Goal: Transaction & Acquisition: Purchase product/service

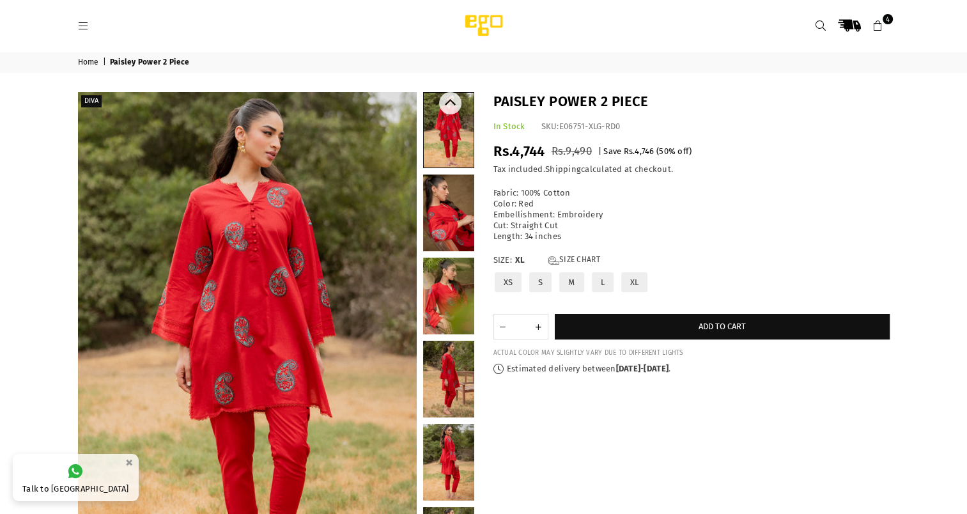
click at [442, 263] on link at bounding box center [448, 295] width 51 height 77
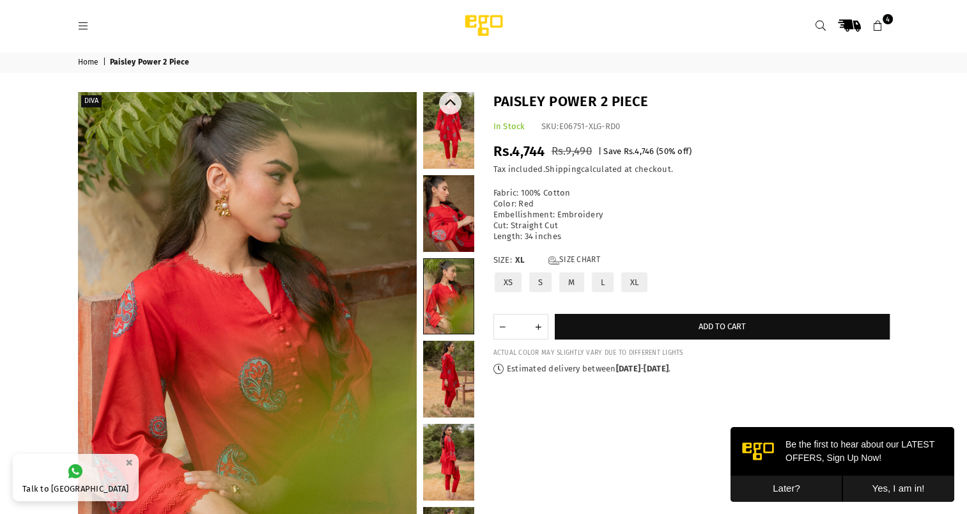
click at [439, 233] on link at bounding box center [448, 213] width 51 height 77
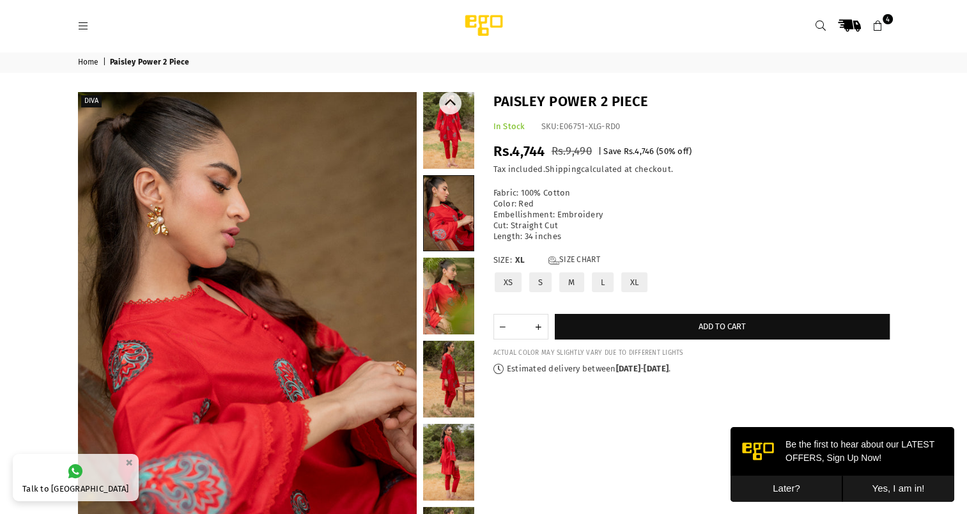
click at [449, 291] on link at bounding box center [448, 295] width 51 height 77
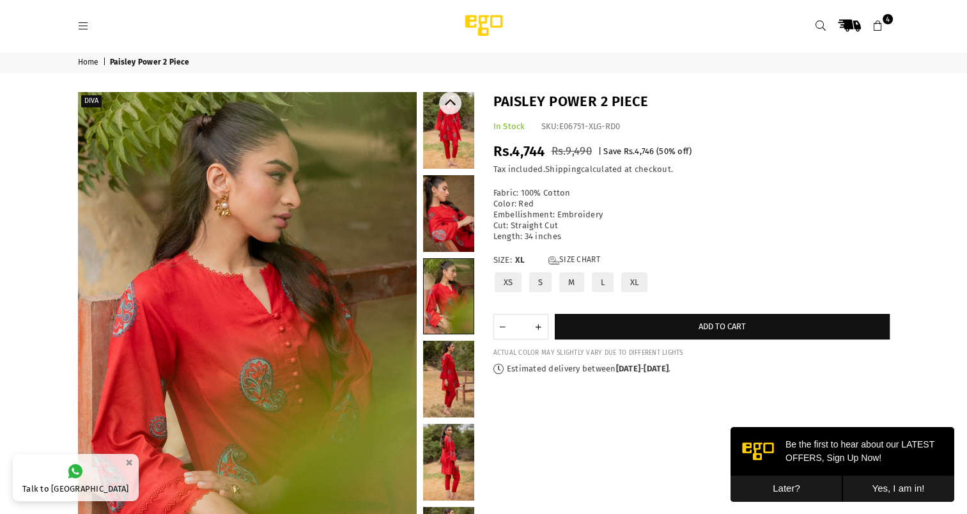
click at [453, 350] on link at bounding box center [448, 378] width 51 height 77
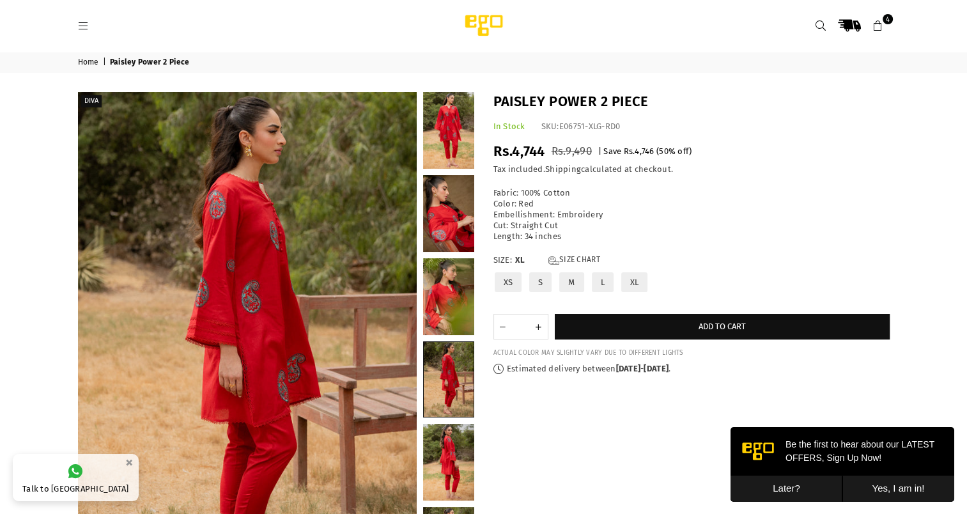
click at [882, 25] on icon at bounding box center [877, 25] width 11 height 11
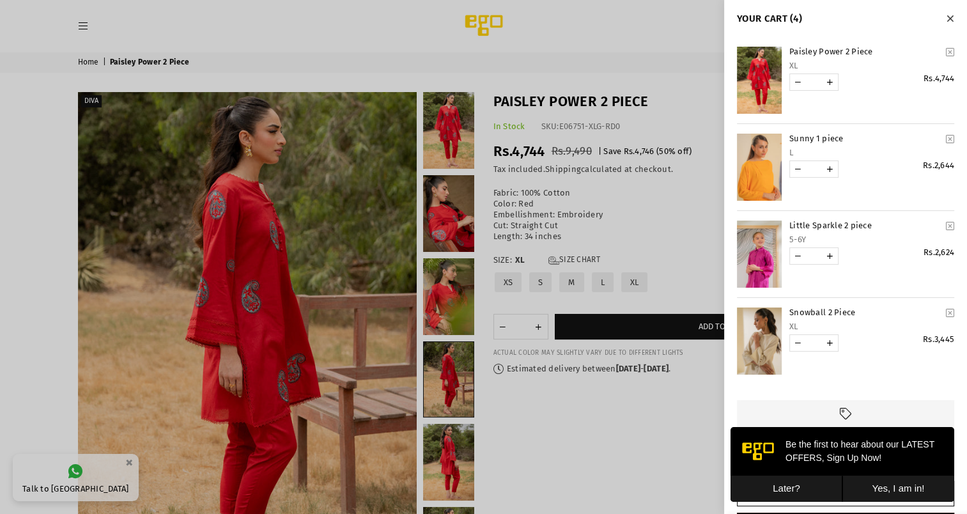
click at [800, 87] on link "YOUR CART" at bounding box center [798, 82] width 16 height 16
type input "*"
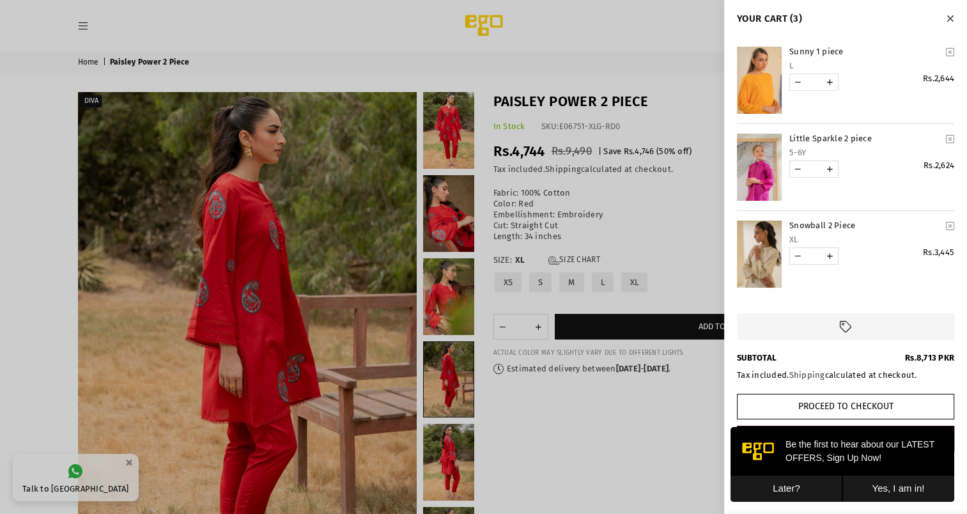
click at [805, 225] on link "Snowball 2 Piece" at bounding box center [865, 225] width 152 height 11
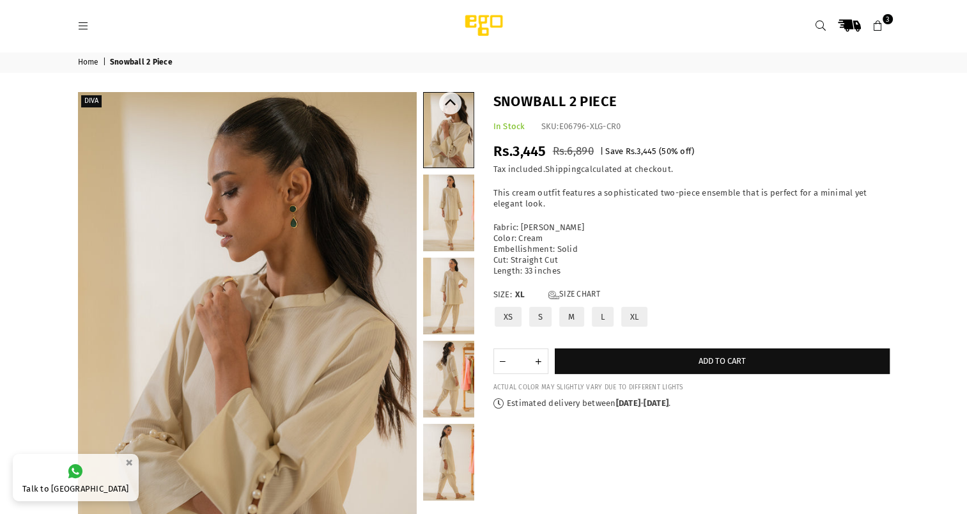
click at [448, 284] on link at bounding box center [448, 295] width 51 height 77
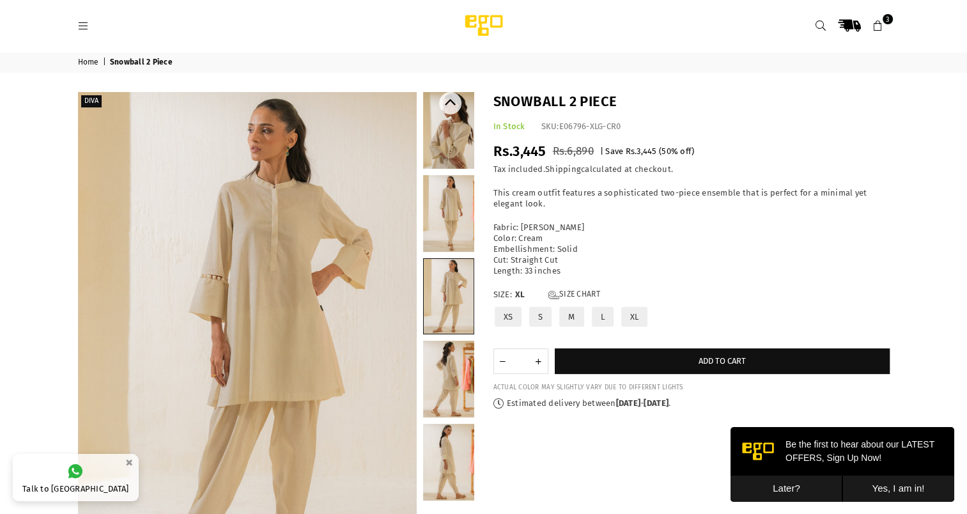
click at [441, 218] on link at bounding box center [448, 213] width 51 height 77
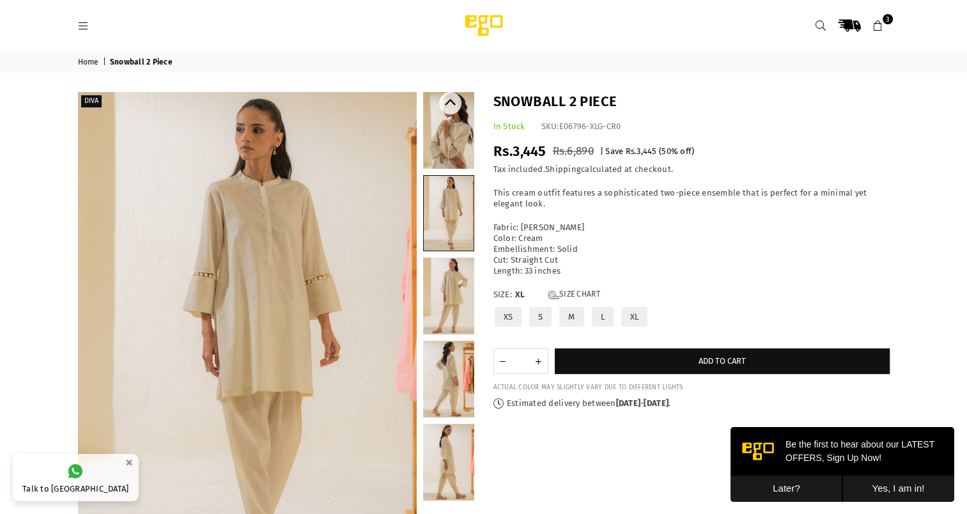
click at [449, 471] on link at bounding box center [448, 462] width 51 height 77
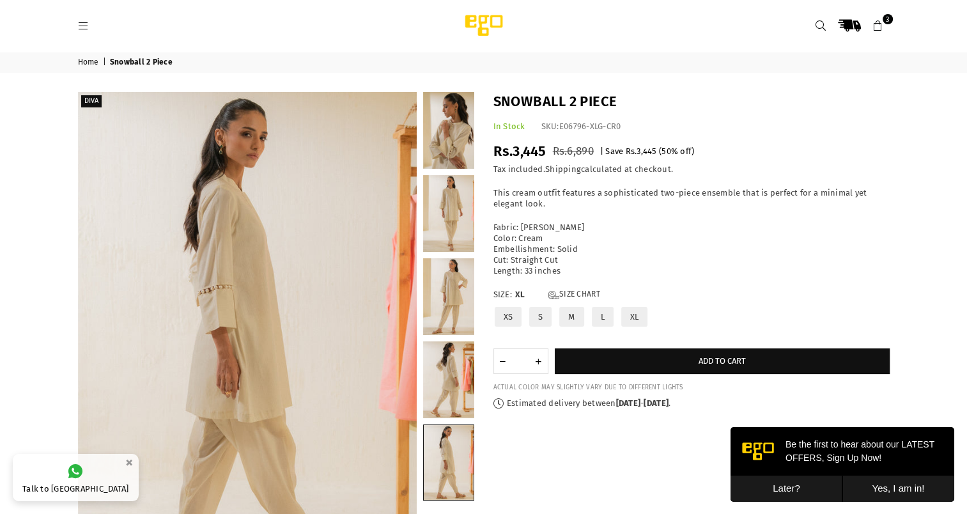
click at [877, 29] on icon at bounding box center [877, 25] width 11 height 11
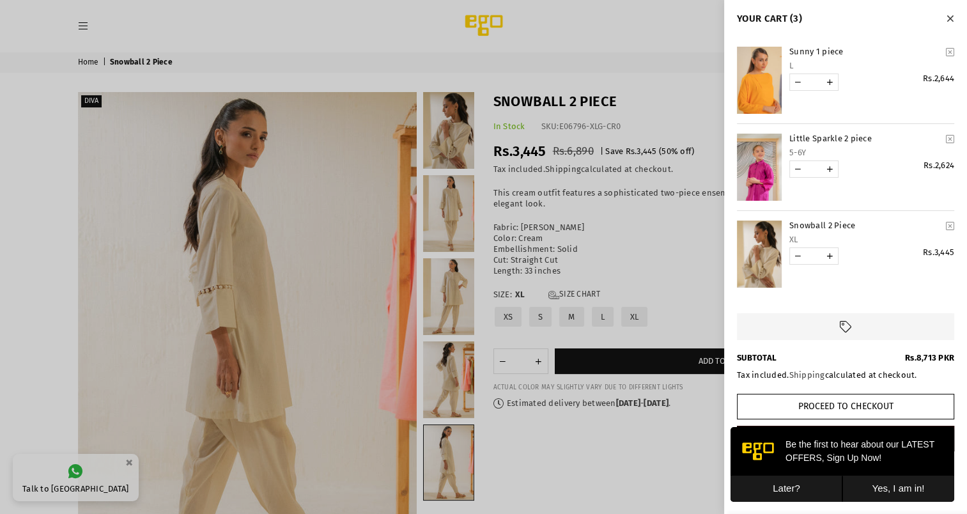
click at [760, 92] on link "YOUR CART" at bounding box center [759, 80] width 45 height 67
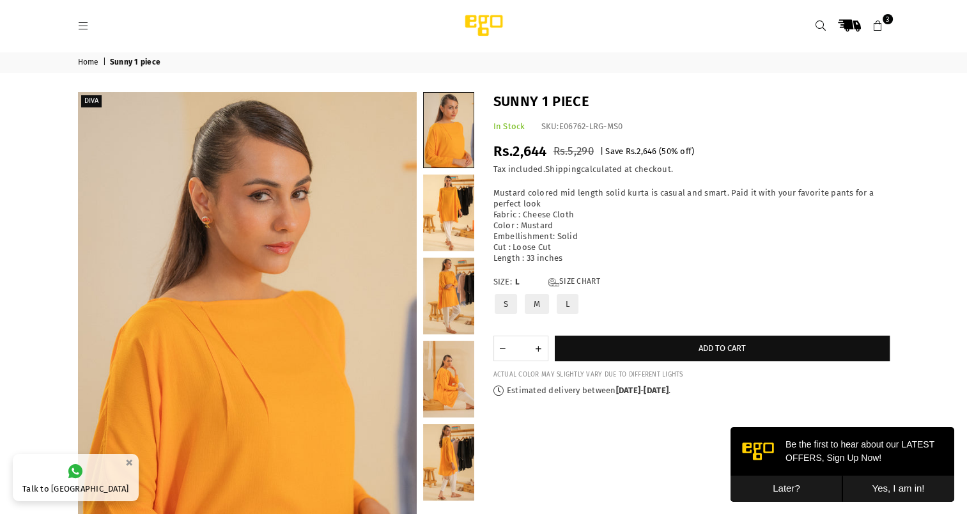
click at [783, 496] on button "Later?" at bounding box center [786, 488] width 112 height 26
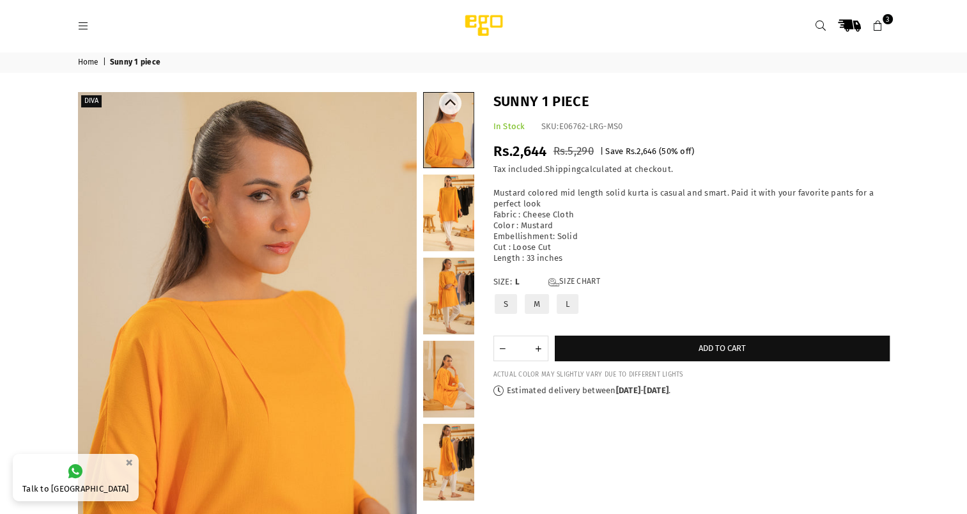
click at [452, 302] on link at bounding box center [448, 295] width 51 height 77
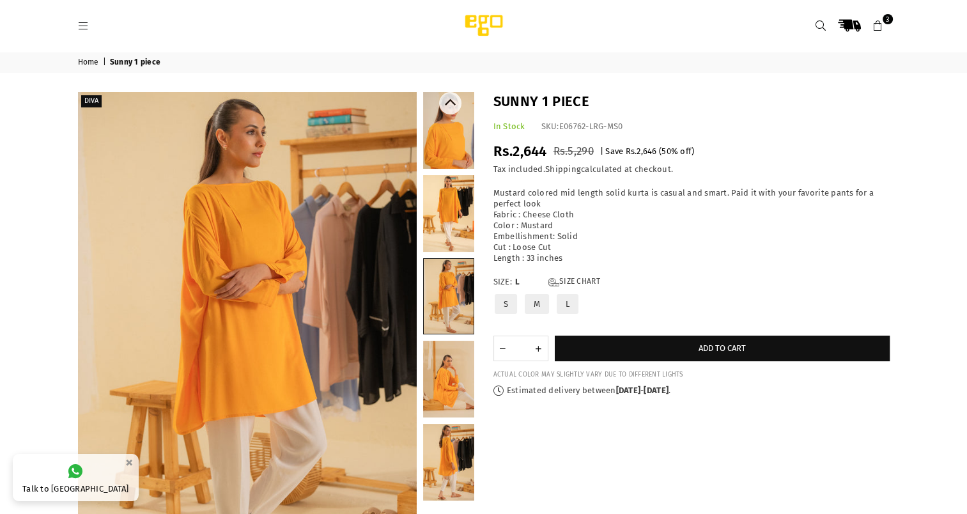
click at [445, 245] on link at bounding box center [448, 213] width 51 height 77
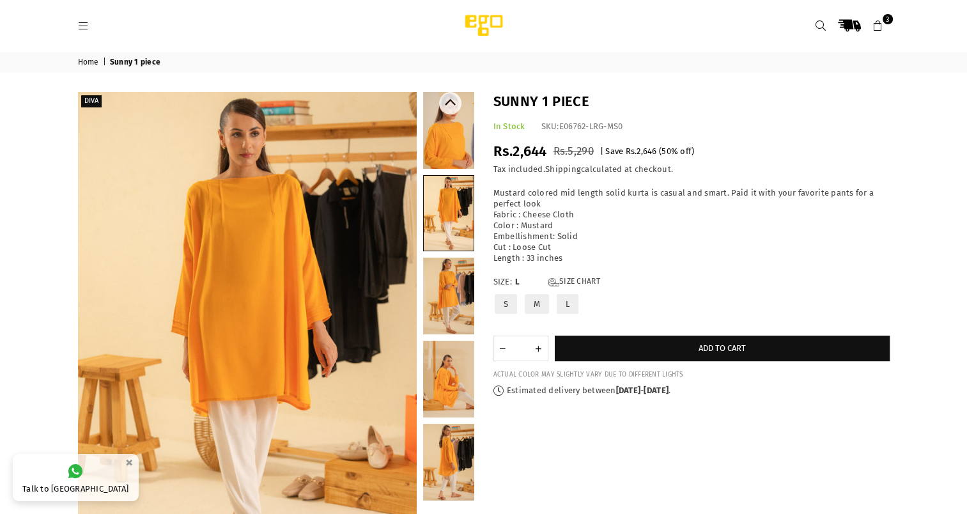
click at [454, 368] on link at bounding box center [448, 378] width 51 height 77
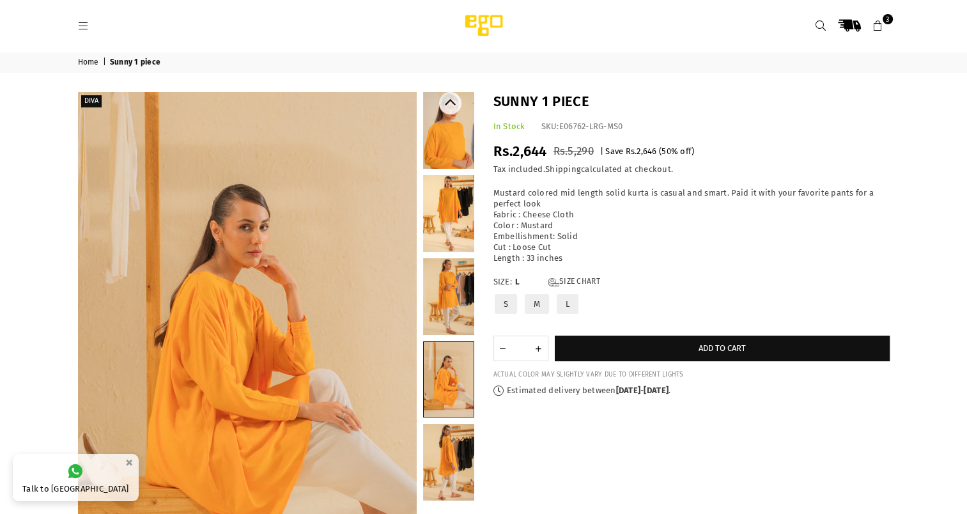
click at [447, 470] on link at bounding box center [448, 462] width 51 height 77
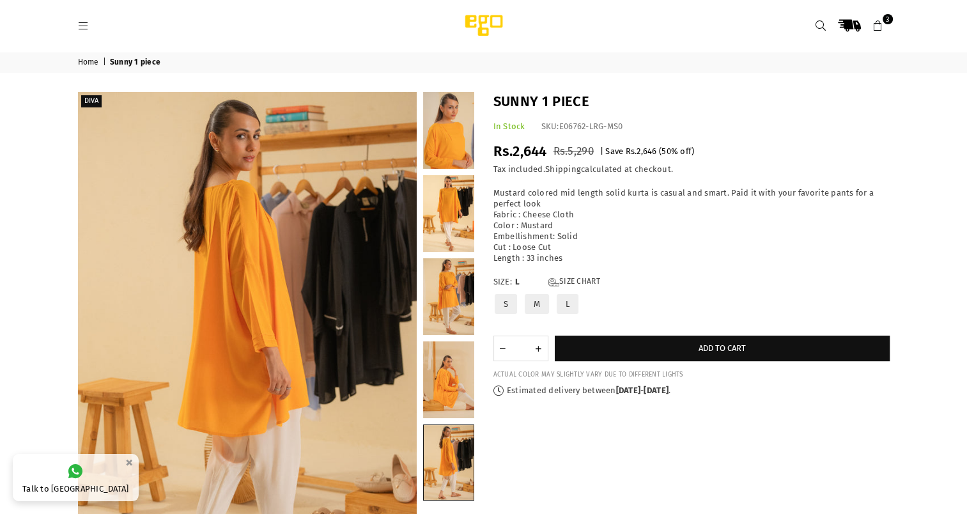
click at [77, 22] on link at bounding box center [83, 25] width 23 height 10
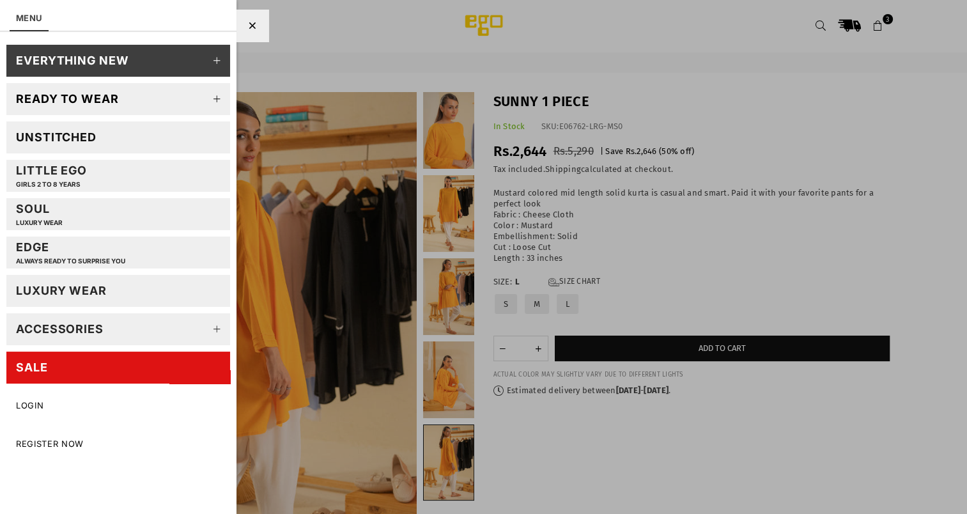
click at [133, 328] on link "Accessories" at bounding box center [118, 329] width 224 height 32
click at [216, 326] on icon at bounding box center [217, 329] width 26 height 26
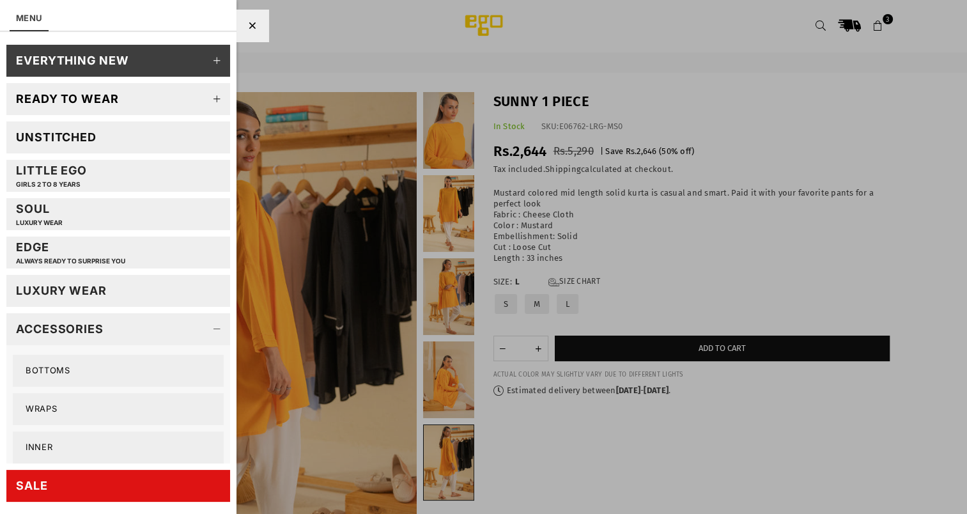
click at [122, 371] on link "Bottoms" at bounding box center [118, 371] width 211 height 32
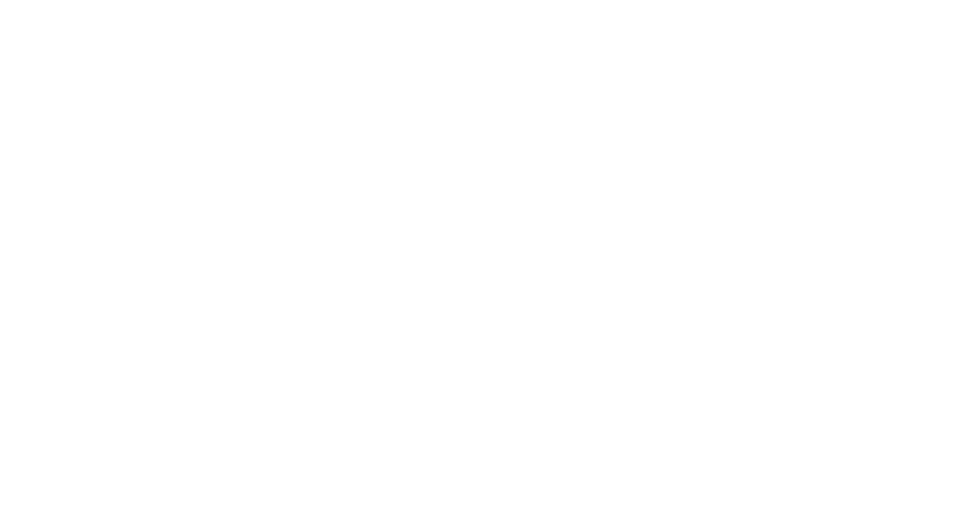
select select "**********"
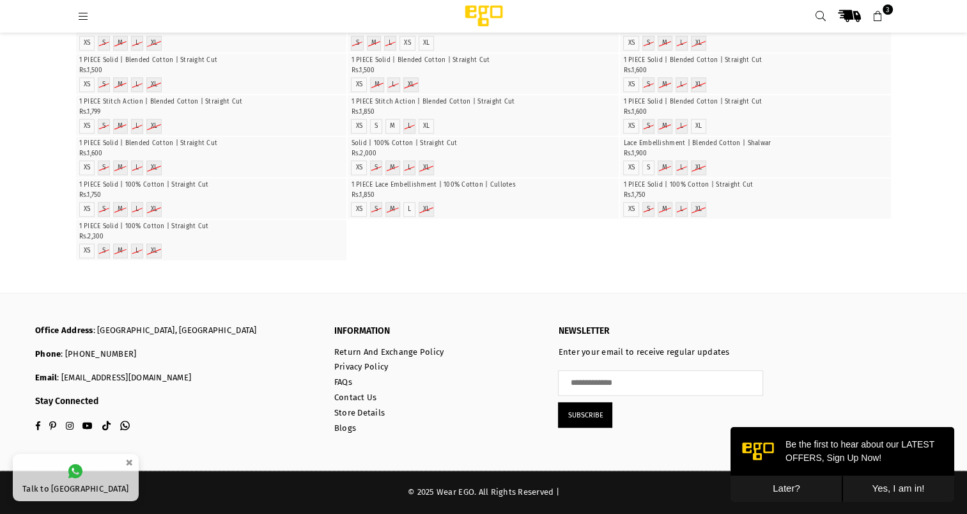
scroll to position [1016, 0]
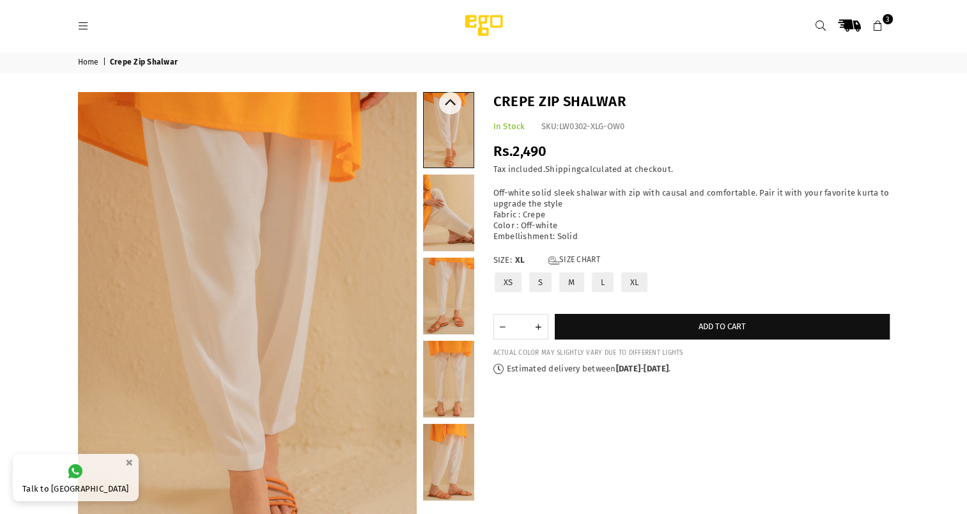
click at [450, 218] on link at bounding box center [448, 212] width 51 height 77
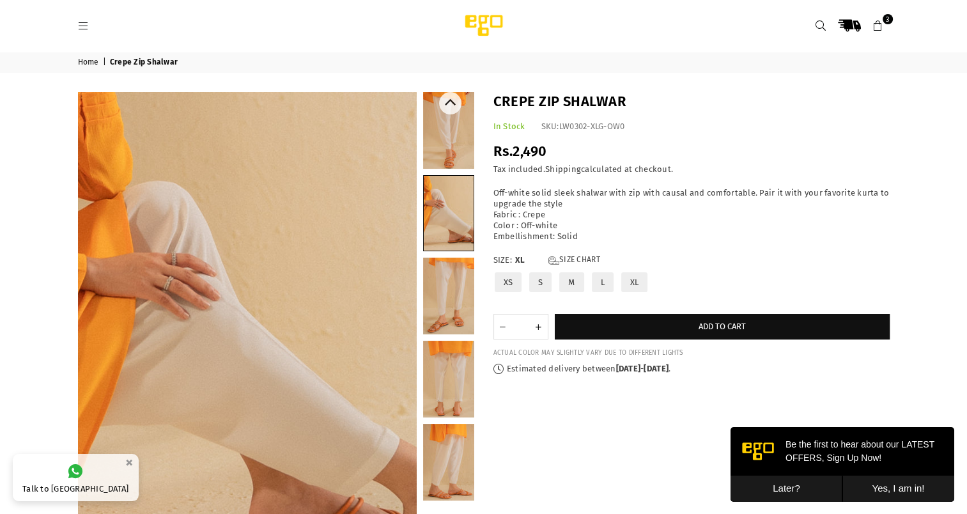
click at [447, 293] on link at bounding box center [448, 295] width 51 height 77
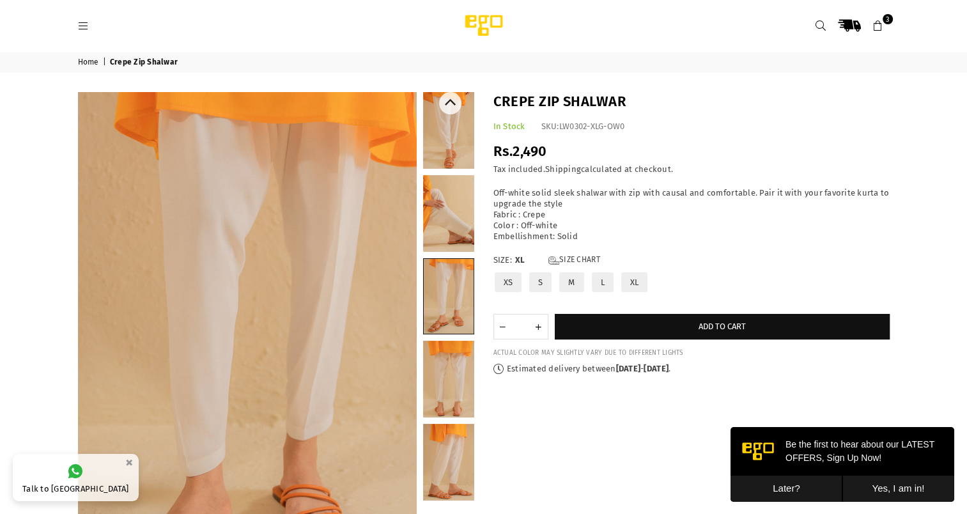
click at [445, 355] on link at bounding box center [448, 378] width 51 height 77
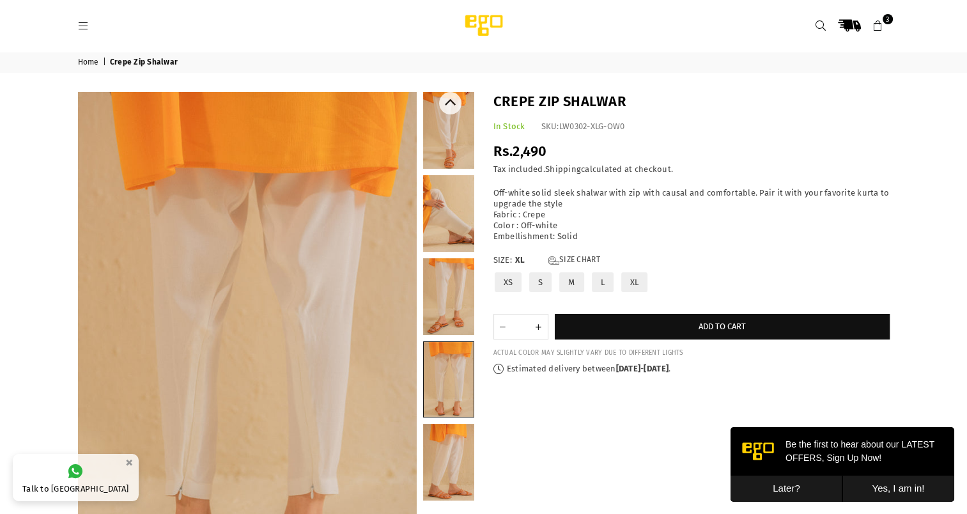
click at [451, 452] on link at bounding box center [448, 462] width 51 height 77
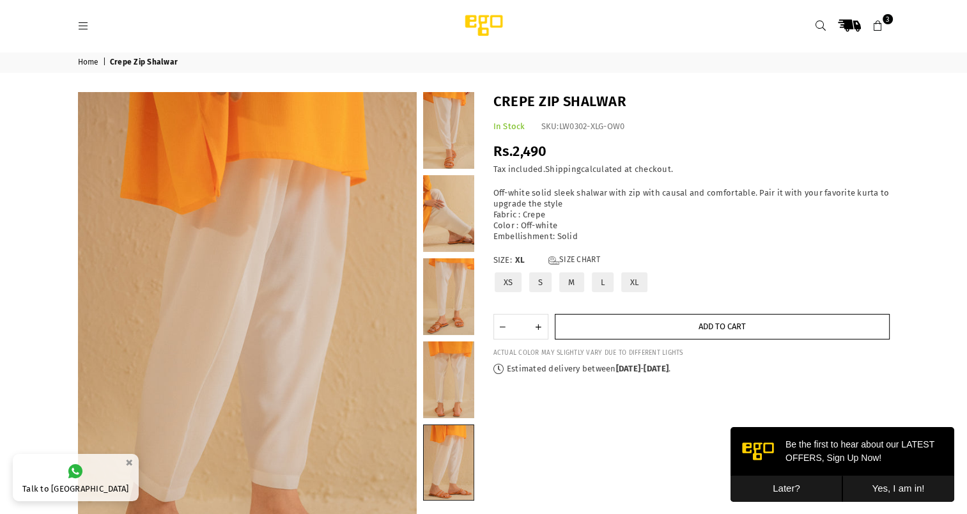
click at [675, 335] on button "Add to cart" at bounding box center [721, 327] width 335 height 26
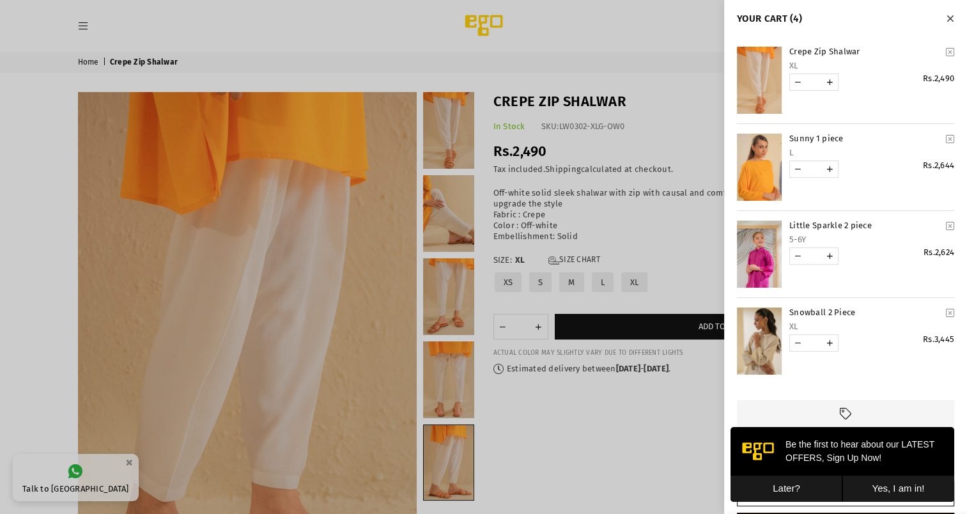
click at [784, 493] on button "Later?" at bounding box center [786, 488] width 112 height 26
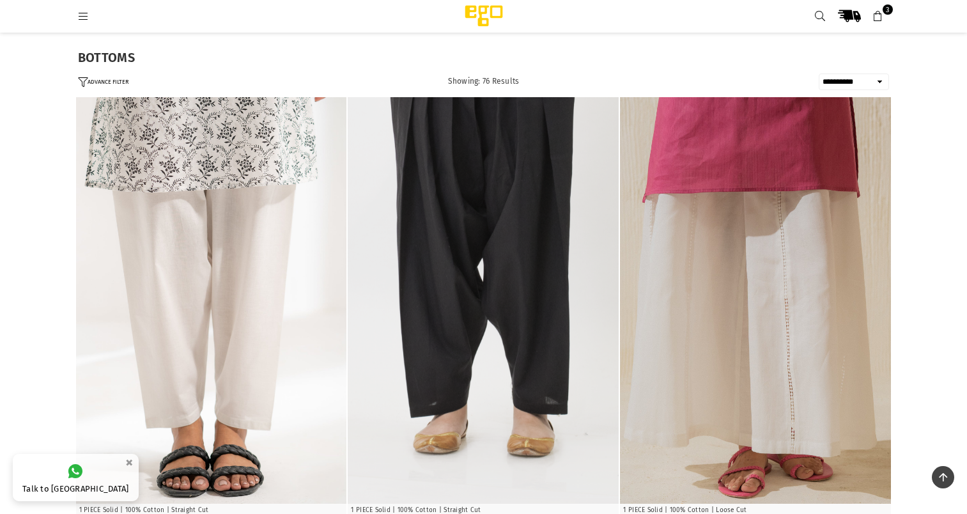
select select "**********"
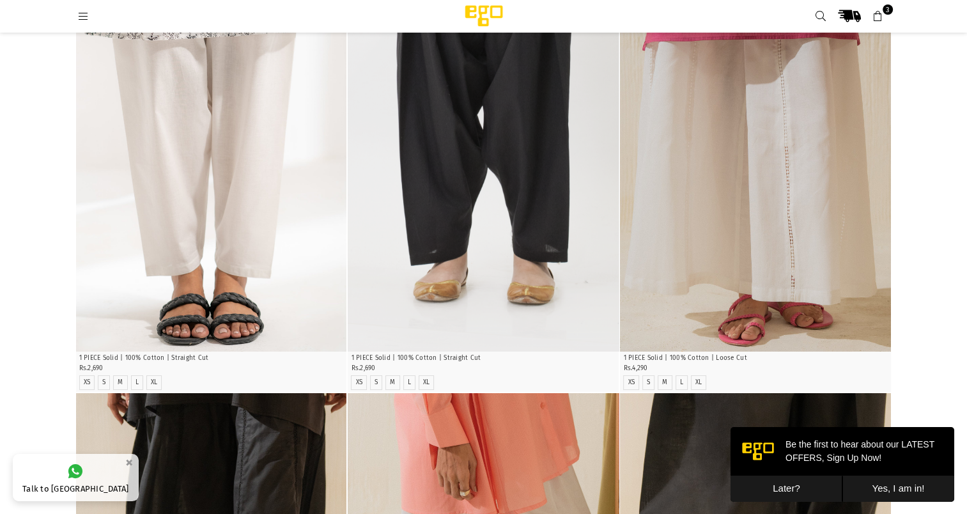
scroll to position [153, 0]
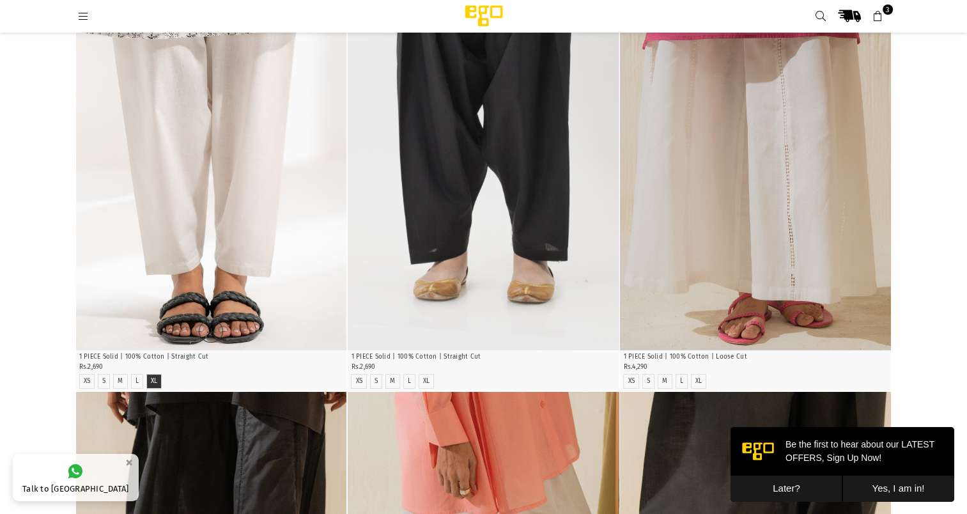
click at [152, 386] on li "XL" at bounding box center [154, 381] width 16 height 15
click at [228, 271] on img "1 / 3" at bounding box center [211, 147] width 271 height 406
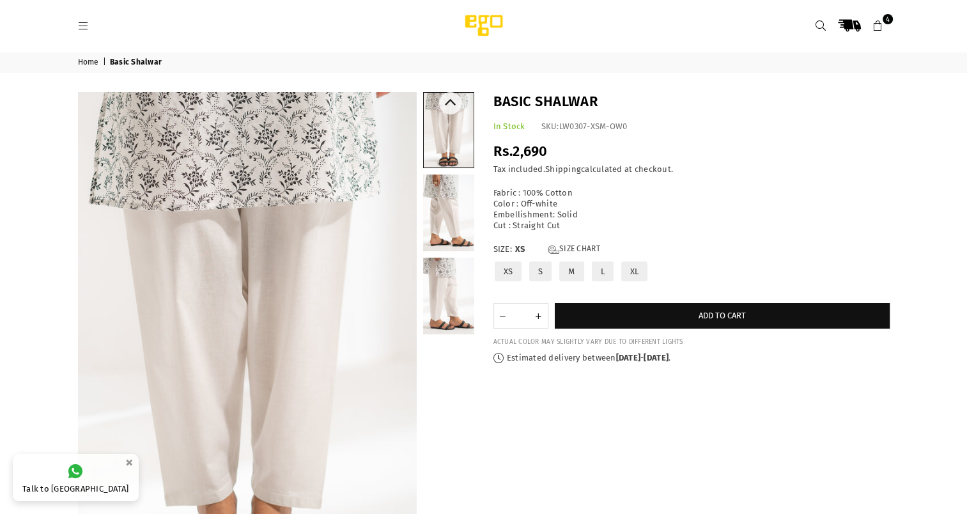
click at [442, 211] on link at bounding box center [448, 212] width 51 height 77
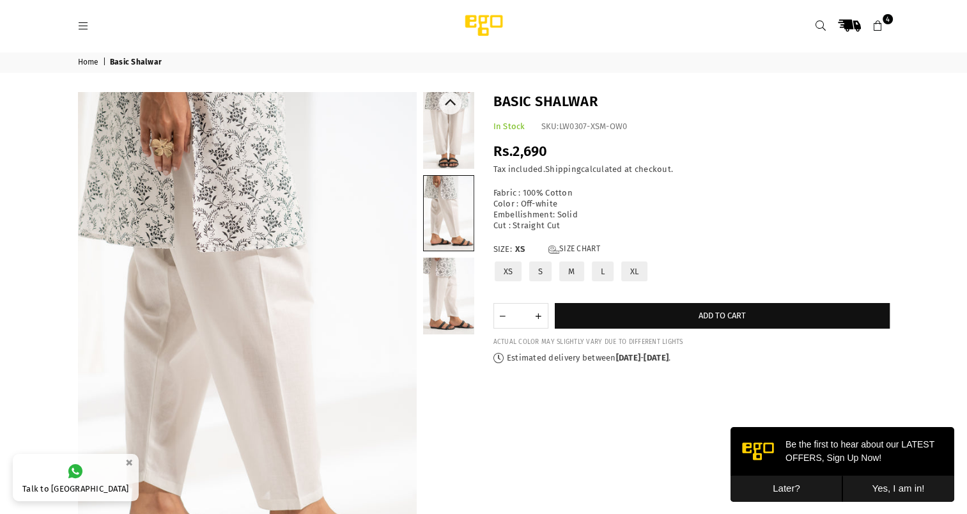
click at [454, 314] on link at bounding box center [448, 295] width 51 height 77
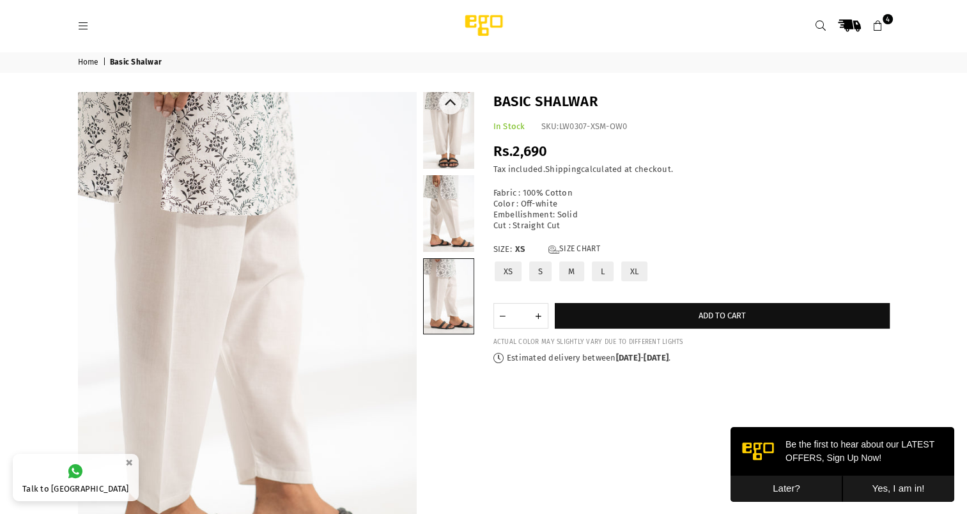
click at [437, 215] on link at bounding box center [448, 213] width 51 height 77
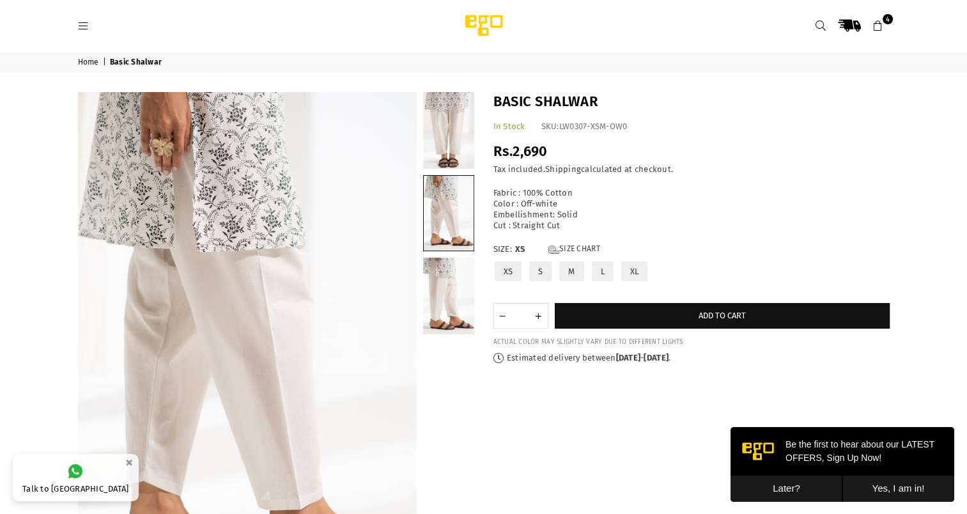
click at [629, 263] on label "XL" at bounding box center [634, 271] width 29 height 22
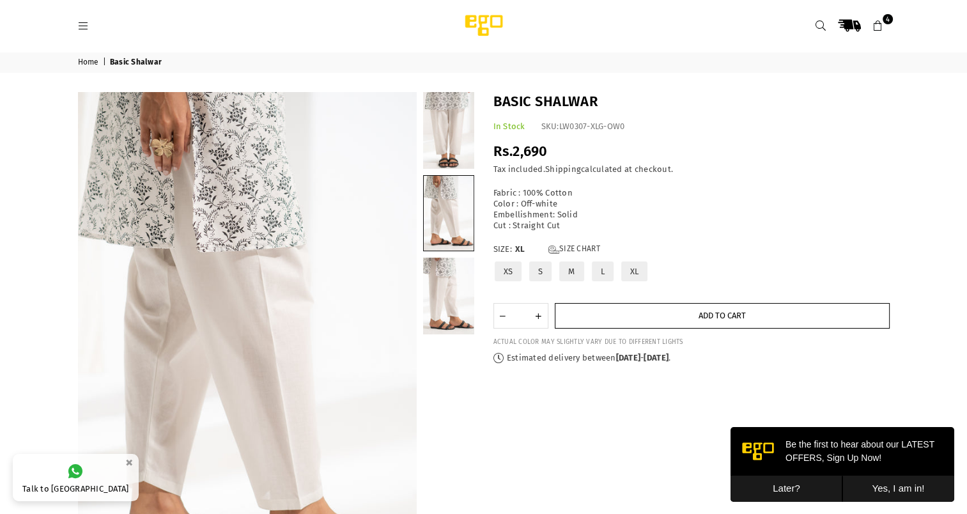
click at [698, 312] on span "Add to cart" at bounding box center [721, 315] width 47 height 10
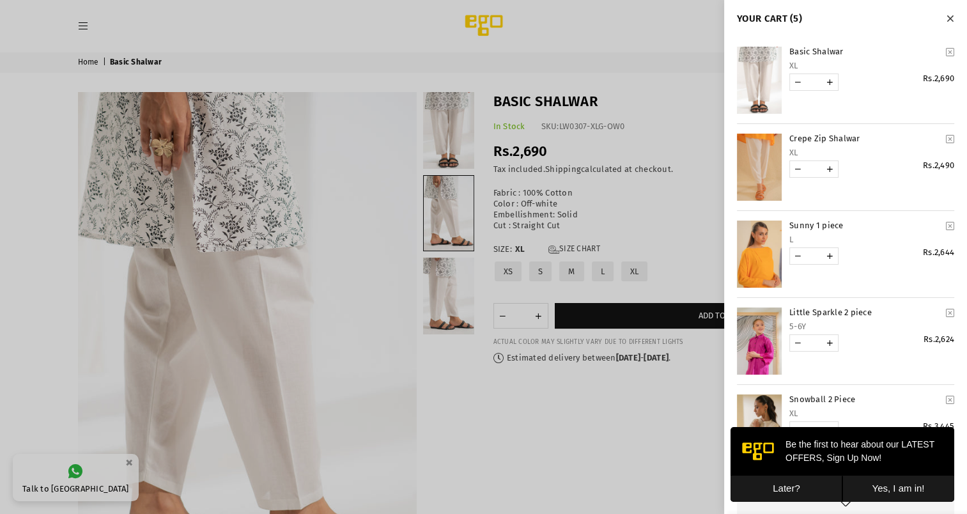
click at [945, 135] on icon "YOUR CART" at bounding box center [949, 139] width 8 height 10
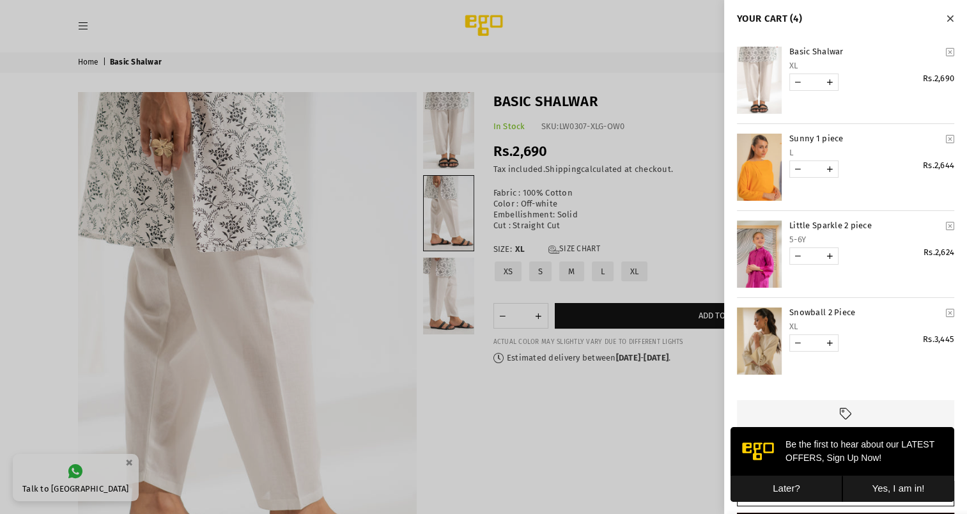
click at [809, 142] on link "Sunny 1 piece" at bounding box center [865, 139] width 152 height 11
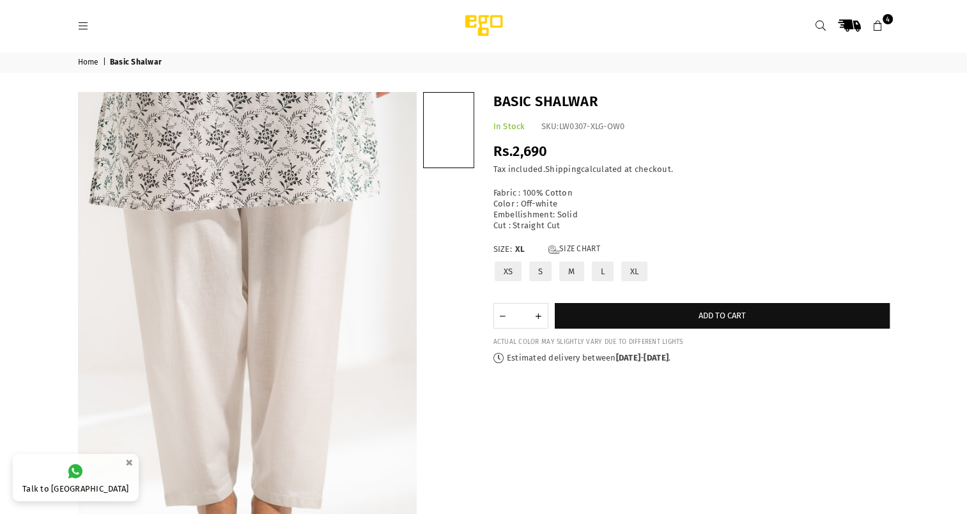
click at [878, 24] on icon at bounding box center [877, 25] width 11 height 11
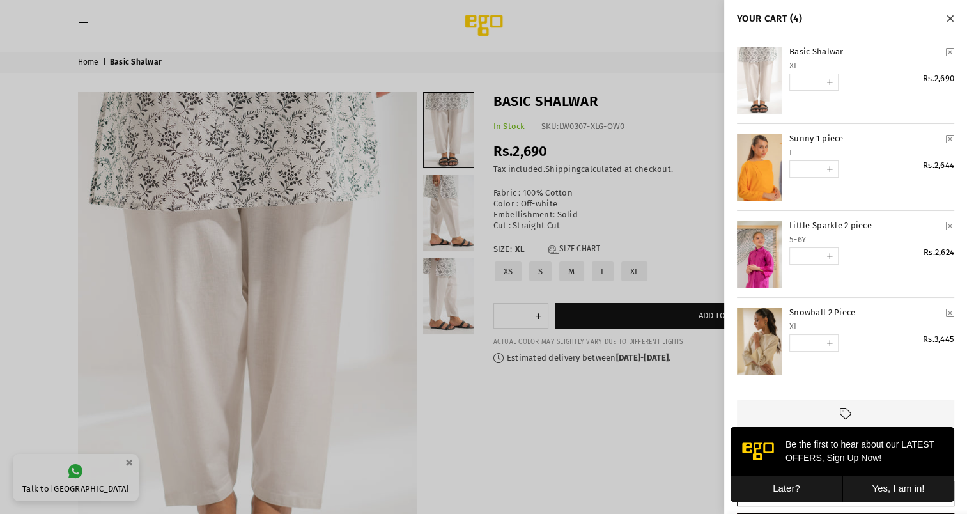
click at [945, 53] on icon "YOUR CART" at bounding box center [949, 52] width 8 height 10
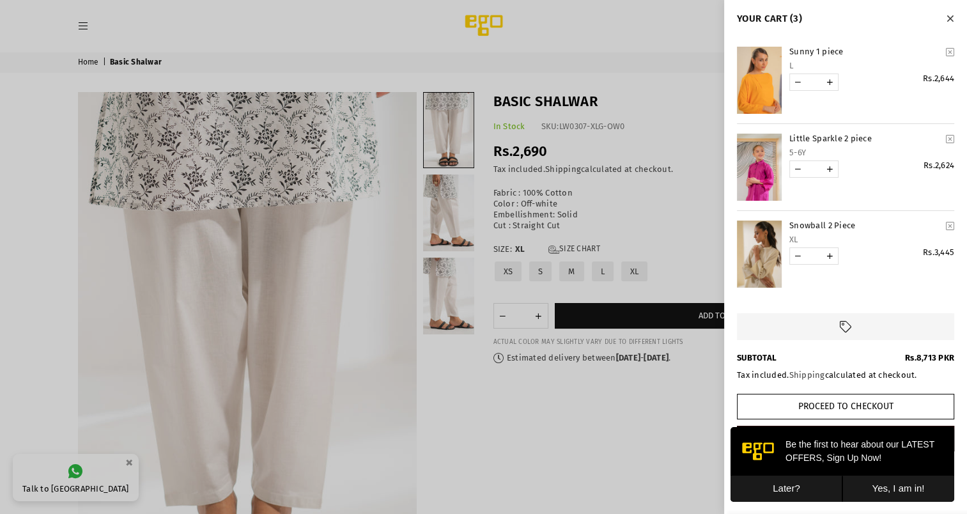
click at [941, 53] on cart-remove-button "YOUR CART" at bounding box center [949, 51] width 17 height 19
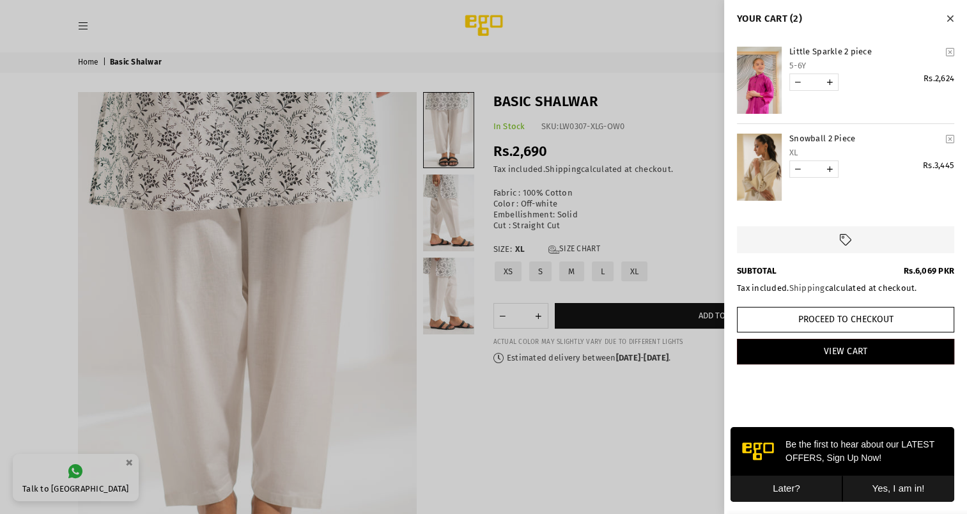
click at [793, 139] on link "Snowball 2 Piece" at bounding box center [865, 139] width 152 height 11
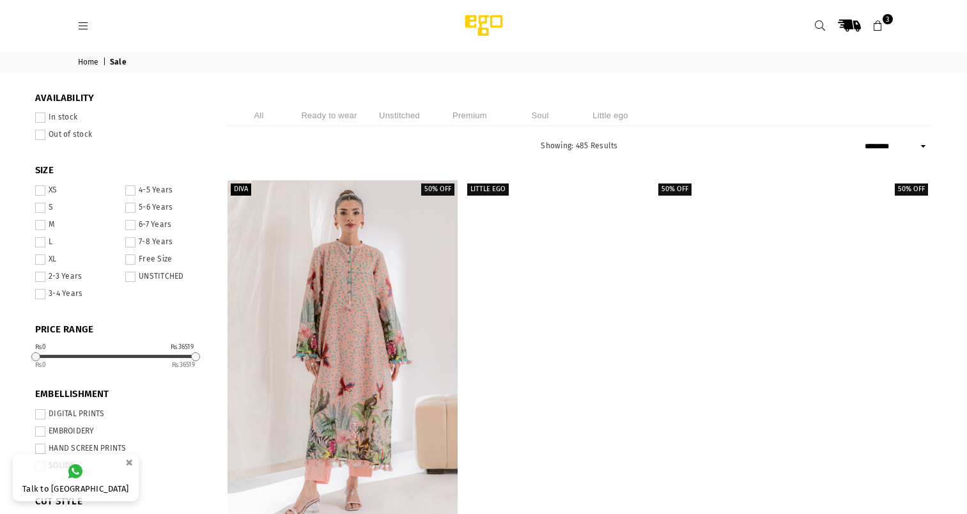
select select "******"
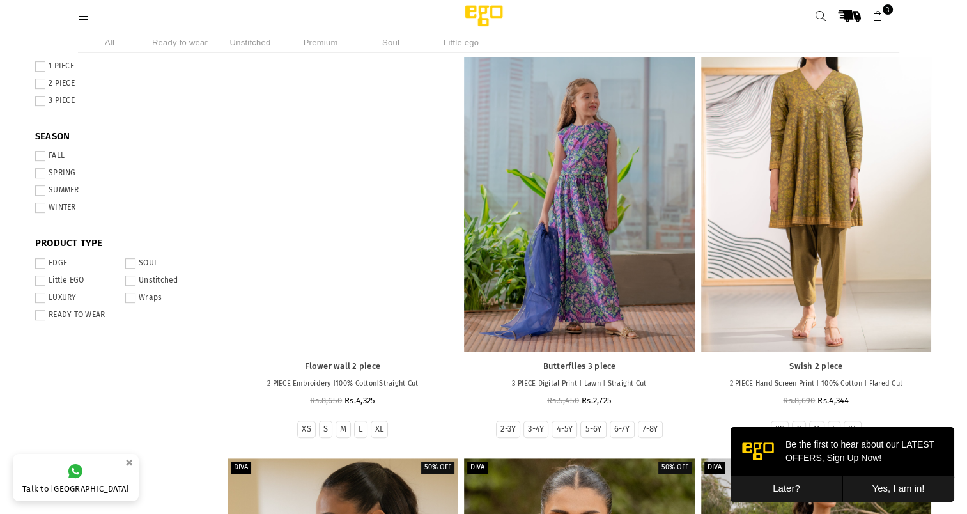
scroll to position [568, 0]
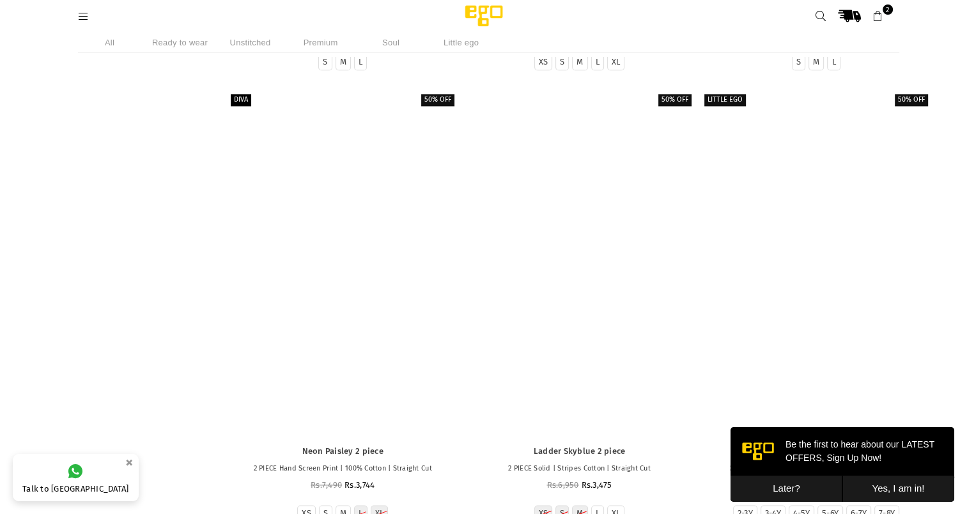
scroll to position [6368, 0]
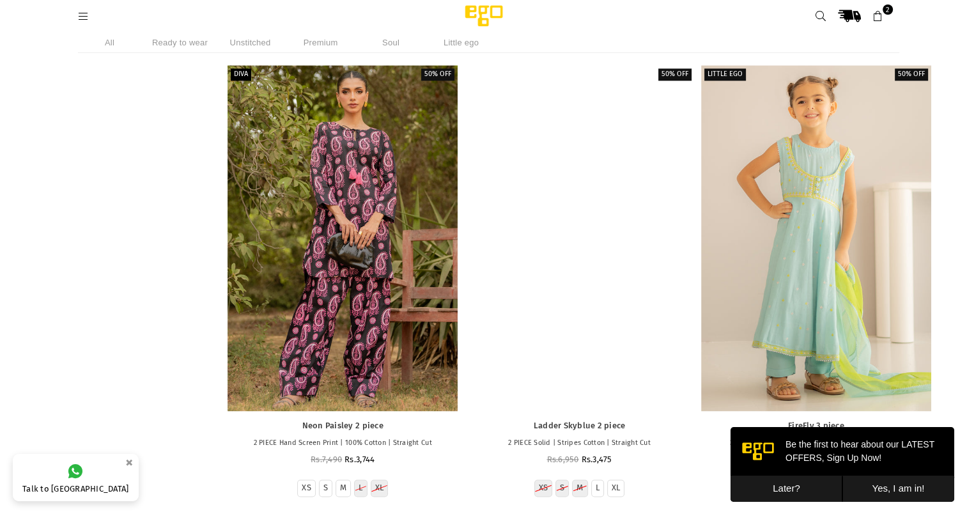
click at [539, 247] on div at bounding box center [579, 237] width 230 height 345
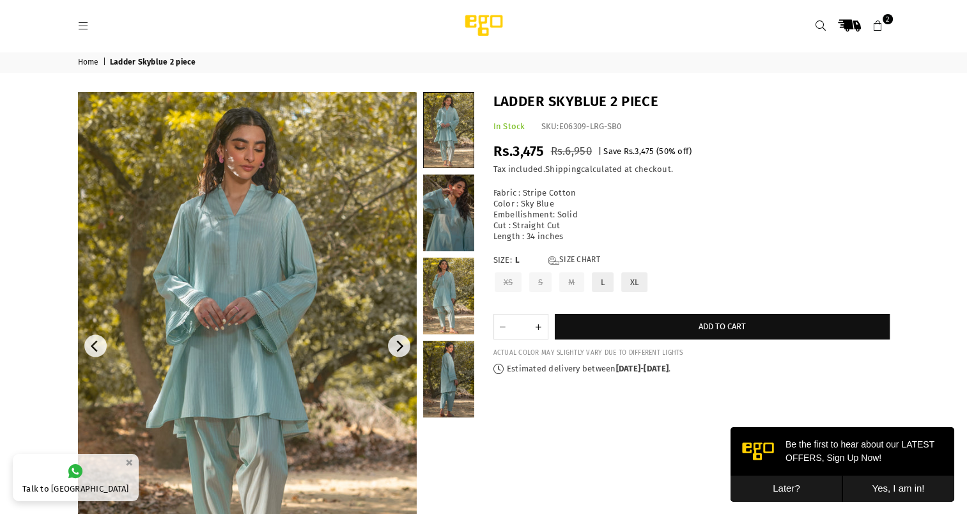
click at [229, 309] on img at bounding box center [247, 346] width 339 height 508
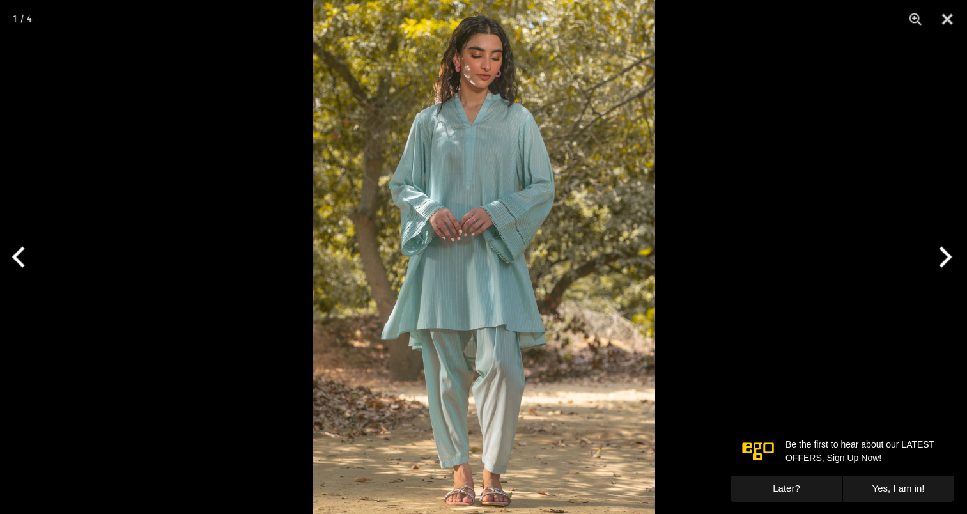
click at [406, 283] on img at bounding box center [483, 257] width 342 height 514
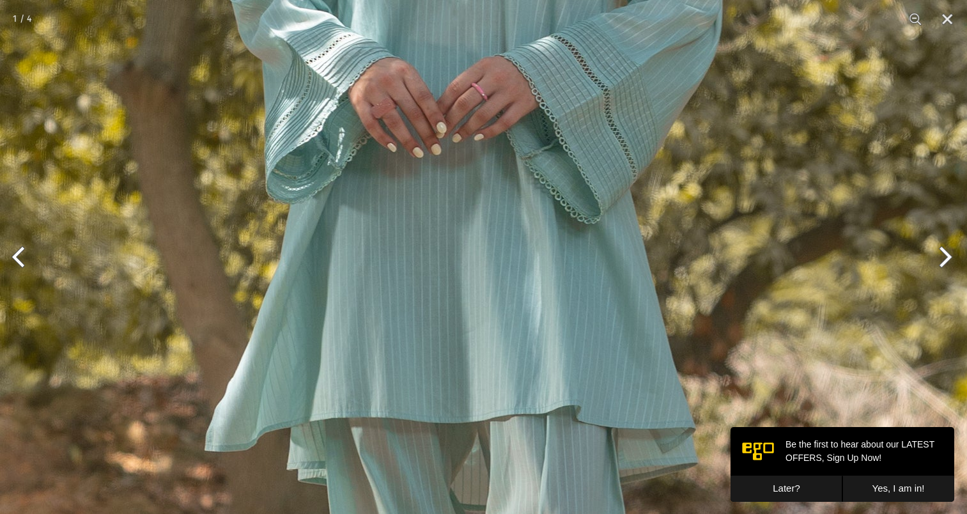
click at [406, 283] on img at bounding box center [511, 204] width 1022 height 1533
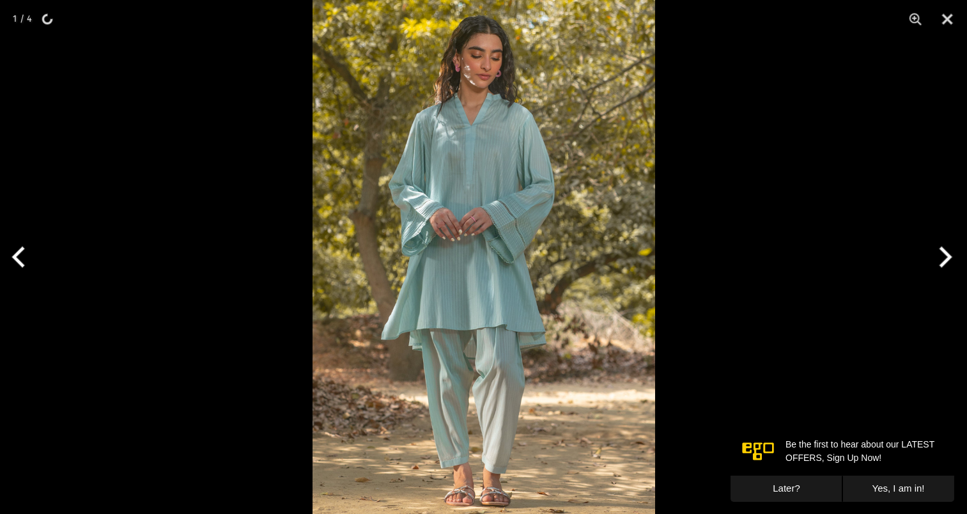
click at [406, 283] on img at bounding box center [483, 257] width 342 height 514
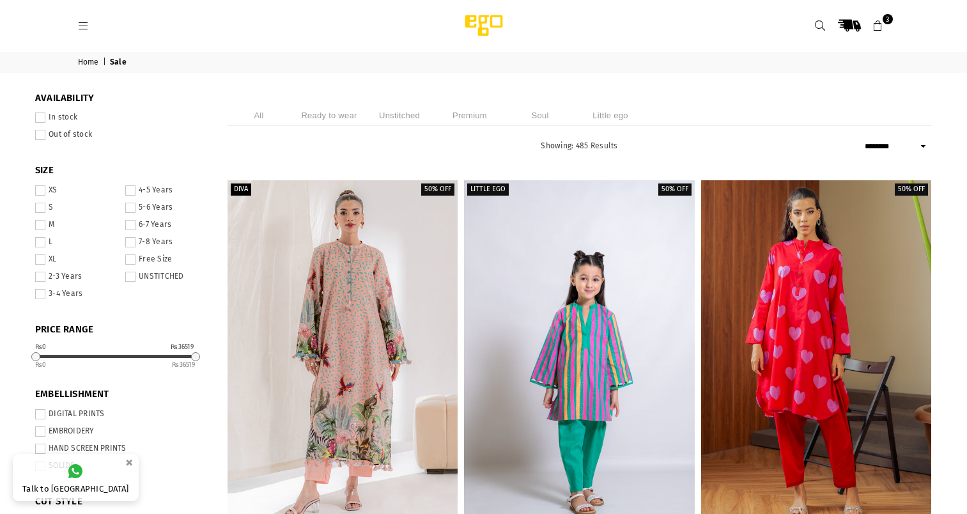
select select "******"
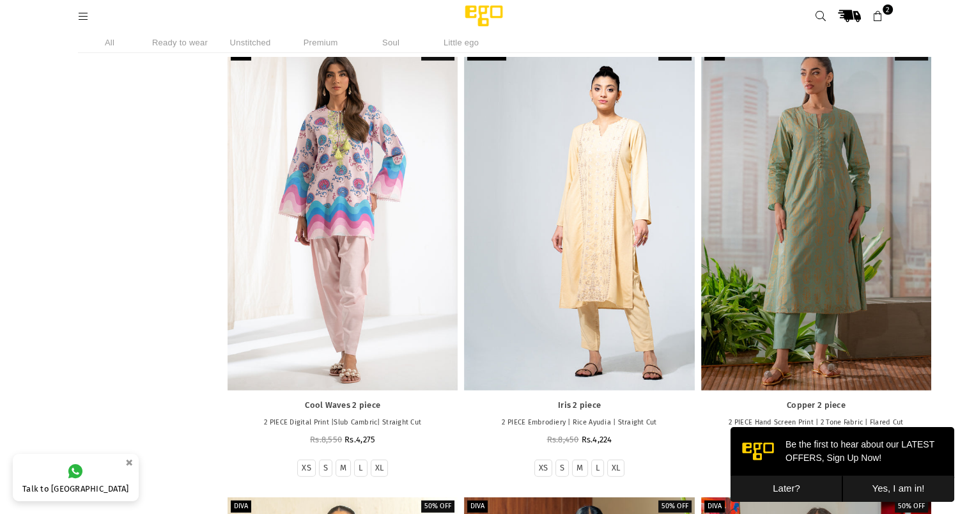
scroll to position [3259, 0]
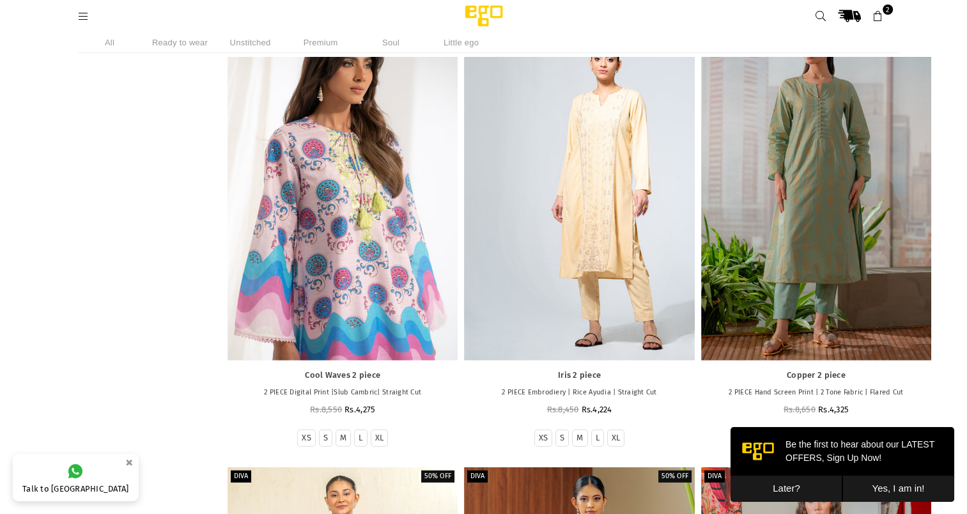
click at [368, 273] on div at bounding box center [342, 187] width 230 height 345
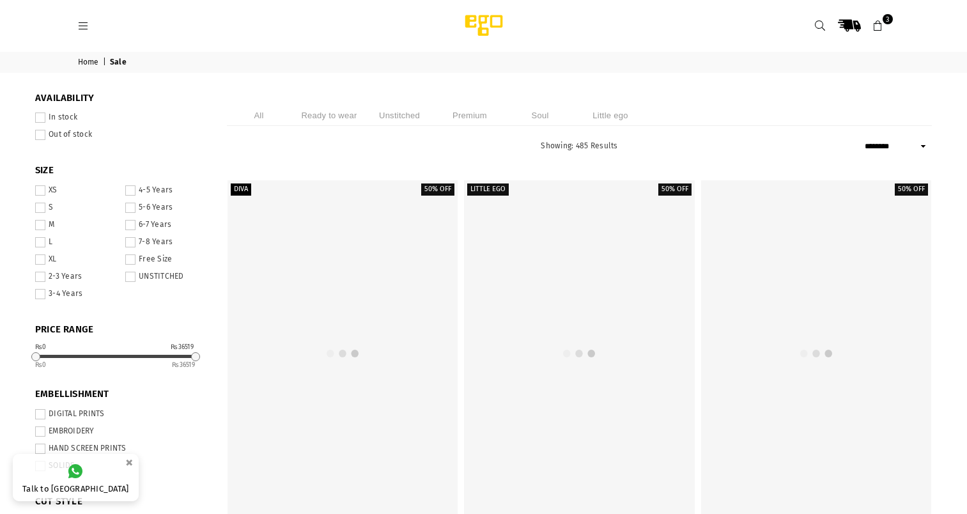
select select "******"
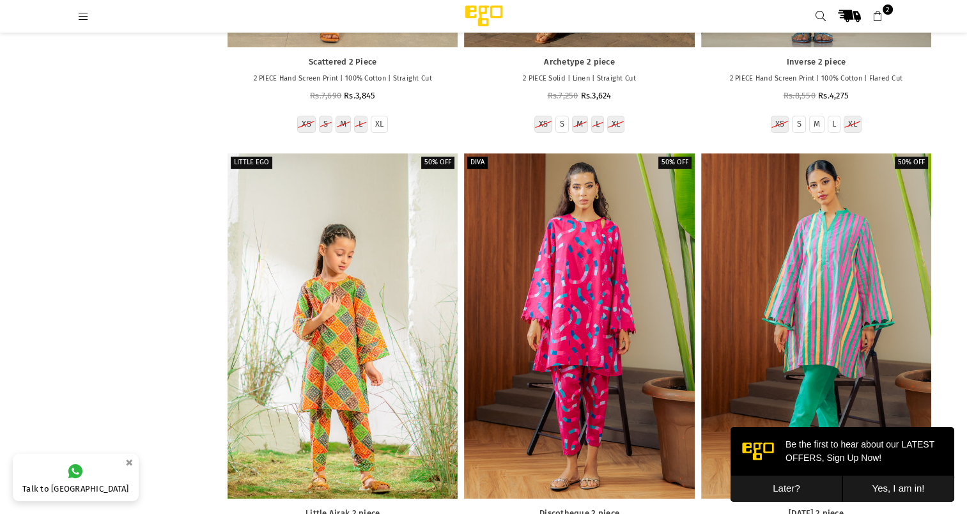
scroll to position [10083, 0]
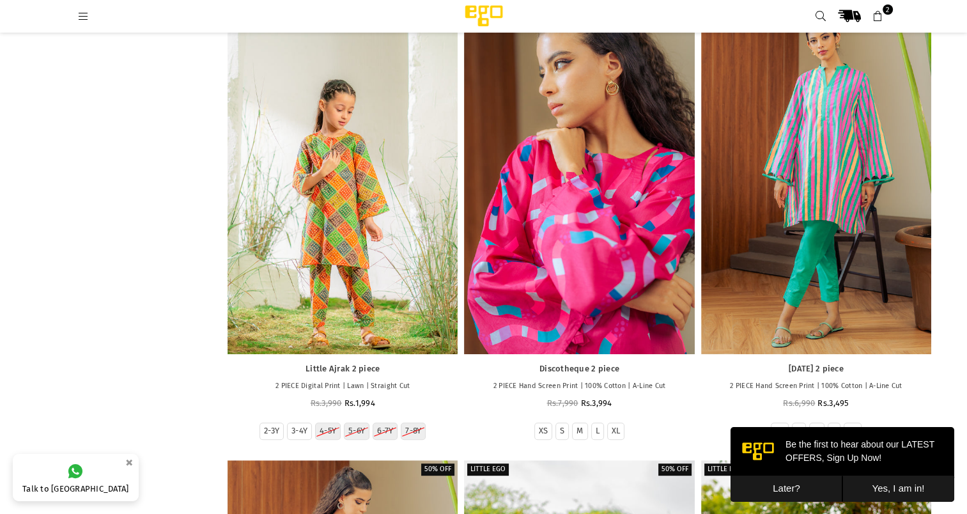
click at [593, 204] on div at bounding box center [579, 181] width 230 height 345
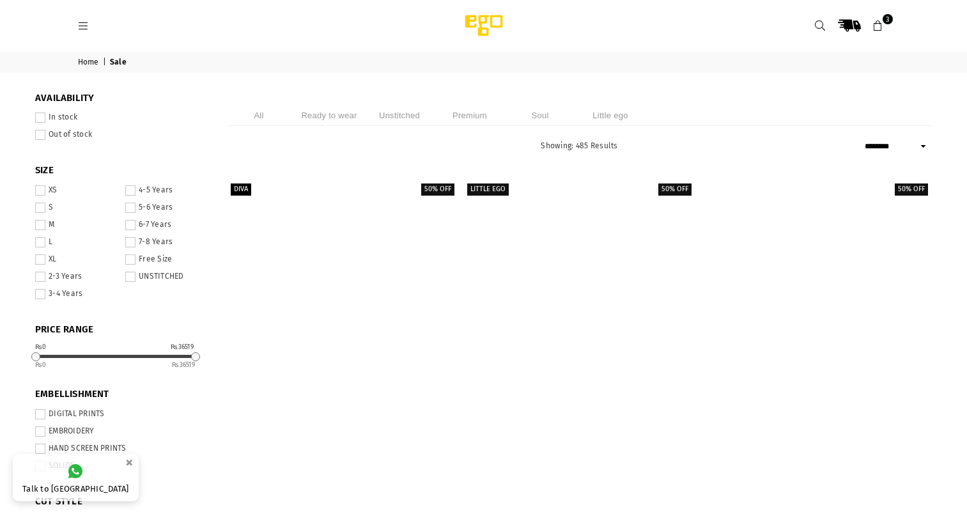
select select "******"
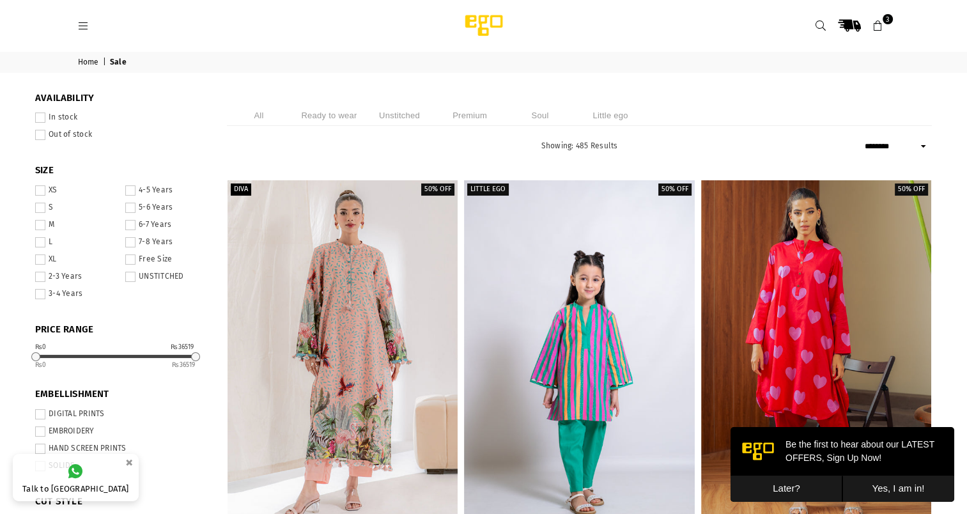
click at [789, 492] on button "Later?" at bounding box center [786, 488] width 112 height 26
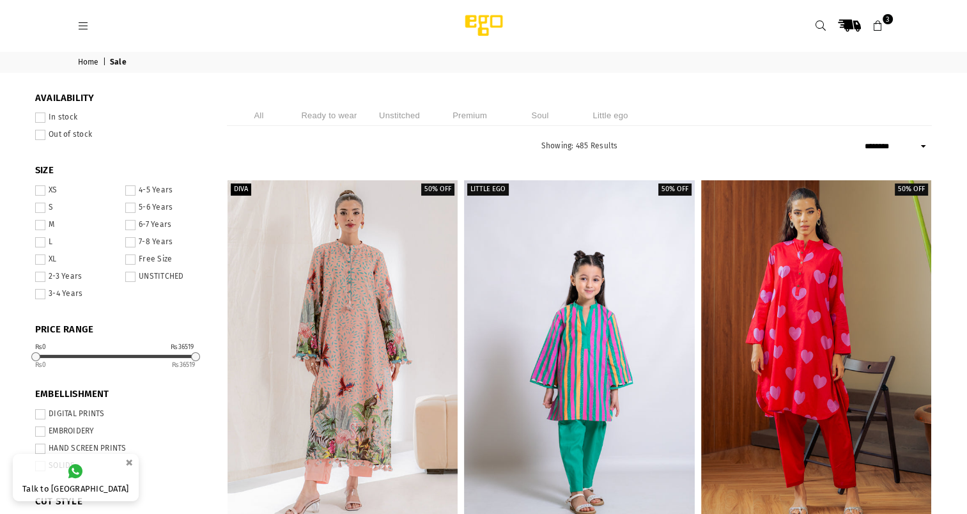
click at [41, 259] on span at bounding box center [40, 259] width 10 height 10
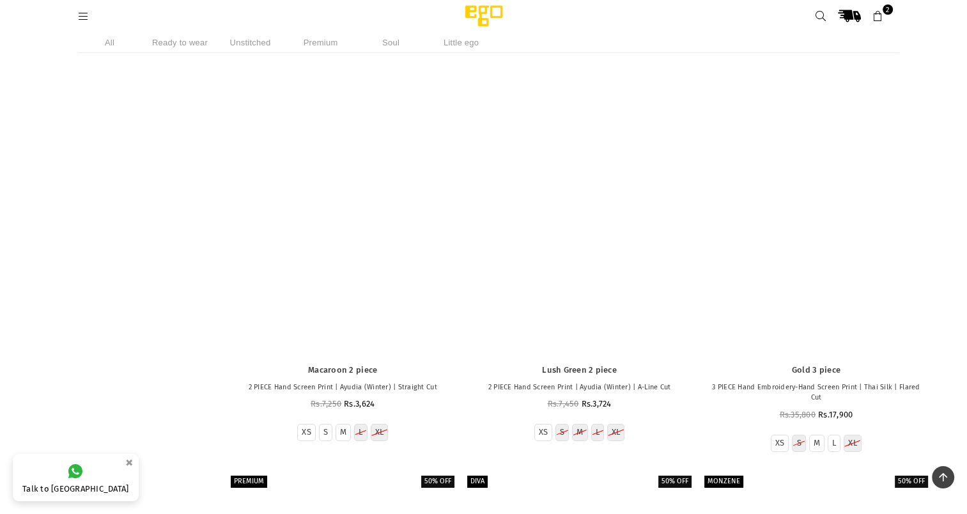
scroll to position [14147, 0]
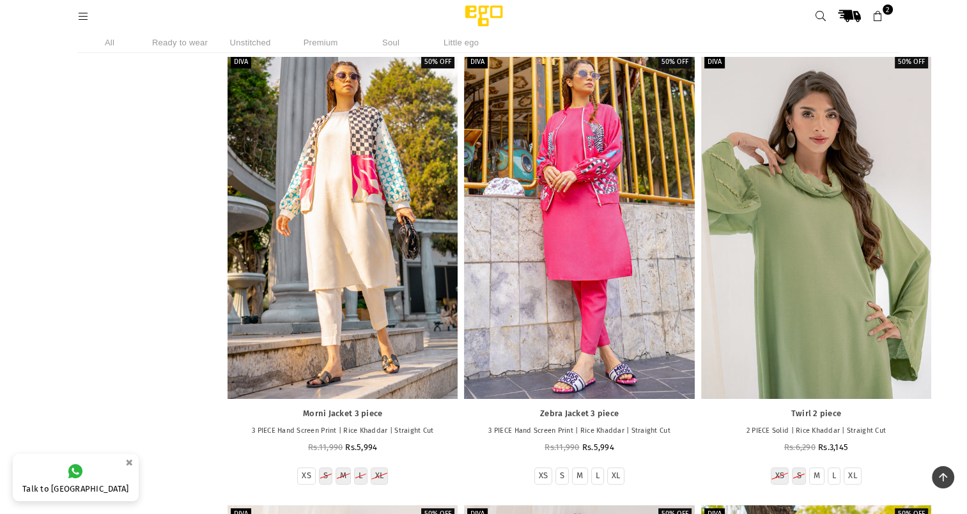
scroll to position [19516, 0]
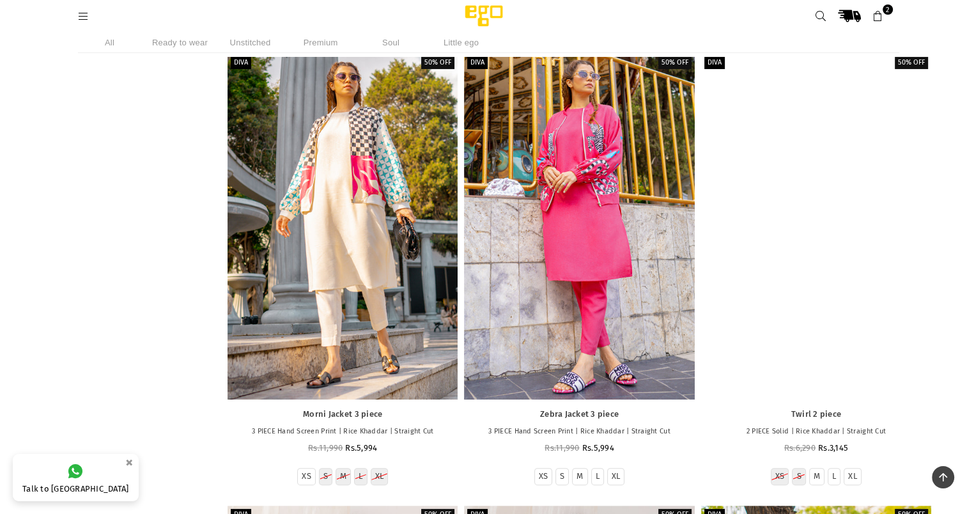
click at [835, 294] on div at bounding box center [816, 226] width 230 height 345
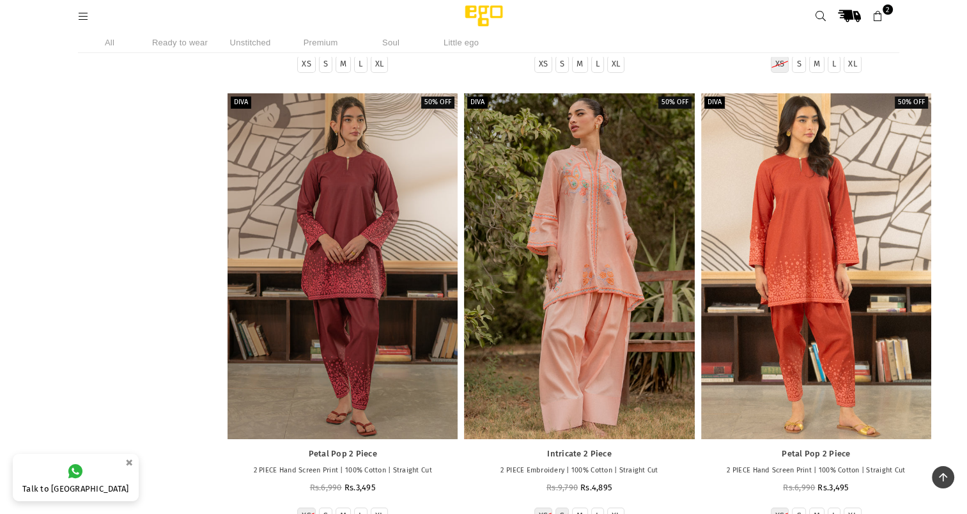
scroll to position [28981, 0]
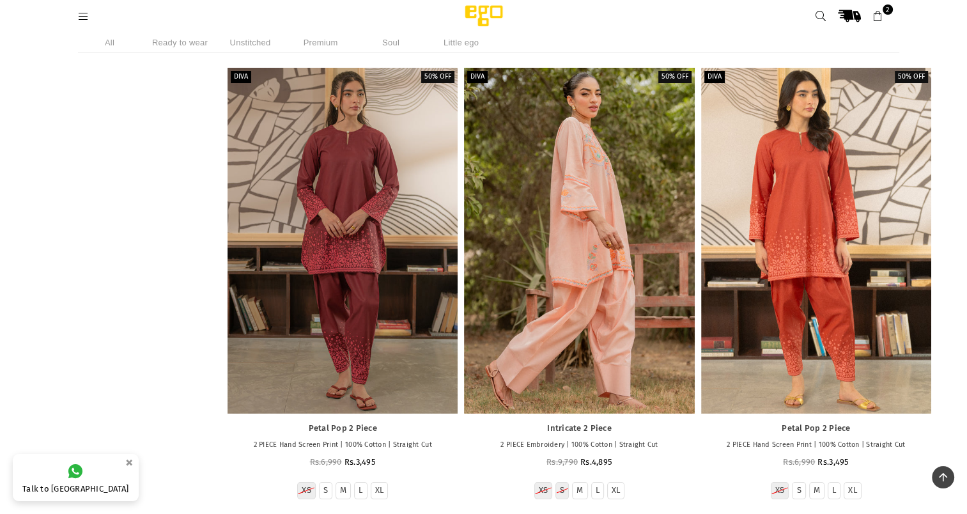
click at [577, 342] on div at bounding box center [579, 240] width 230 height 345
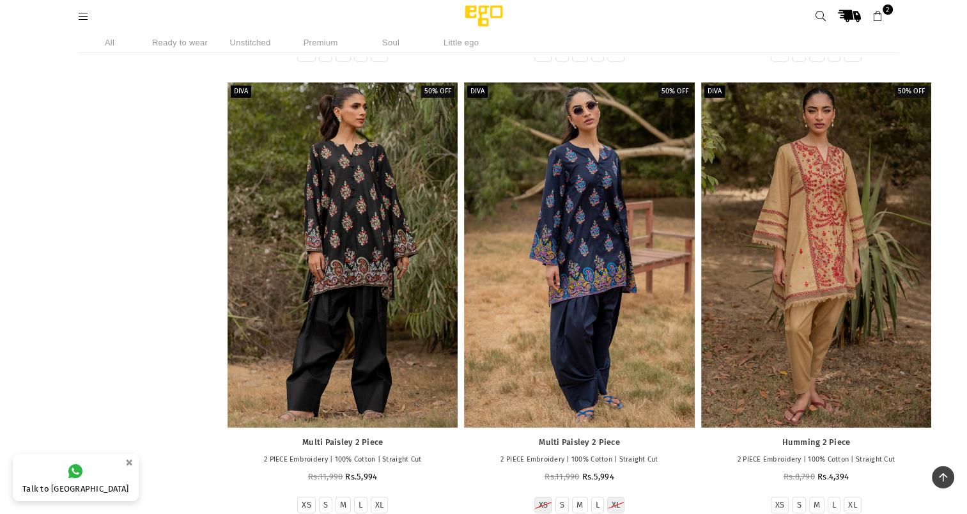
scroll to position [28062, 0]
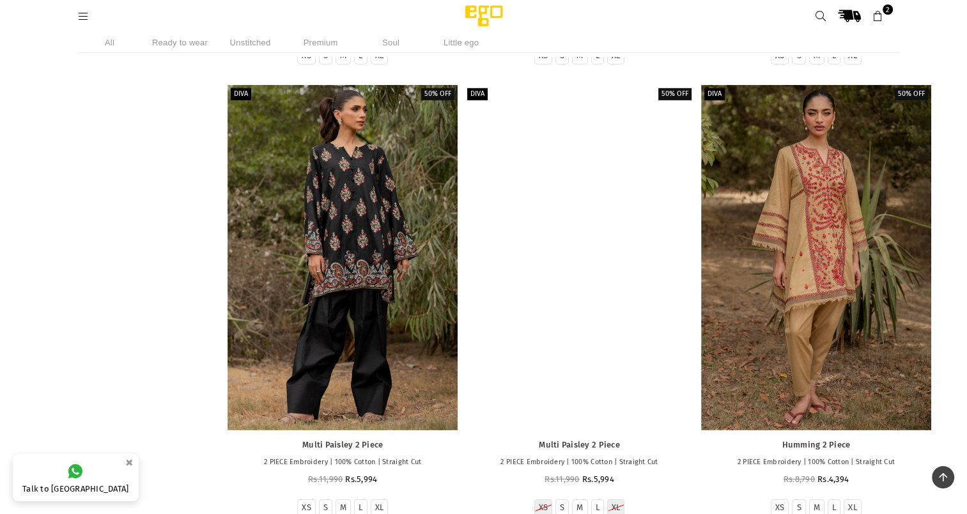
click at [632, 262] on div at bounding box center [579, 257] width 230 height 345
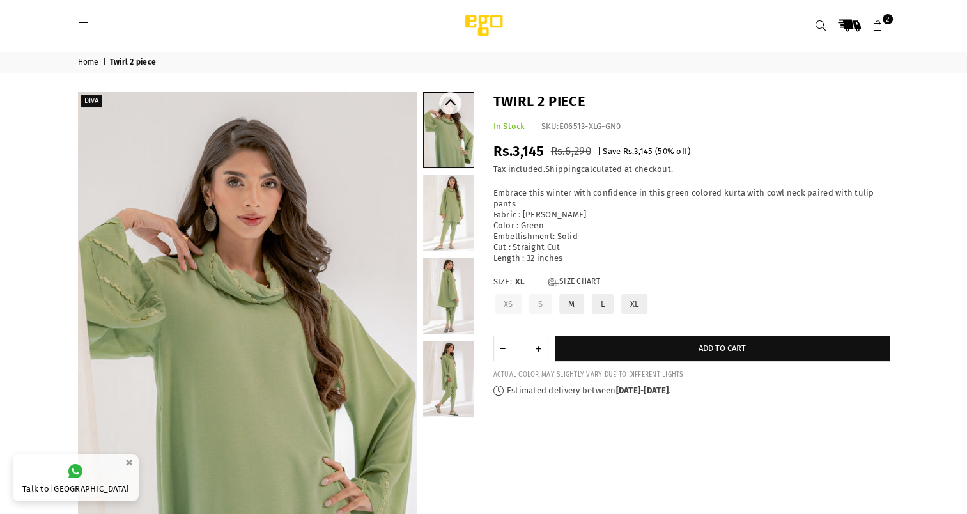
click at [462, 238] on link at bounding box center [448, 212] width 51 height 77
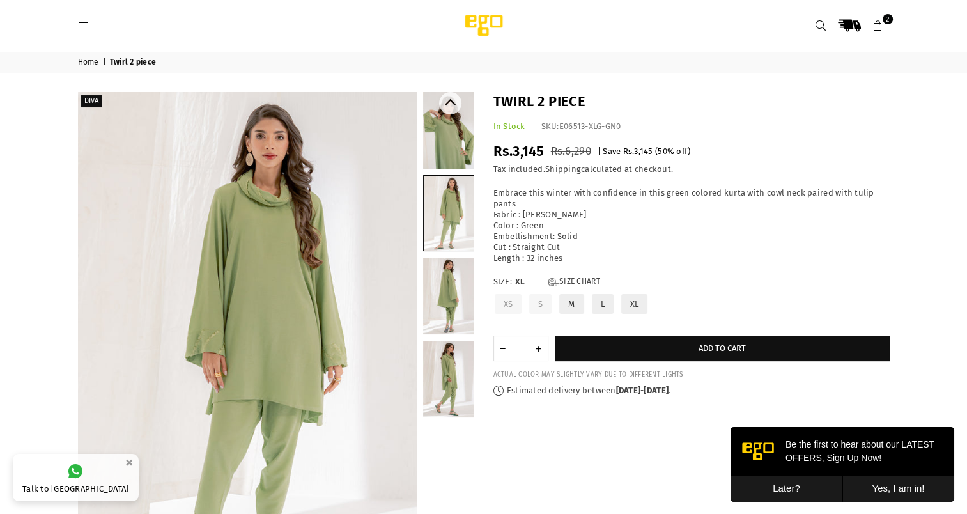
click at [450, 296] on link at bounding box center [448, 295] width 51 height 77
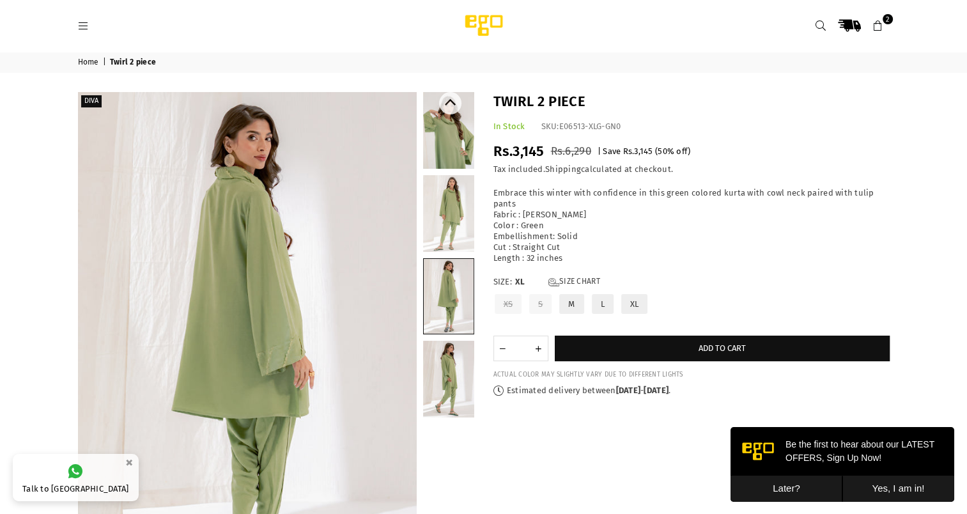
click at [443, 379] on link at bounding box center [448, 378] width 51 height 77
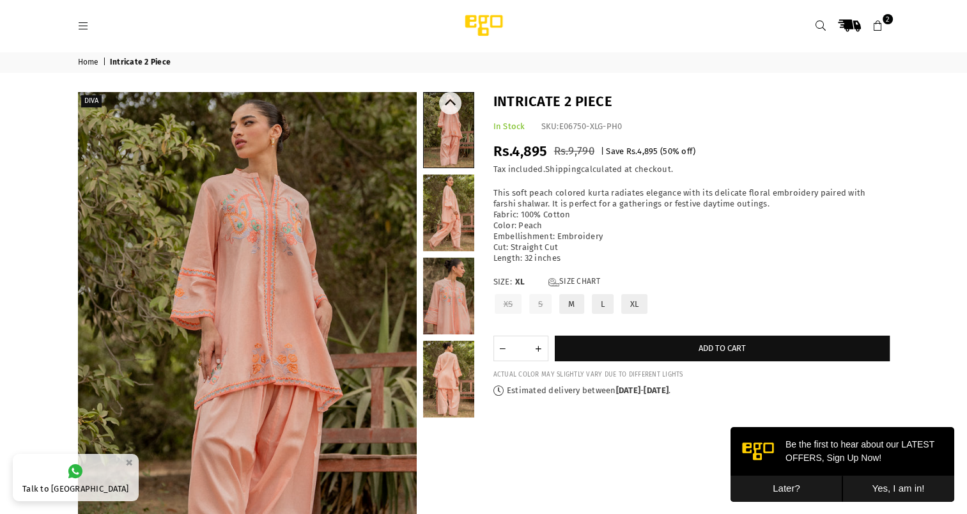
click at [450, 300] on link at bounding box center [448, 295] width 51 height 77
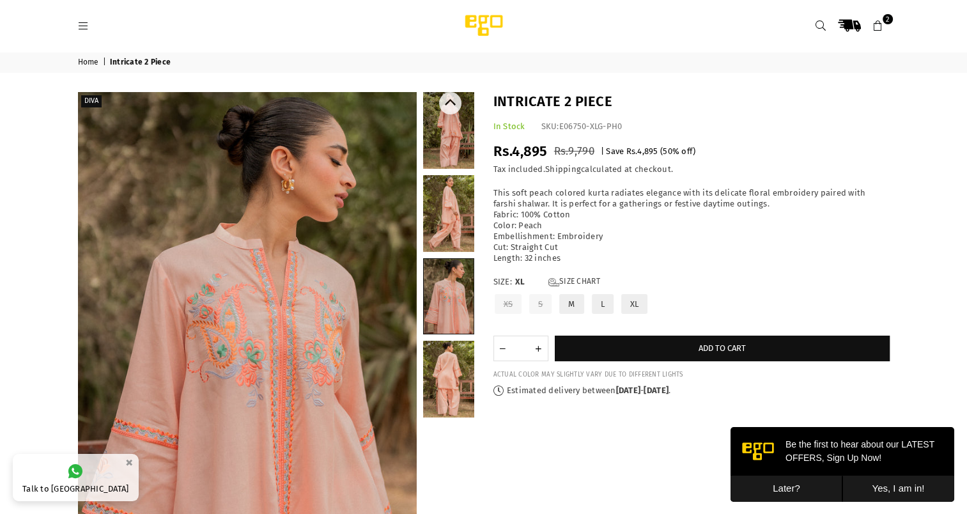
click at [457, 238] on link at bounding box center [448, 213] width 51 height 77
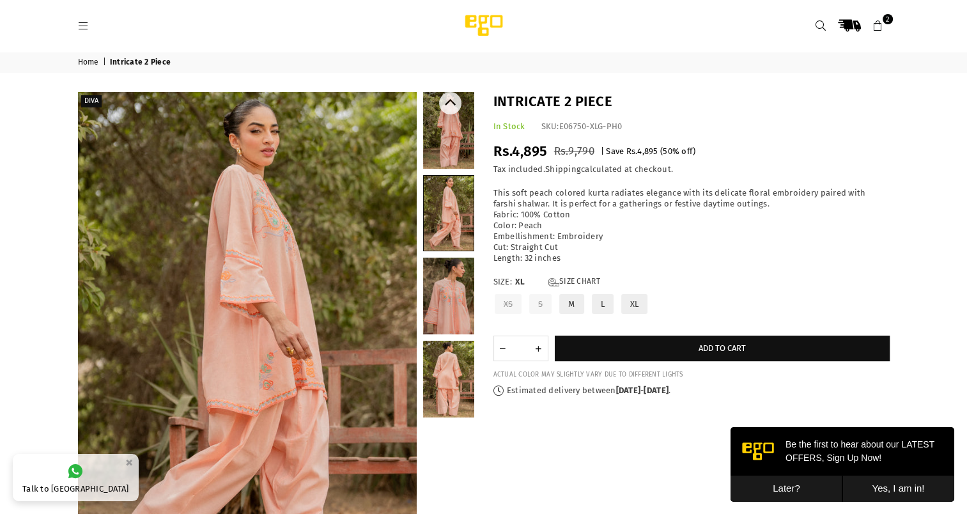
click at [452, 207] on link at bounding box center [449, 213] width 50 height 75
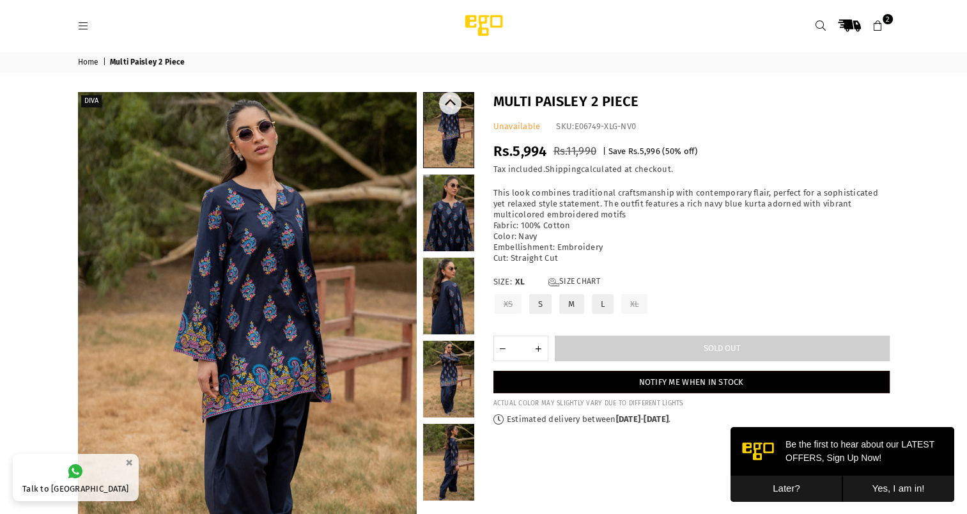
click at [458, 217] on link at bounding box center [448, 212] width 51 height 77
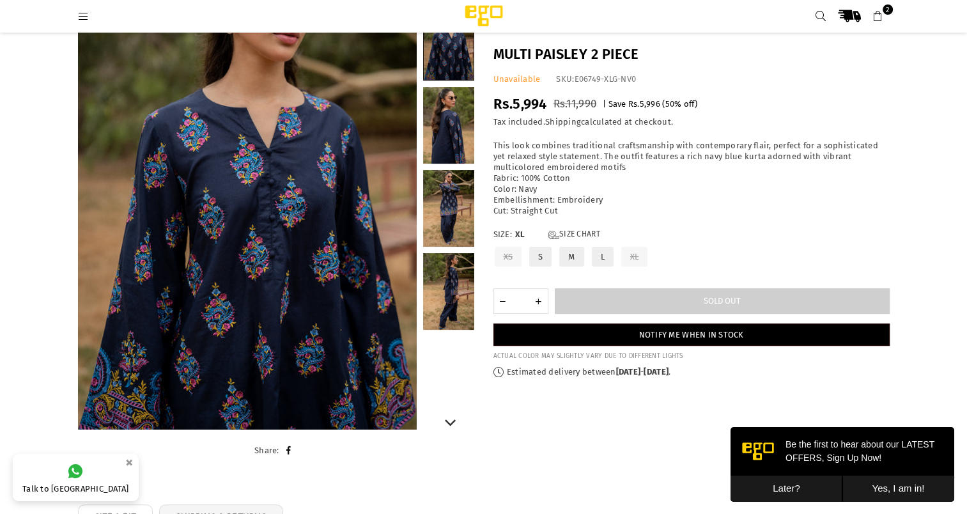
scroll to position [134, 0]
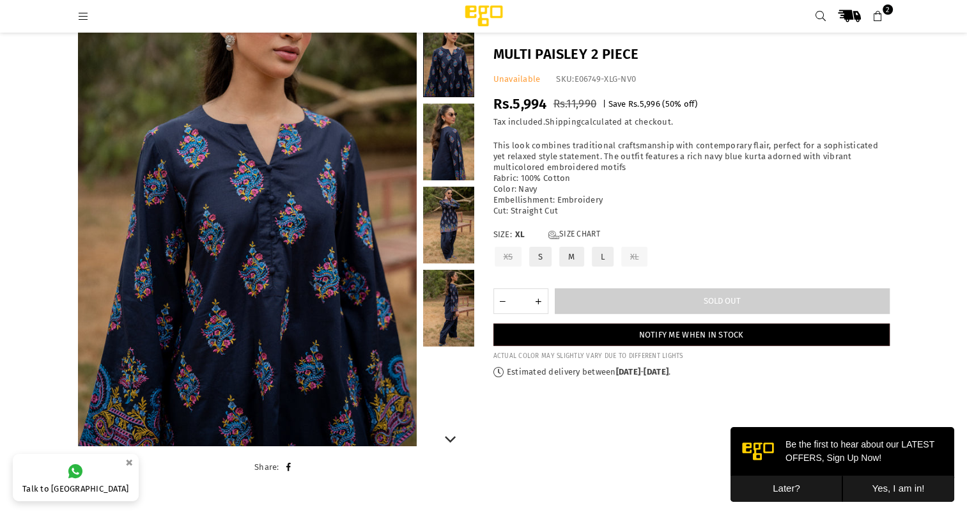
click at [440, 232] on link at bounding box center [448, 225] width 51 height 77
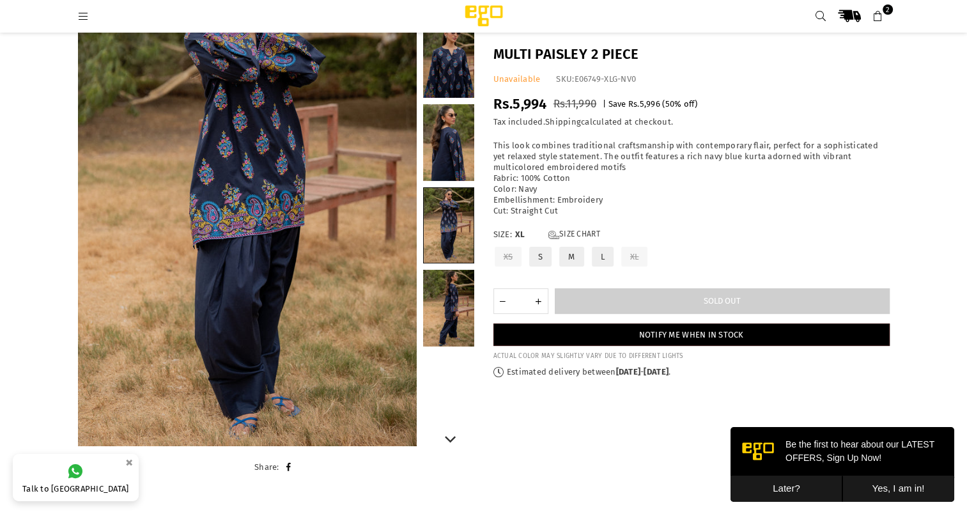
click at [445, 304] on link at bounding box center [448, 308] width 51 height 77
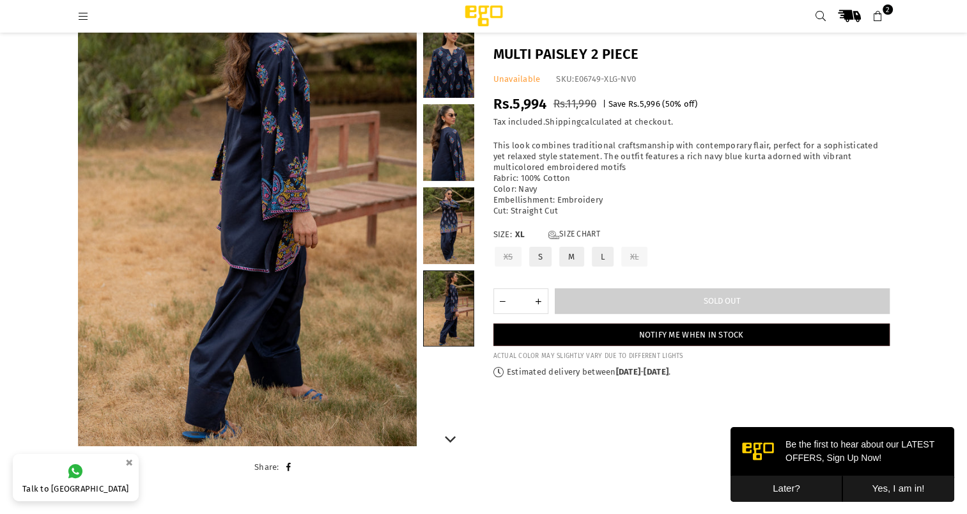
click at [457, 230] on link at bounding box center [448, 225] width 51 height 77
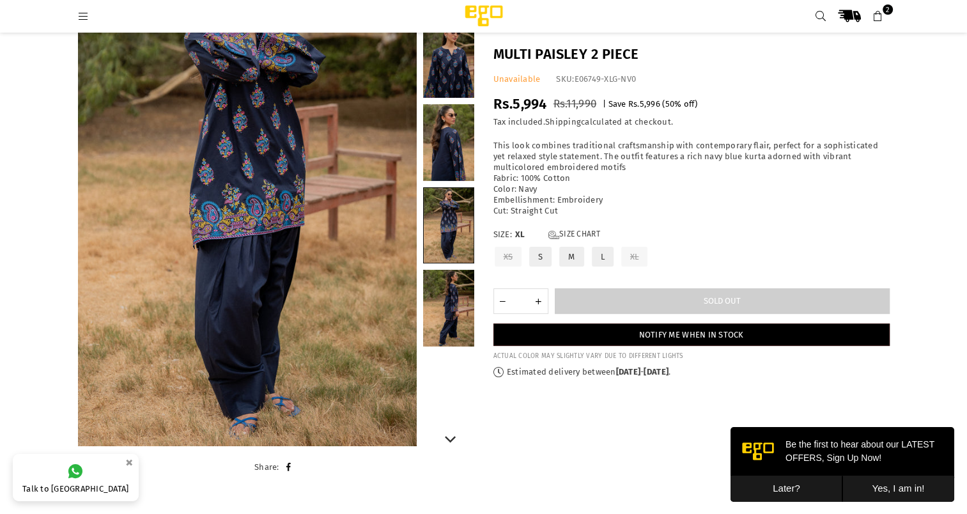
click at [445, 303] on link at bounding box center [448, 308] width 51 height 77
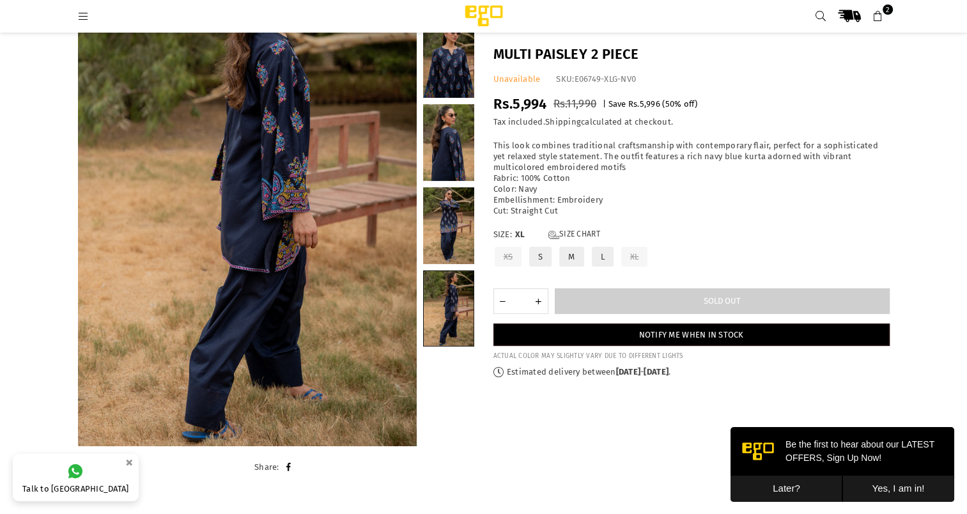
click at [606, 259] on label "L" at bounding box center [602, 256] width 24 height 22
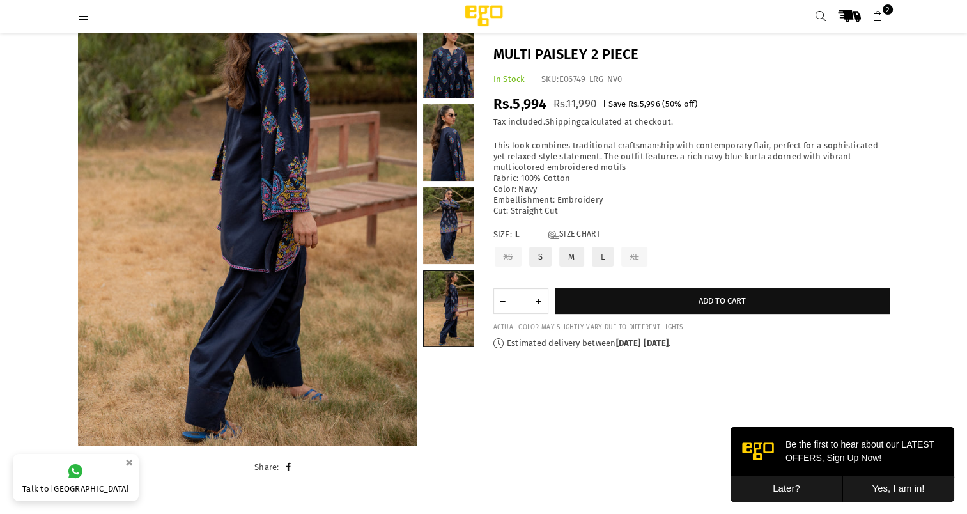
click at [606, 259] on label "L" at bounding box center [602, 256] width 24 height 22
click at [788, 227] on div "Multi Paisley 2 Piece In Stock SKU: E06749-LRG-NV0 Regular price Rs.5,994 Rs.11…" at bounding box center [691, 197] width 415 height 304
click at [781, 487] on button "Later?" at bounding box center [786, 488] width 112 height 26
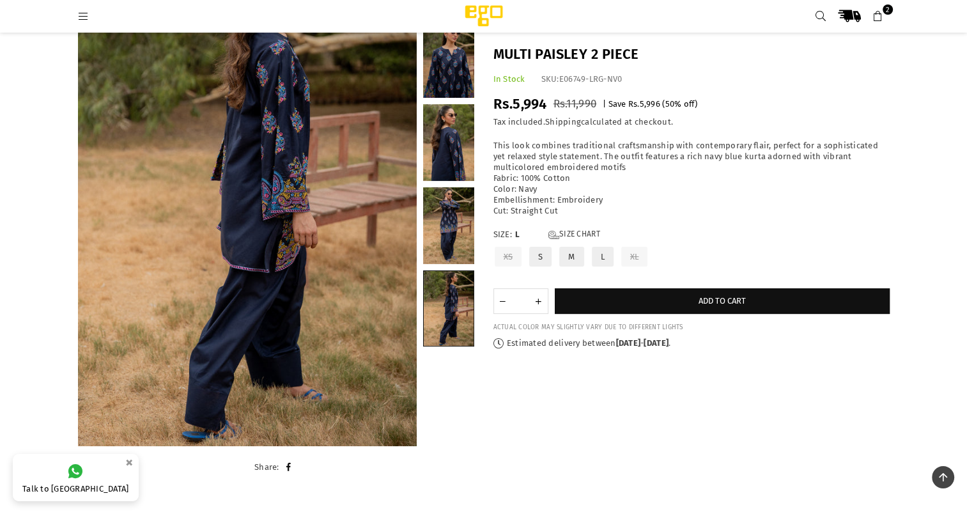
click at [777, 216] on p "This look combines traditional craftsmanship with contemporary flair, perfect f…" at bounding box center [691, 178] width 396 height 75
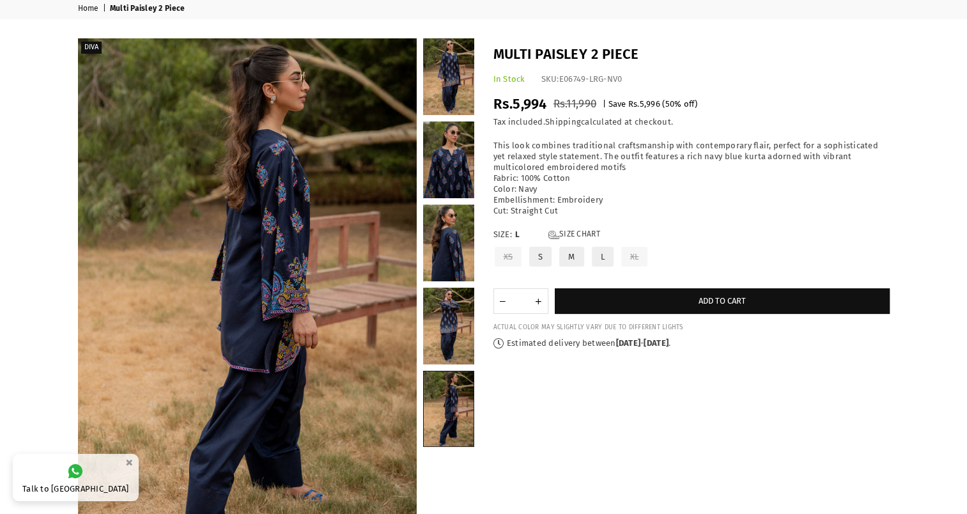
scroll to position [26, 0]
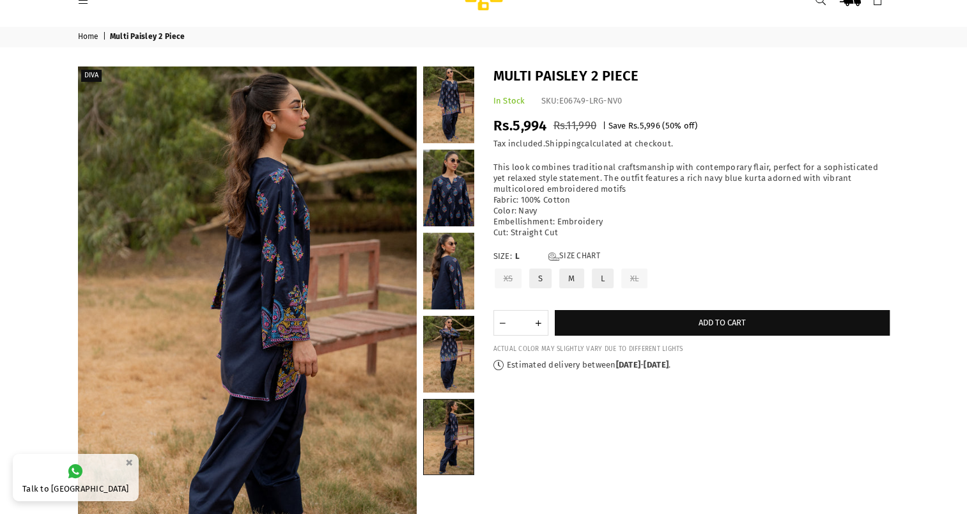
click at [781, 95] on div "Multi Paisley 2 Piece In Stock SKU: E06749-LRG-NV0 Regular price Rs.5,994 Rs.11…" at bounding box center [691, 218] width 415 height 304
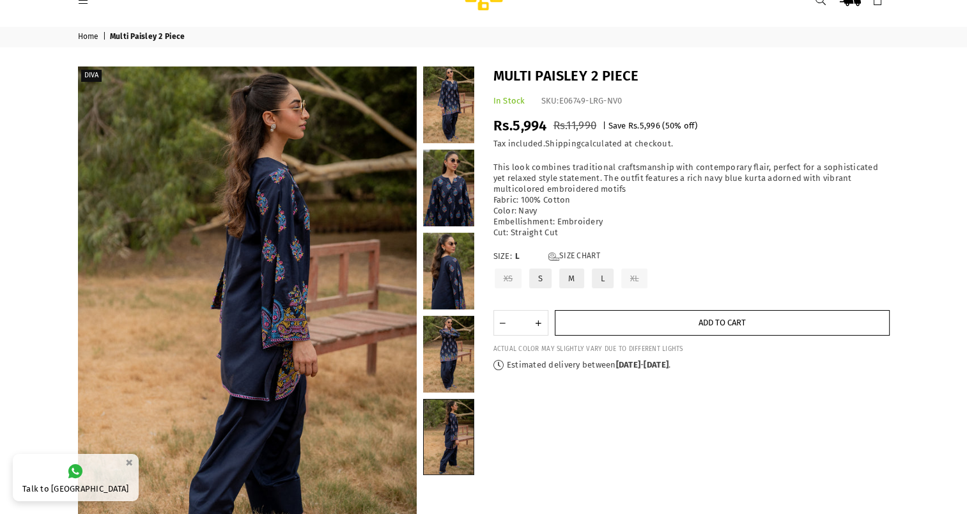
click at [639, 321] on button "Add to cart" at bounding box center [721, 323] width 335 height 26
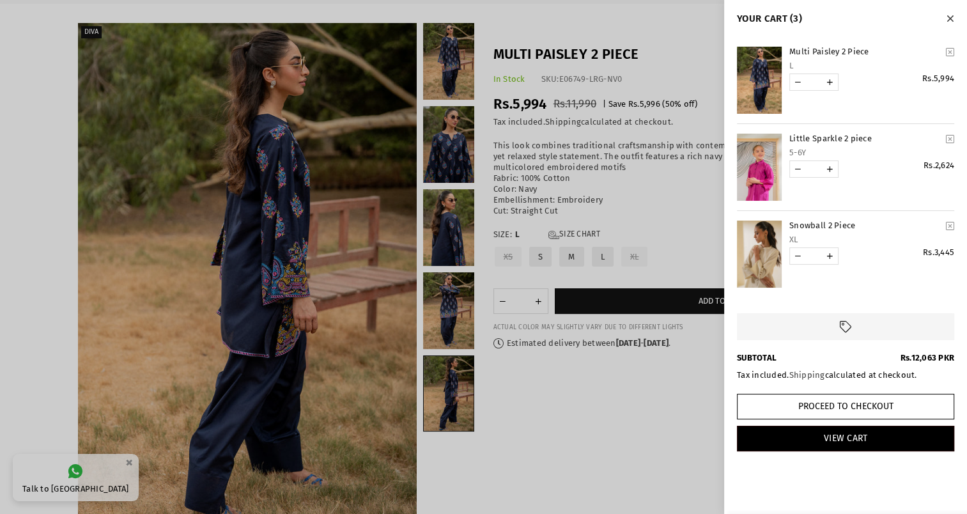
scroll to position [57, 0]
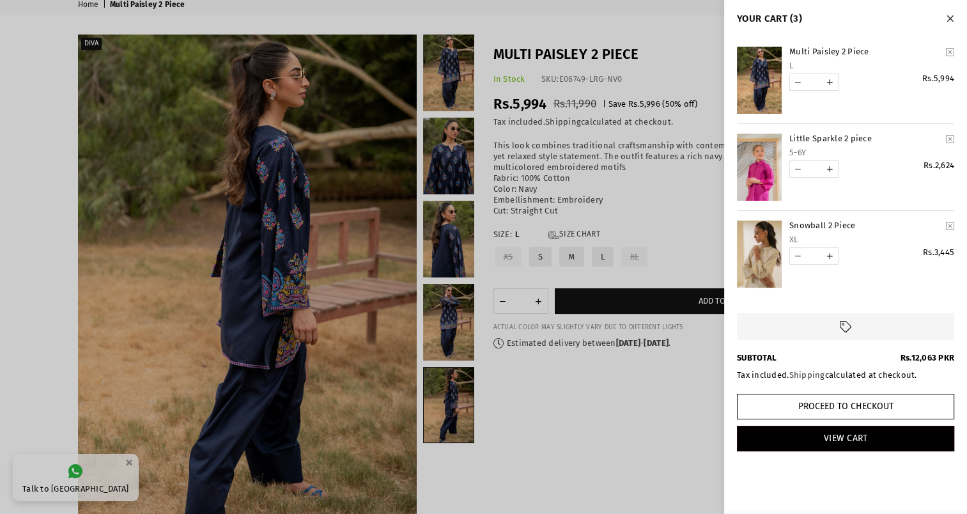
click at [804, 222] on link "Snowball 2 Piece" at bounding box center [865, 225] width 152 height 11
click at [654, 409] on div at bounding box center [483, 257] width 967 height 514
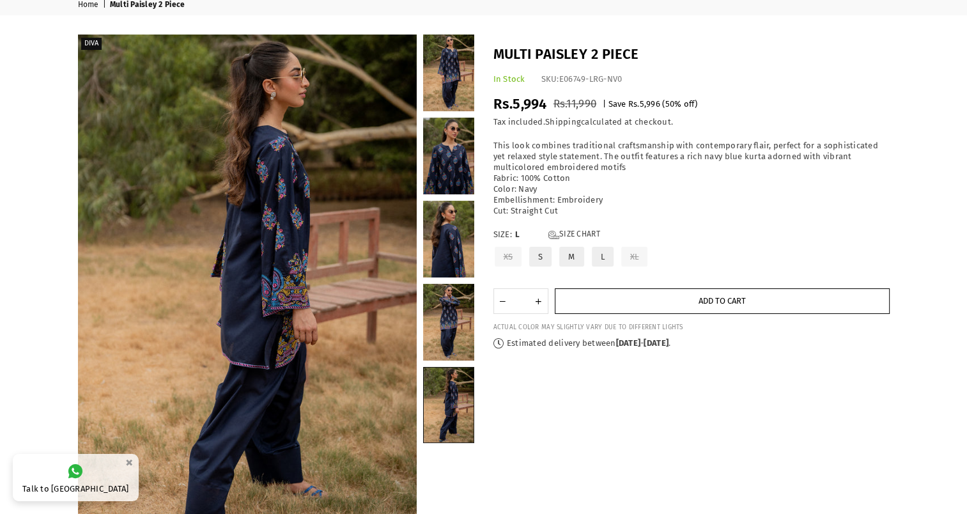
click at [635, 291] on button "Add to cart" at bounding box center [721, 301] width 335 height 26
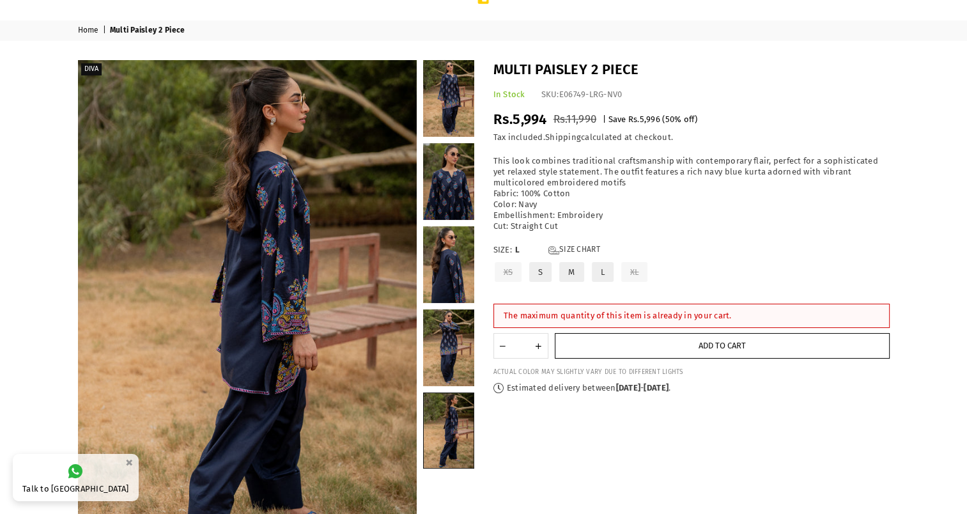
scroll to position [0, 0]
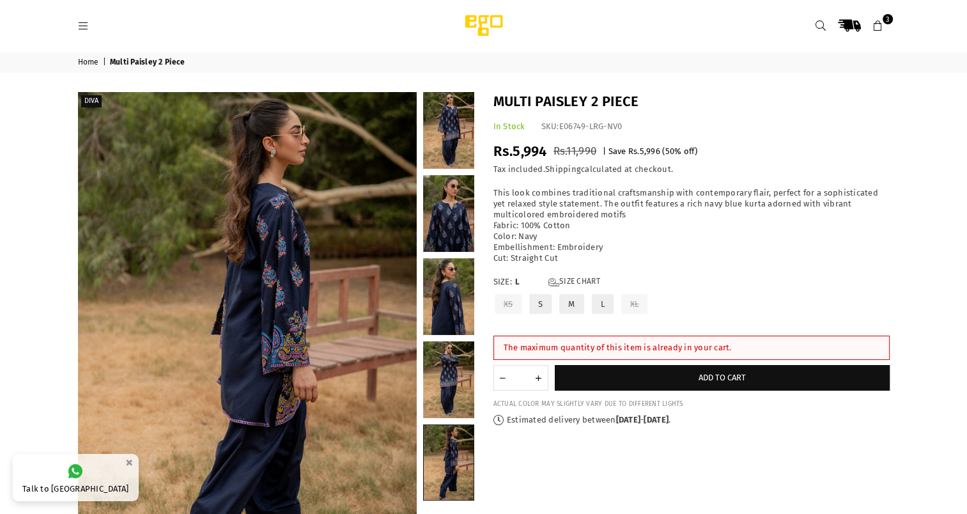
click at [877, 21] on icon at bounding box center [877, 25] width 11 height 11
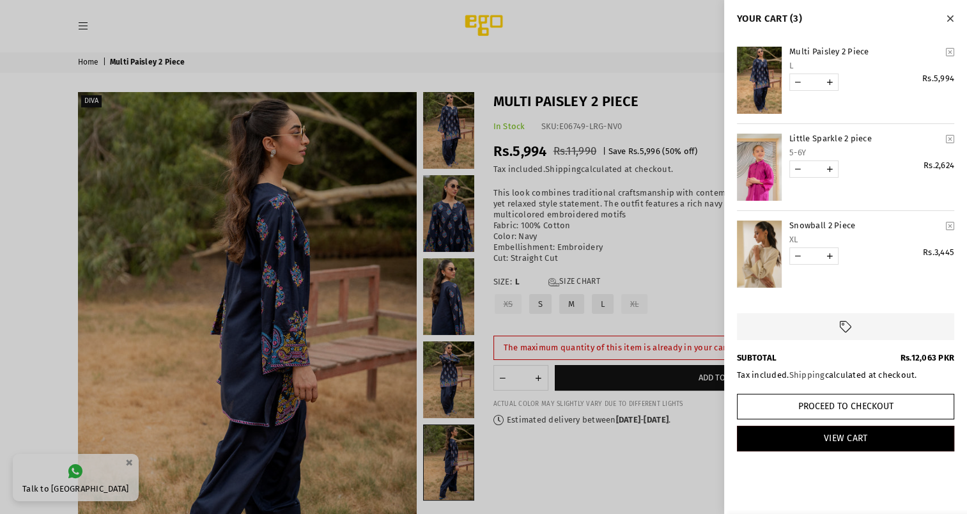
click at [795, 261] on link "YOUR CART" at bounding box center [798, 256] width 16 height 16
type input "*"
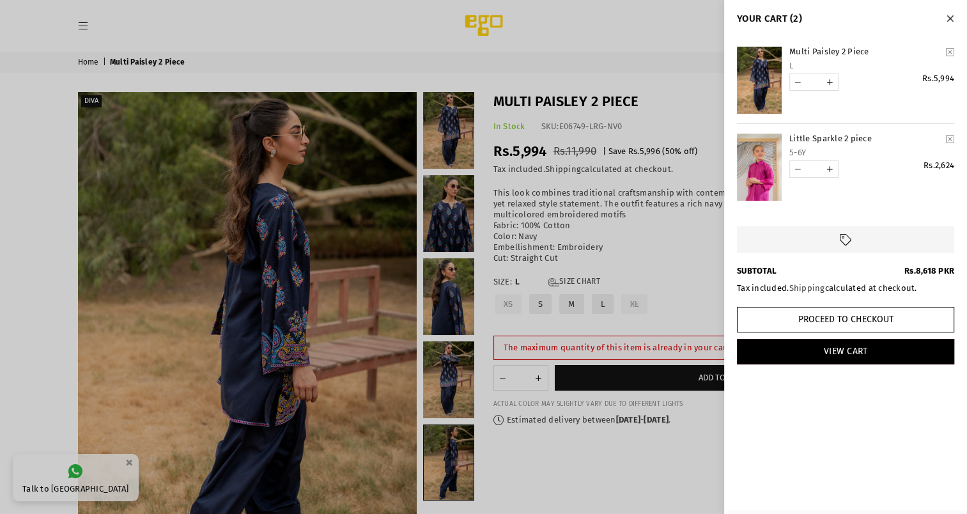
click at [427, 36] on div at bounding box center [483, 257] width 967 height 514
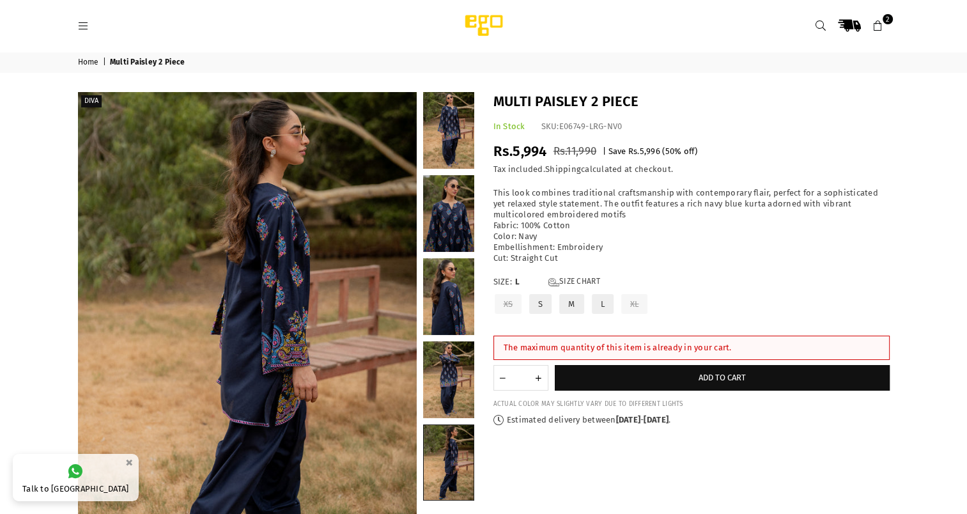
click at [79, 20] on icon at bounding box center [83, 25] width 11 height 11
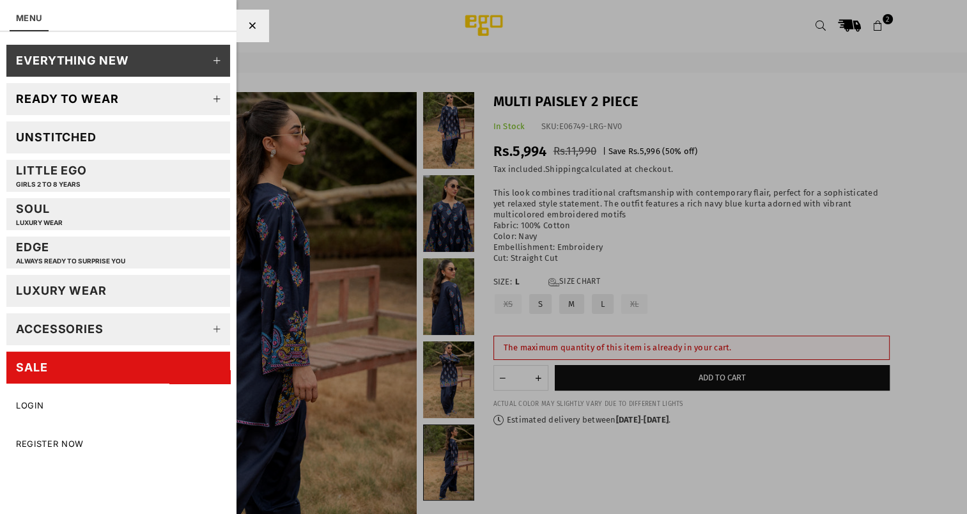
click at [93, 139] on div "Unstitched" at bounding box center [56, 137] width 80 height 15
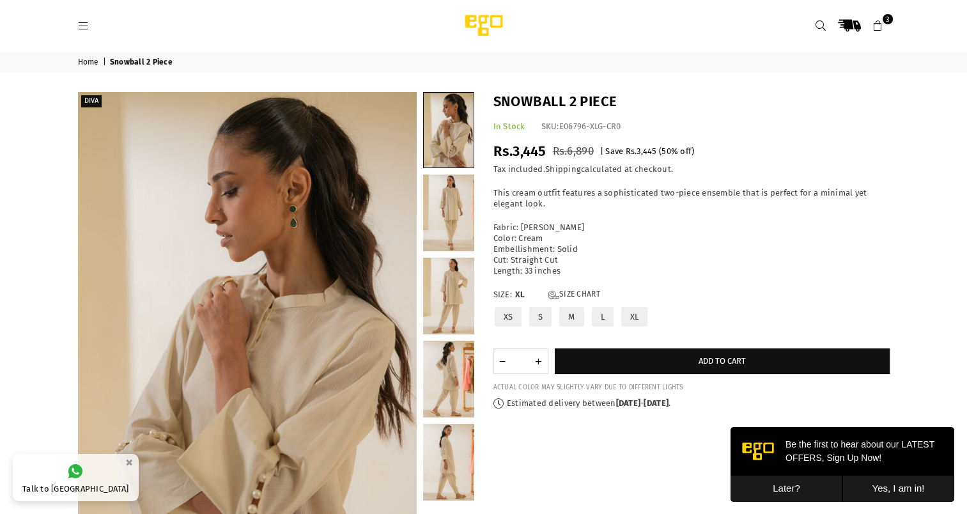
click at [802, 200] on p "This cream outfit features a sophisticated two-piece ensemble that is perfect f…" at bounding box center [691, 199] width 396 height 22
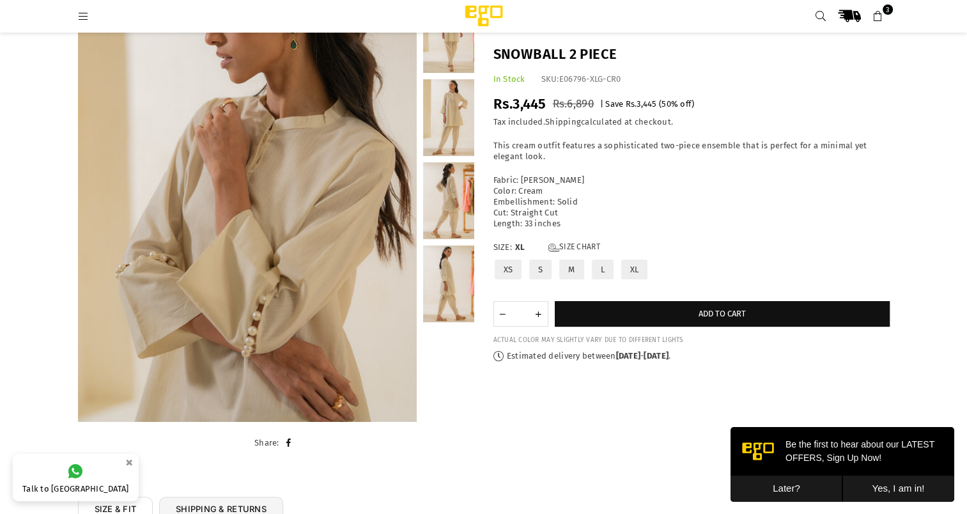
scroll to position [160, 0]
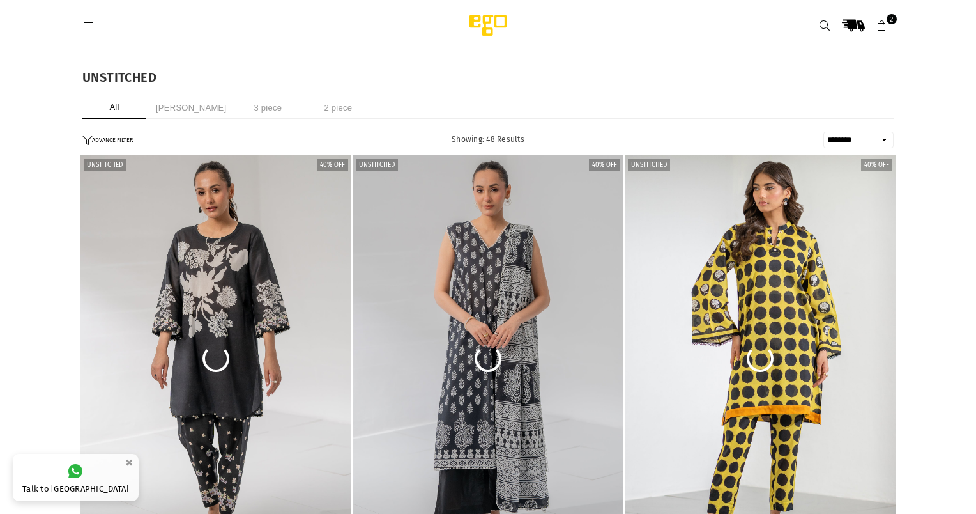
select select "******"
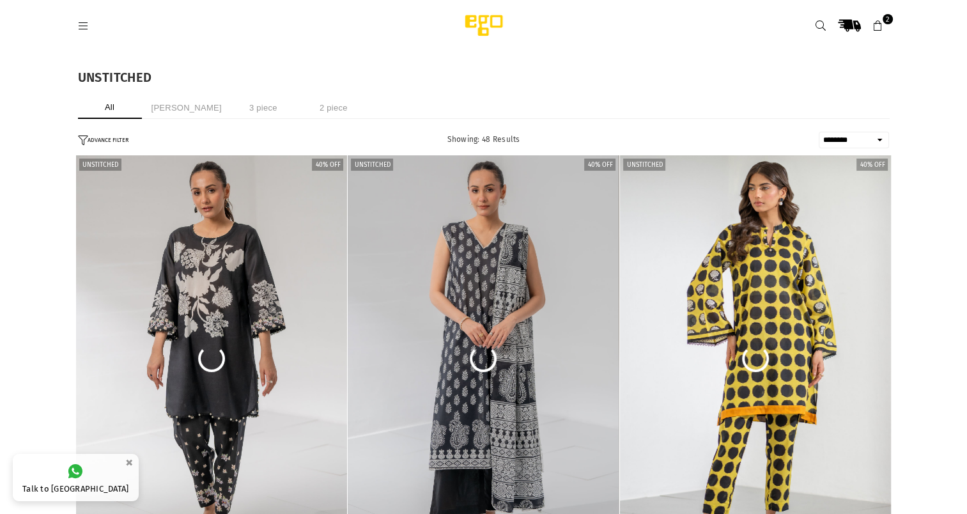
click at [86, 26] on icon at bounding box center [83, 25] width 11 height 11
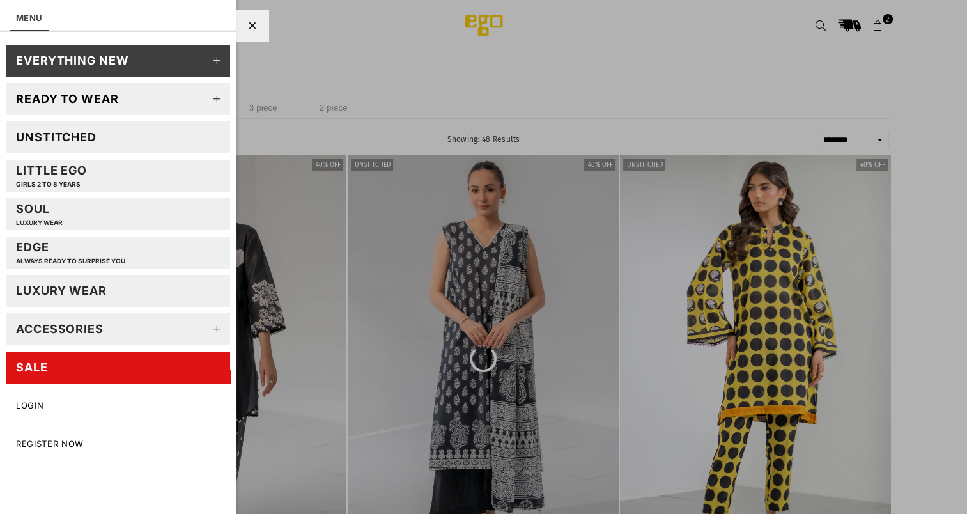
click at [78, 207] on link "Soul LUXURY WEAR" at bounding box center [118, 214] width 224 height 32
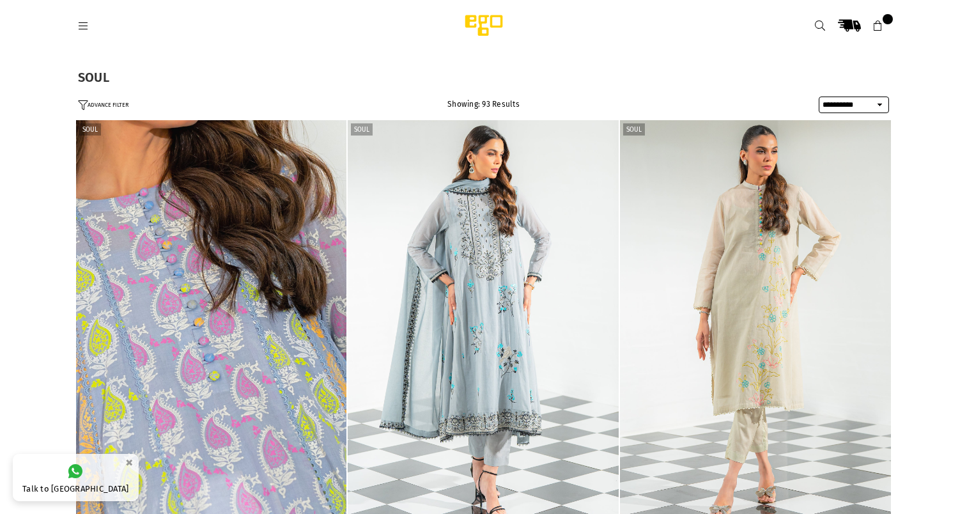
select select "**********"
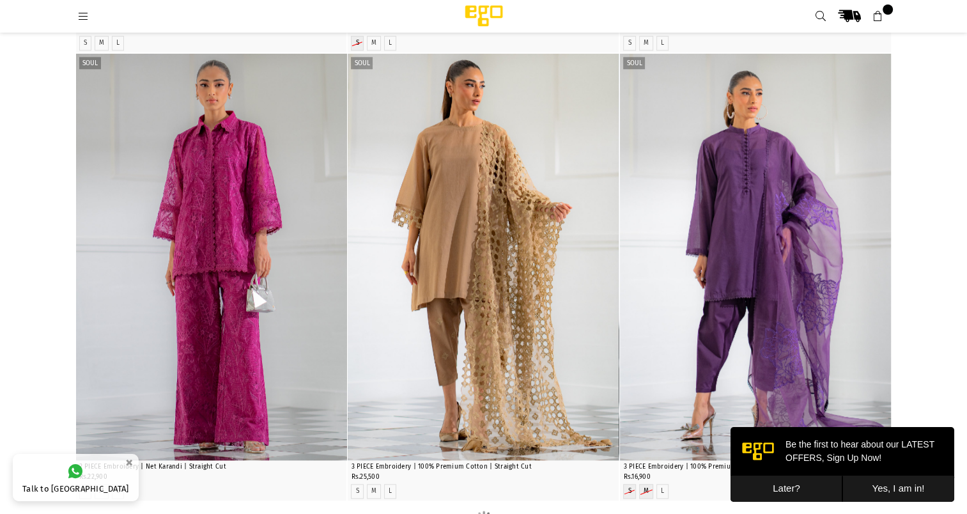
scroll to position [1412, 0]
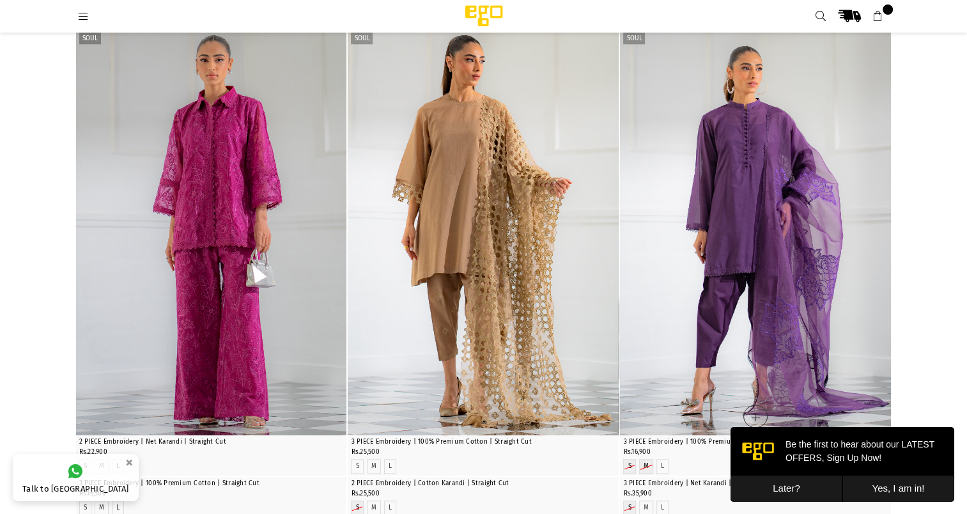
click at [800, 227] on img "1 / 6" at bounding box center [755, 232] width 271 height 406
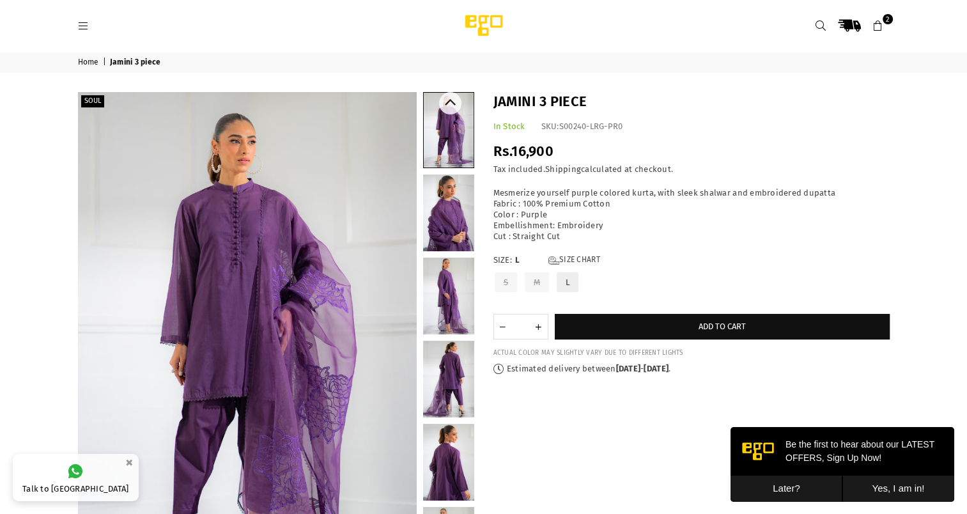
click at [445, 220] on link at bounding box center [448, 212] width 51 height 77
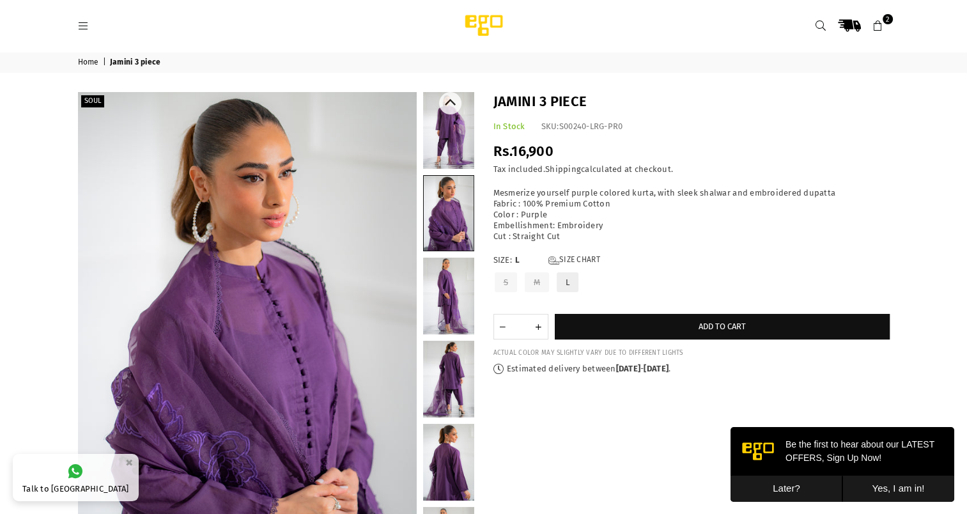
click at [443, 302] on link at bounding box center [448, 295] width 51 height 77
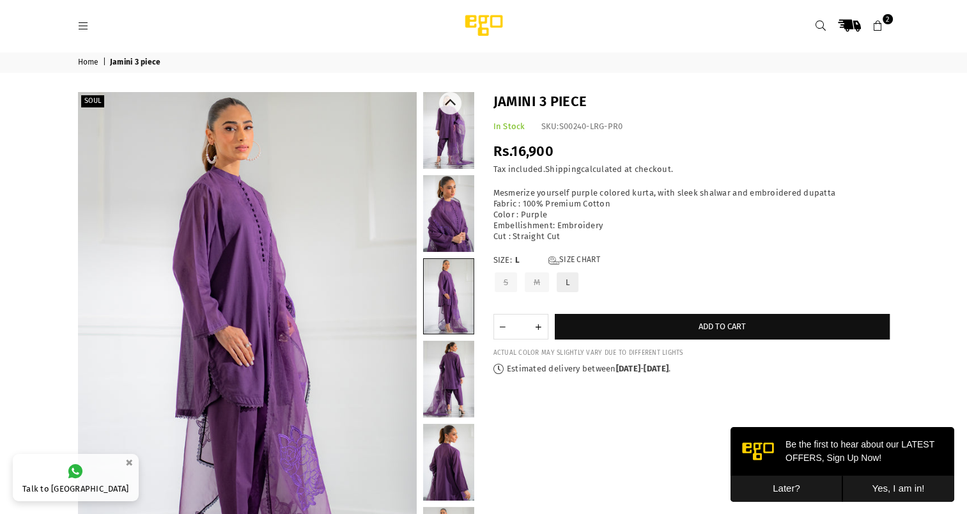
click at [452, 366] on link at bounding box center [448, 378] width 51 height 77
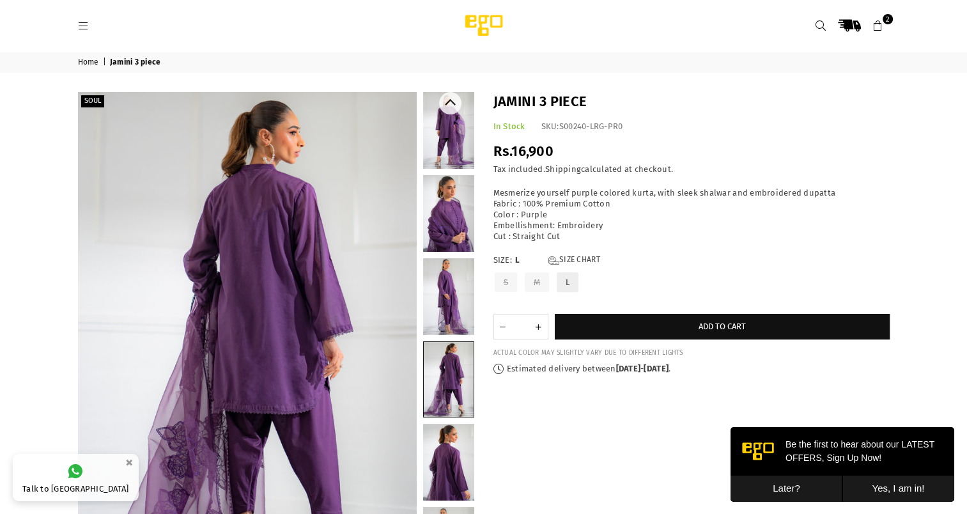
click at [434, 470] on link at bounding box center [448, 462] width 51 height 77
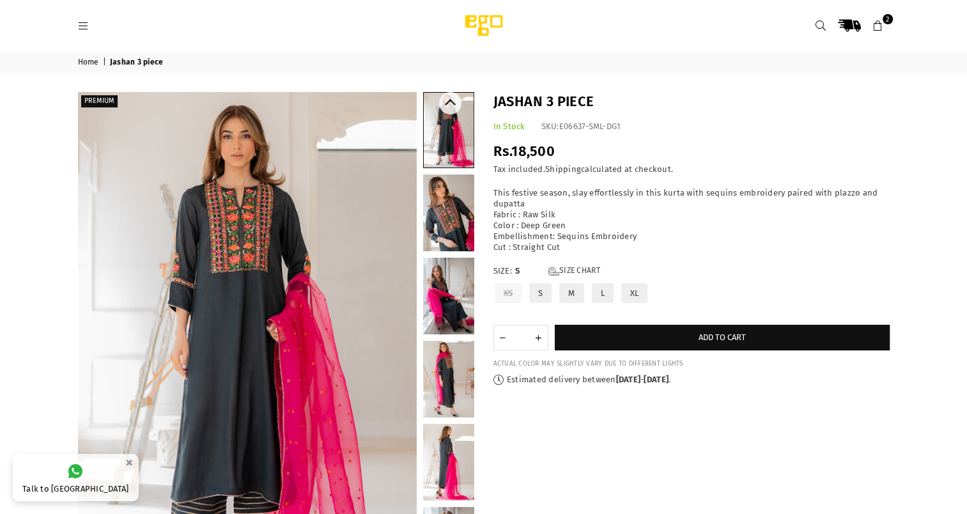
click at [453, 222] on link at bounding box center [448, 212] width 51 height 77
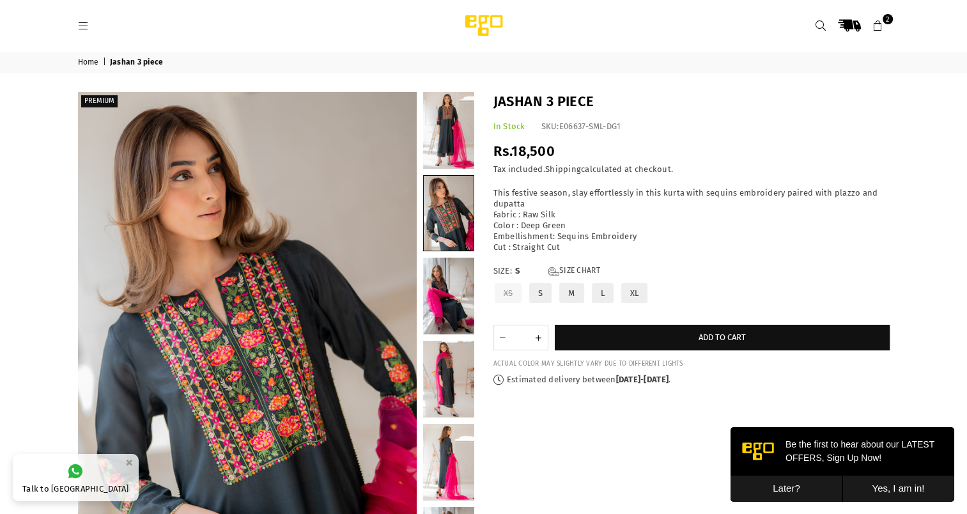
click at [788, 483] on button "Later?" at bounding box center [786, 488] width 112 height 26
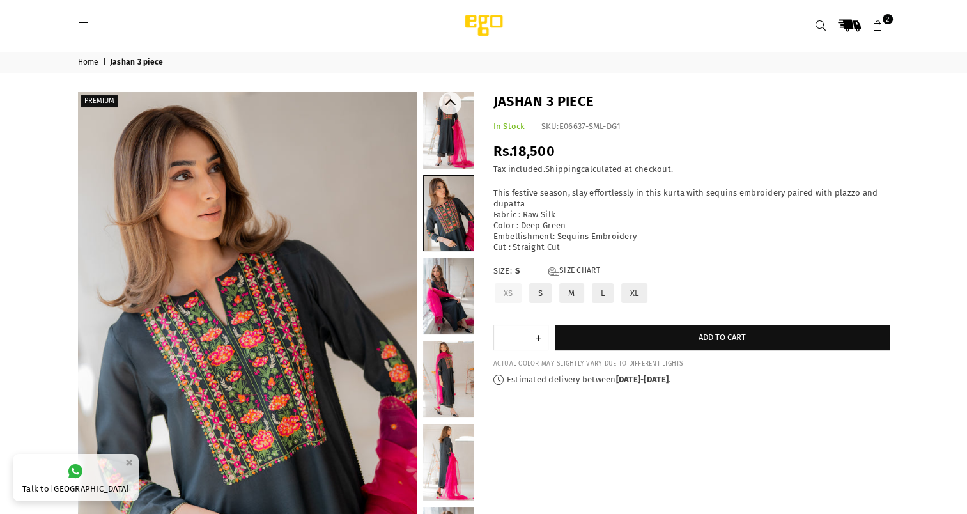
click at [457, 222] on link at bounding box center [449, 213] width 50 height 75
click at [454, 115] on link at bounding box center [448, 130] width 51 height 77
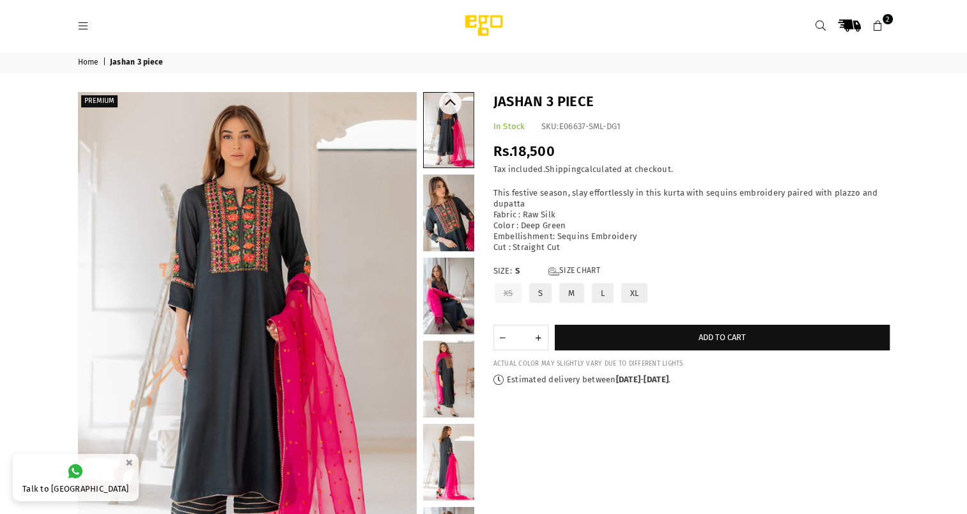
click at [441, 279] on link at bounding box center [448, 295] width 51 height 77
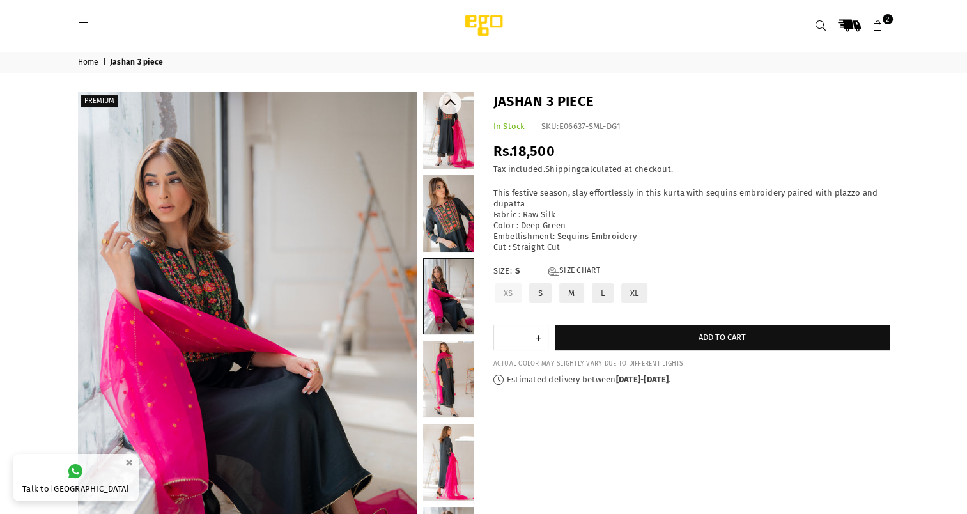
click at [441, 445] on link at bounding box center [448, 462] width 51 height 77
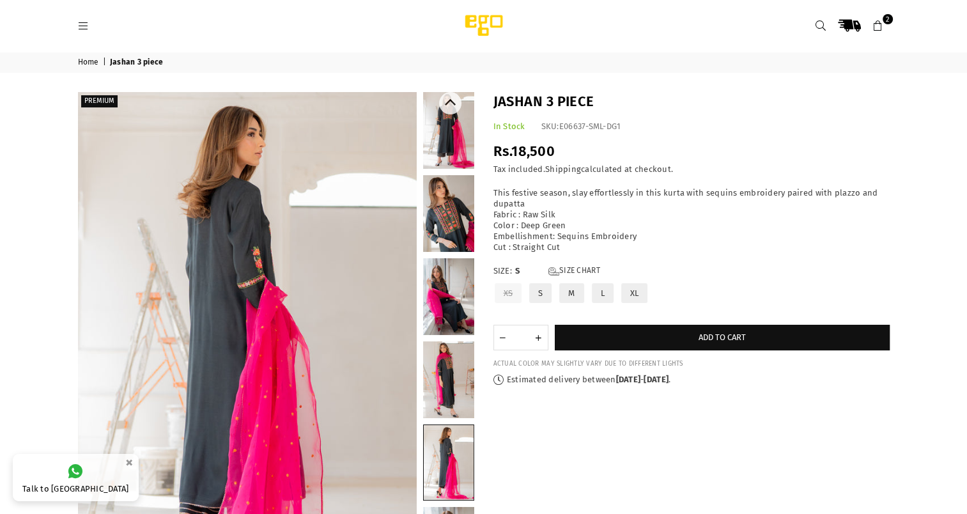
click at [457, 291] on link at bounding box center [448, 296] width 51 height 77
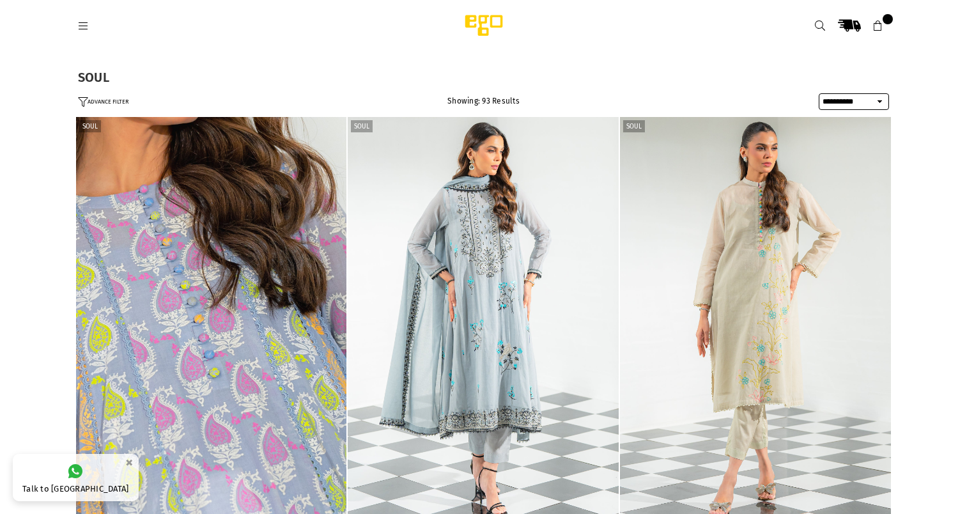
select select "**********"
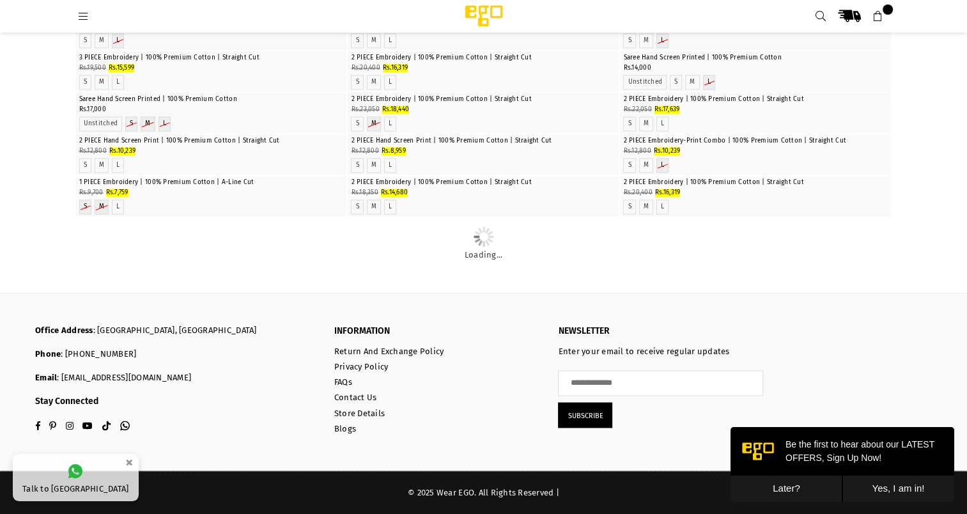
scroll to position [3230, 0]
click at [483, 10] on img "1 / 6" at bounding box center [483, 10] width 0 height 0
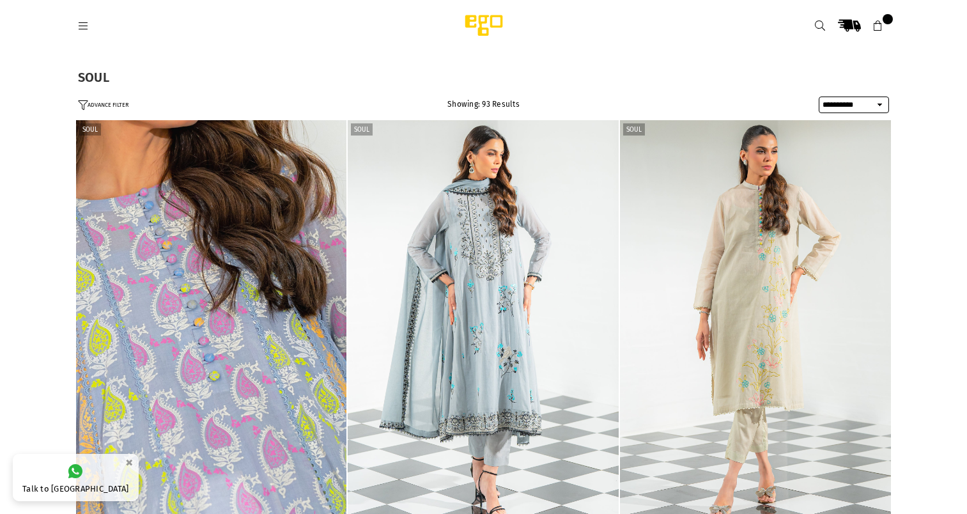
select select "**********"
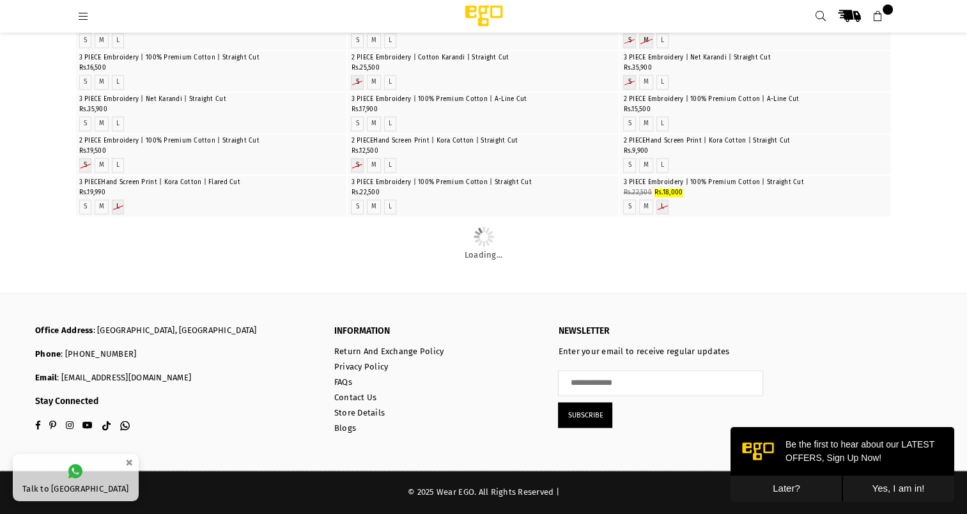
scroll to position [2716, 0]
click at [211, 134] on img "1 / 4" at bounding box center [211, 134] width 0 height 0
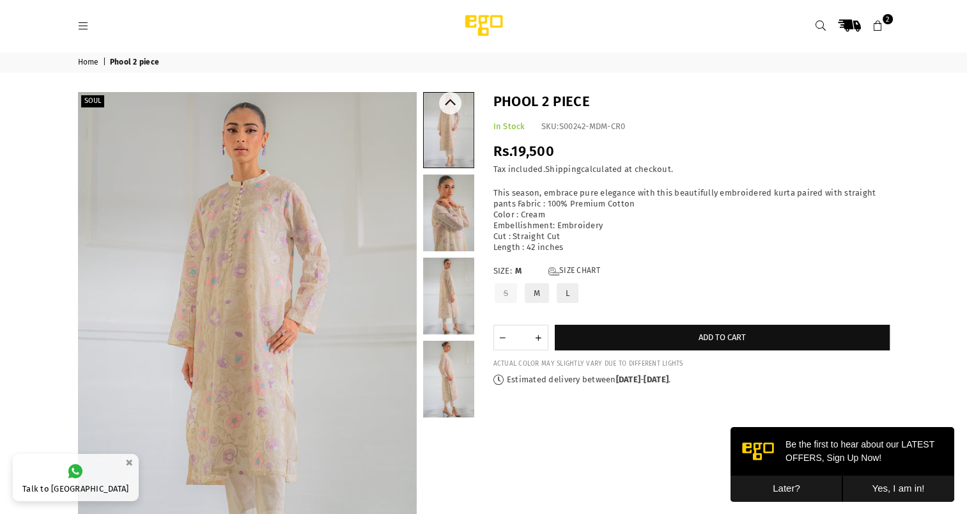
click at [445, 204] on link at bounding box center [448, 212] width 51 height 77
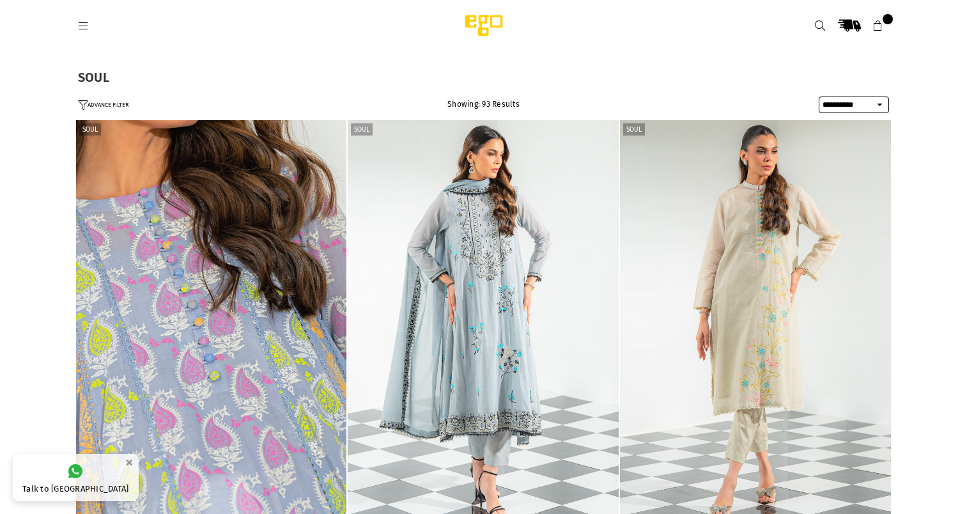
select select "**********"
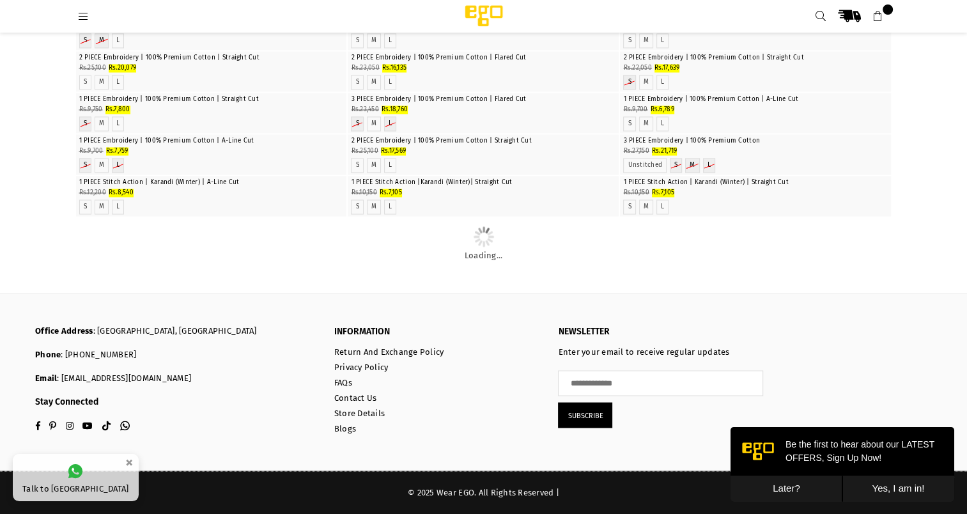
scroll to position [5885, 0]
click at [483, 93] on img "1 / 4" at bounding box center [483, 93] width 0 height 0
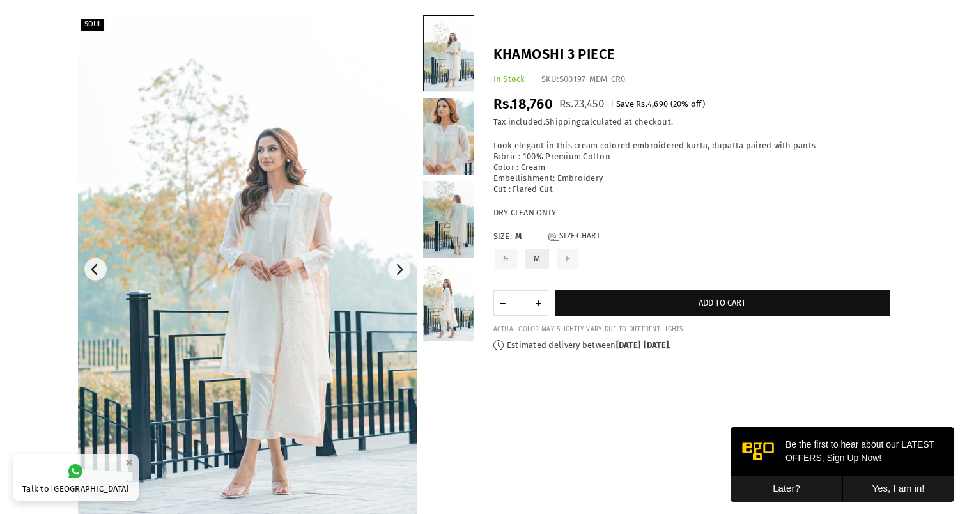
click at [318, 313] on img at bounding box center [247, 269] width 339 height 508
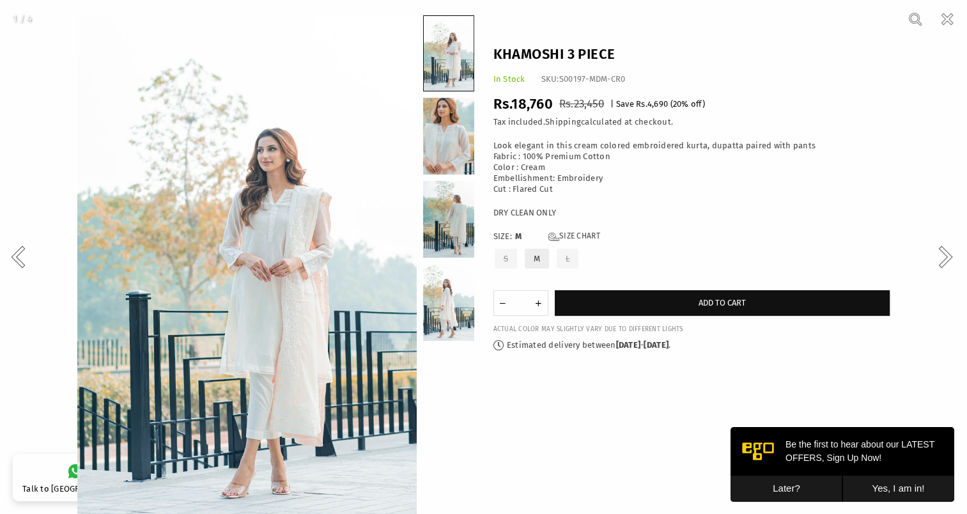
click at [318, 313] on img at bounding box center [246, 269] width 339 height 508
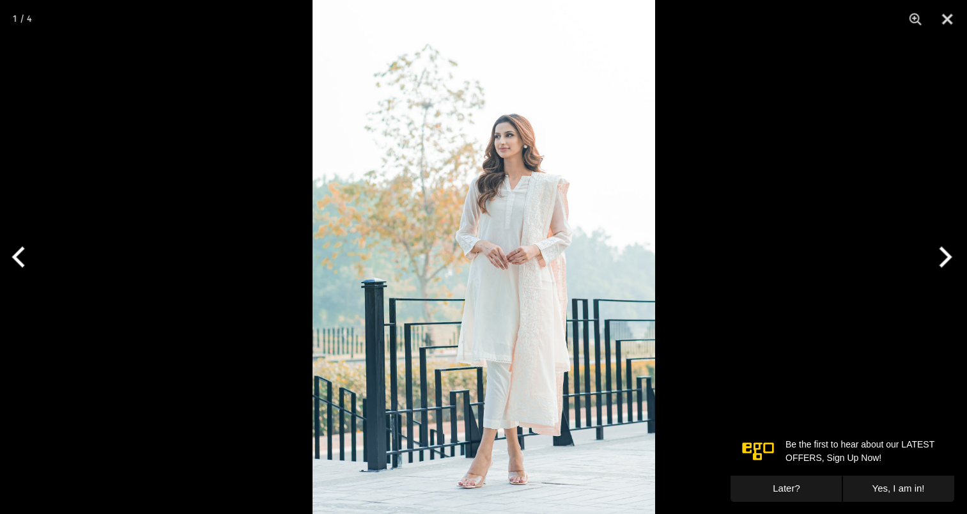
click at [457, 325] on img at bounding box center [483, 257] width 342 height 514
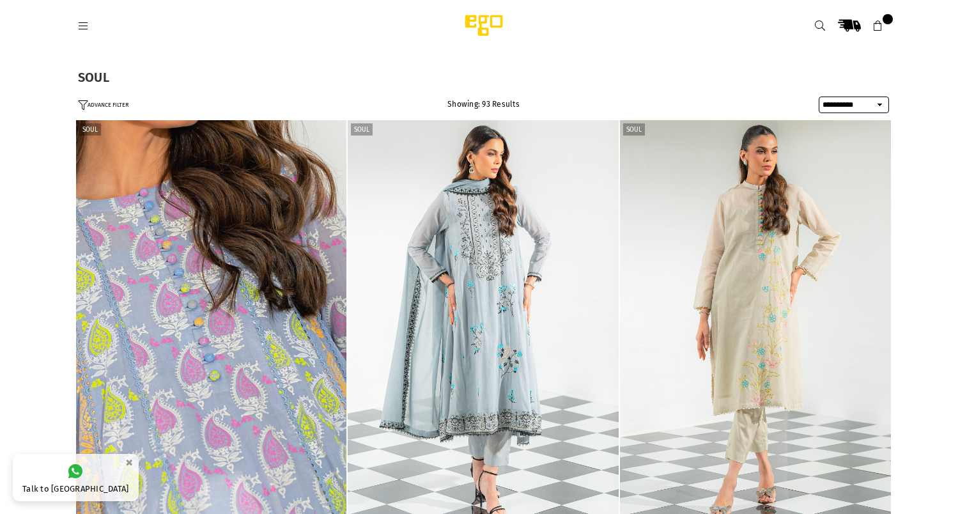
select select "**********"
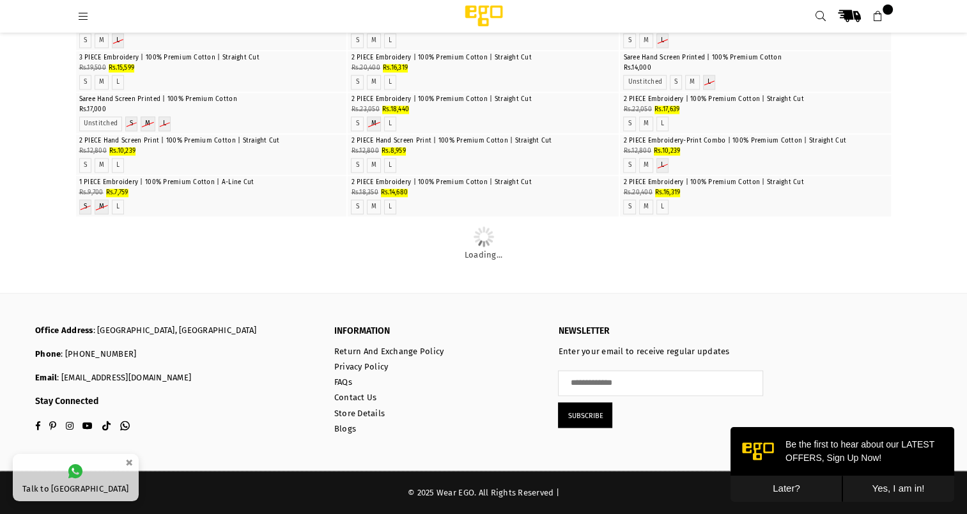
scroll to position [4088, 0]
click at [483, 93] on img "1 / 6" at bounding box center [483, 93] width 0 height 0
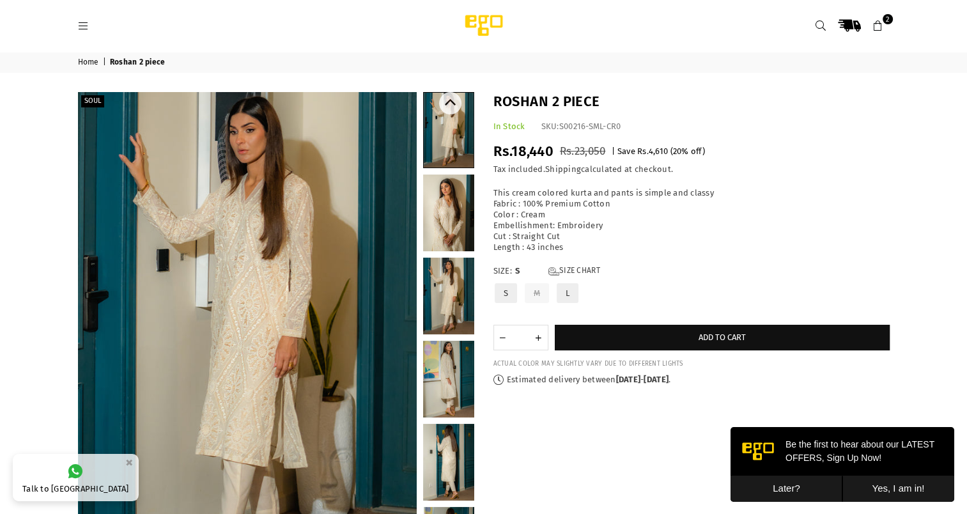
click at [443, 199] on link at bounding box center [448, 212] width 51 height 77
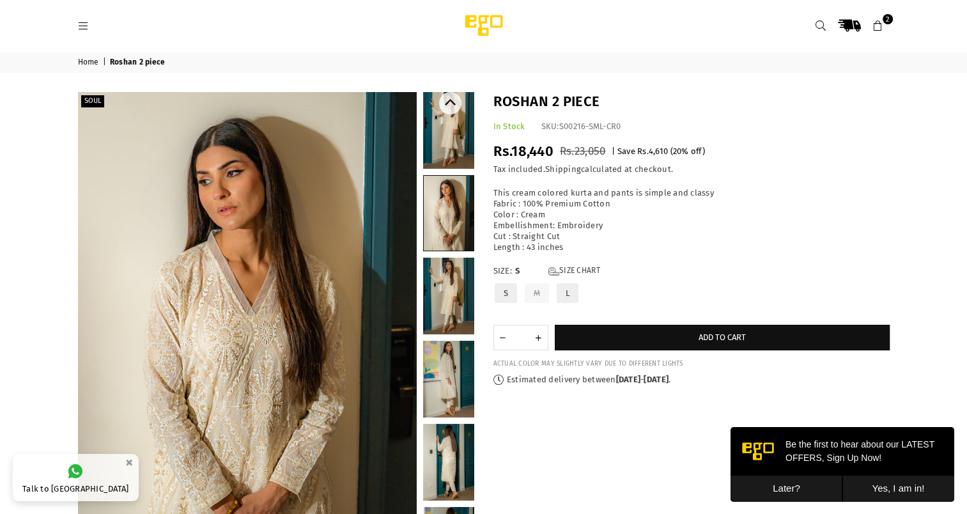
click at [437, 308] on link at bounding box center [448, 295] width 51 height 77
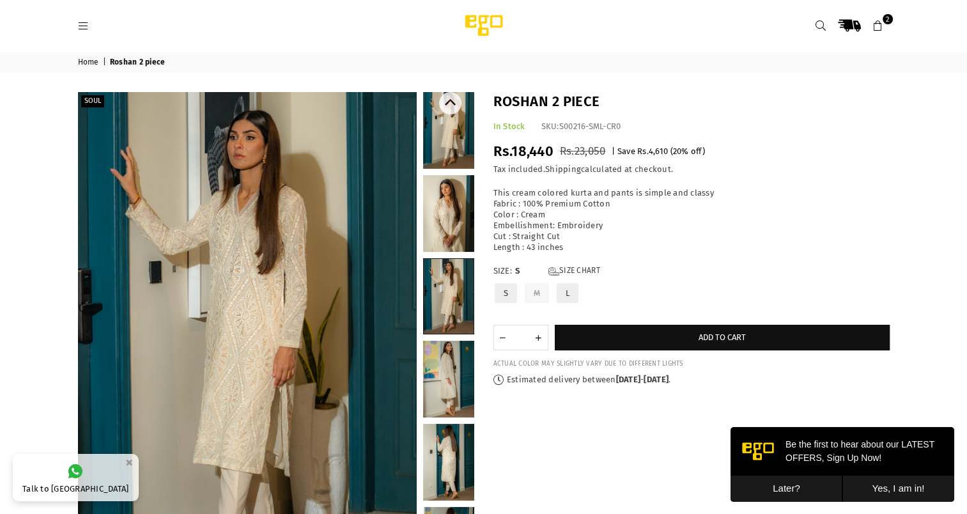
click at [457, 404] on link at bounding box center [448, 378] width 51 height 77
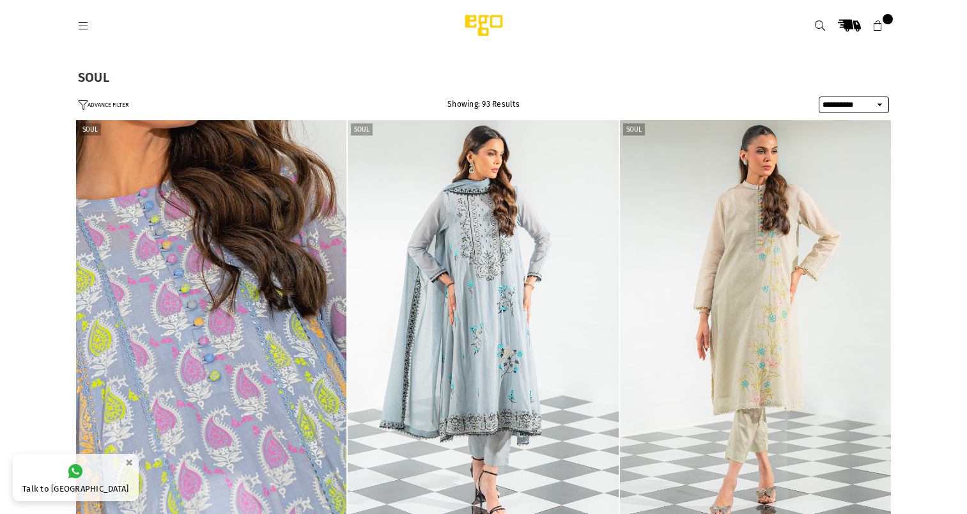
select select "**********"
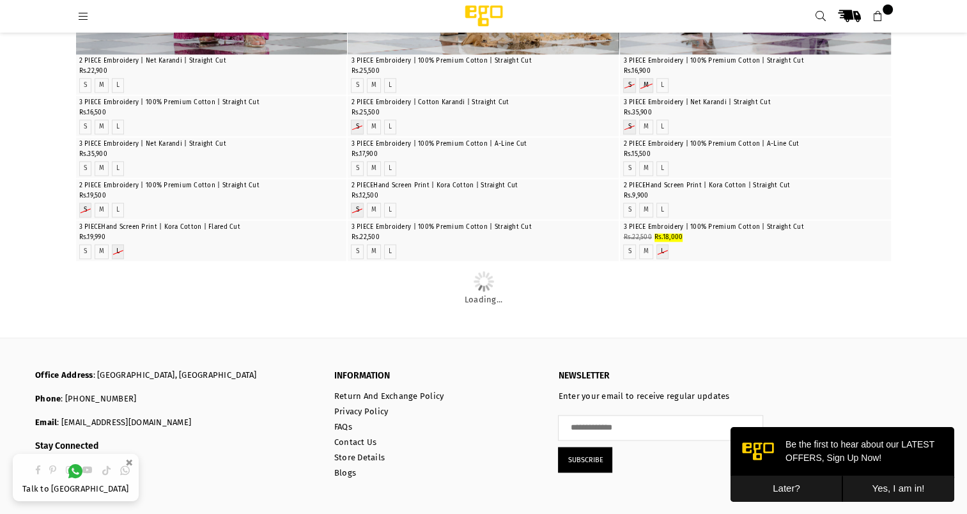
scroll to position [1796, 0]
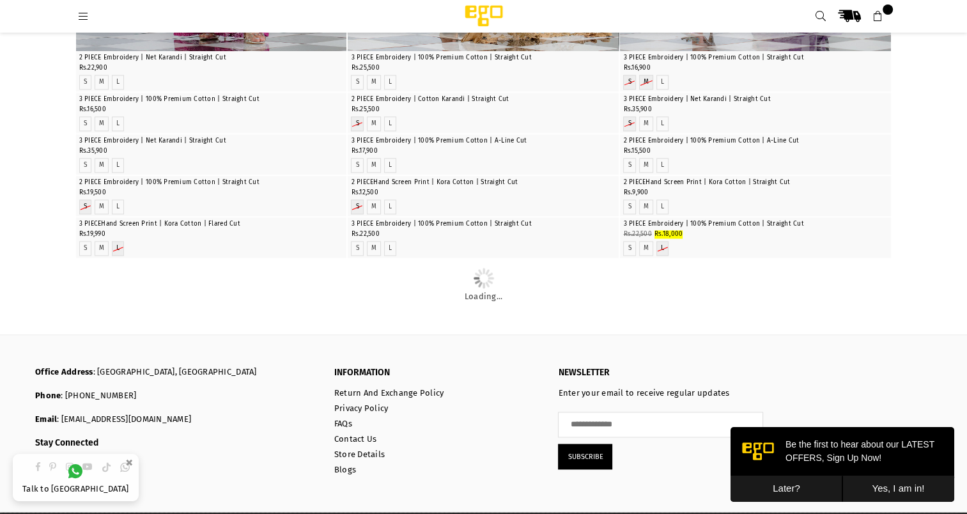
click at [781, 485] on button "Later?" at bounding box center [786, 488] width 112 height 26
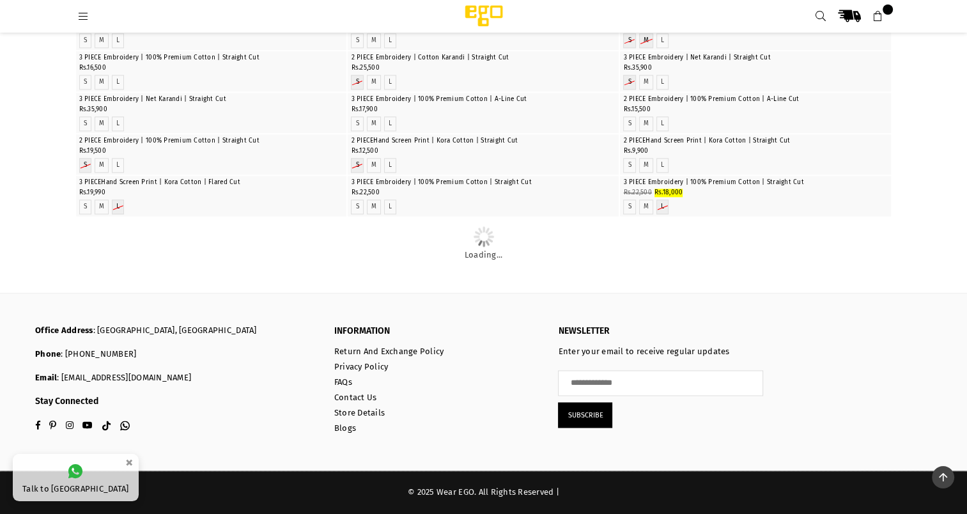
scroll to position [2289, 0]
click at [755, 93] on img "1 / 4" at bounding box center [755, 93] width 0 height 0
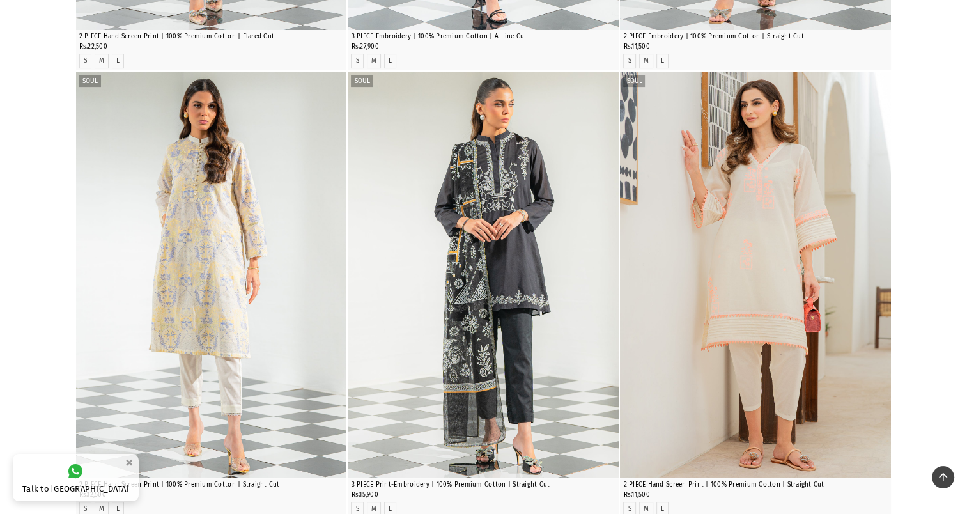
scroll to position [43, 0]
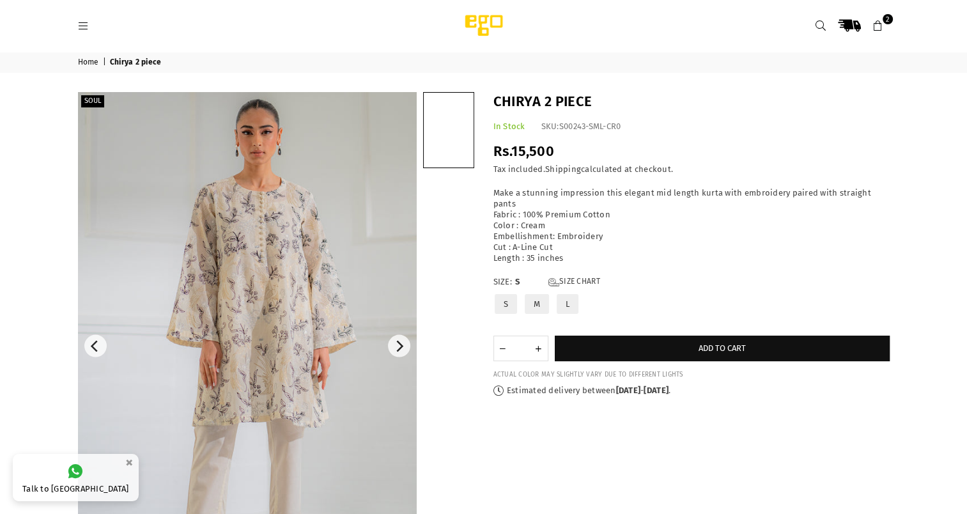
click at [279, 255] on img at bounding box center [247, 346] width 339 height 508
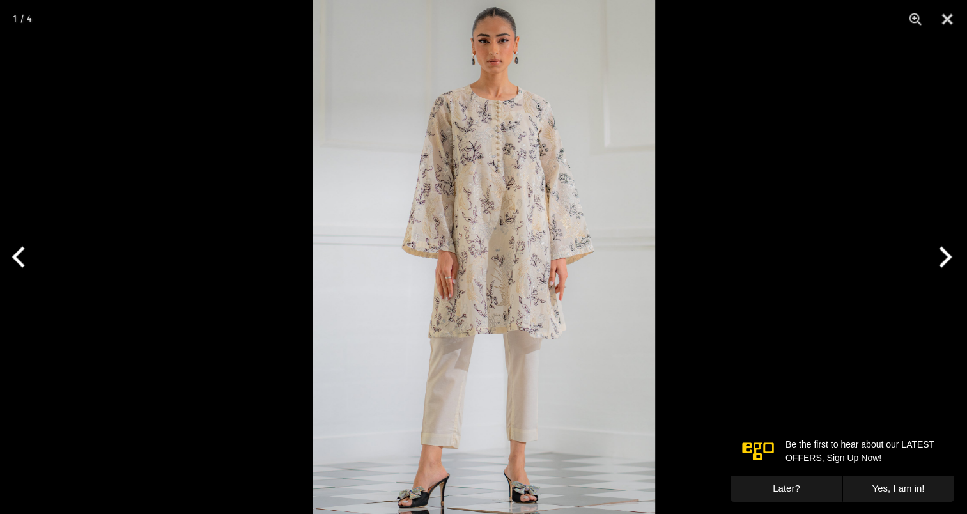
click at [475, 268] on img at bounding box center [483, 257] width 342 height 514
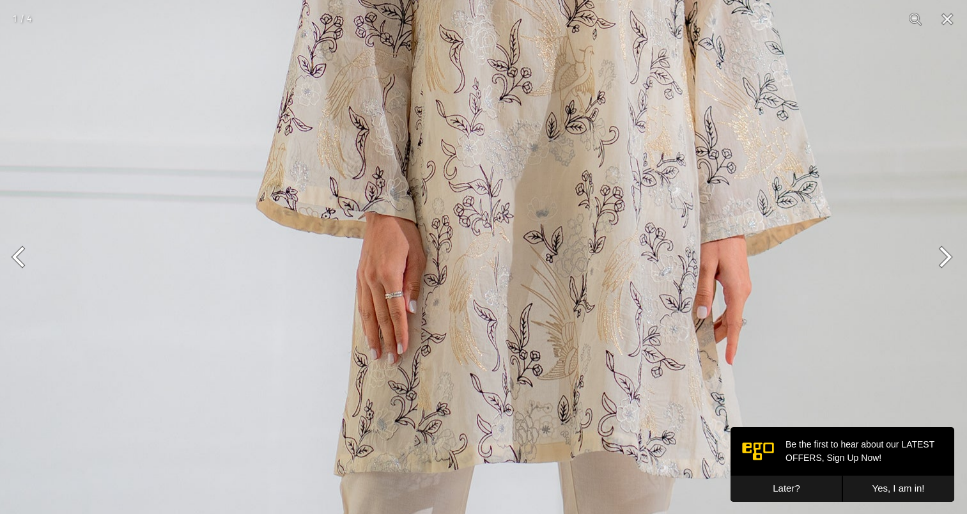
click at [475, 268] on img at bounding box center [501, 233] width 1022 height 1533
